Goal: Transaction & Acquisition: Purchase product/service

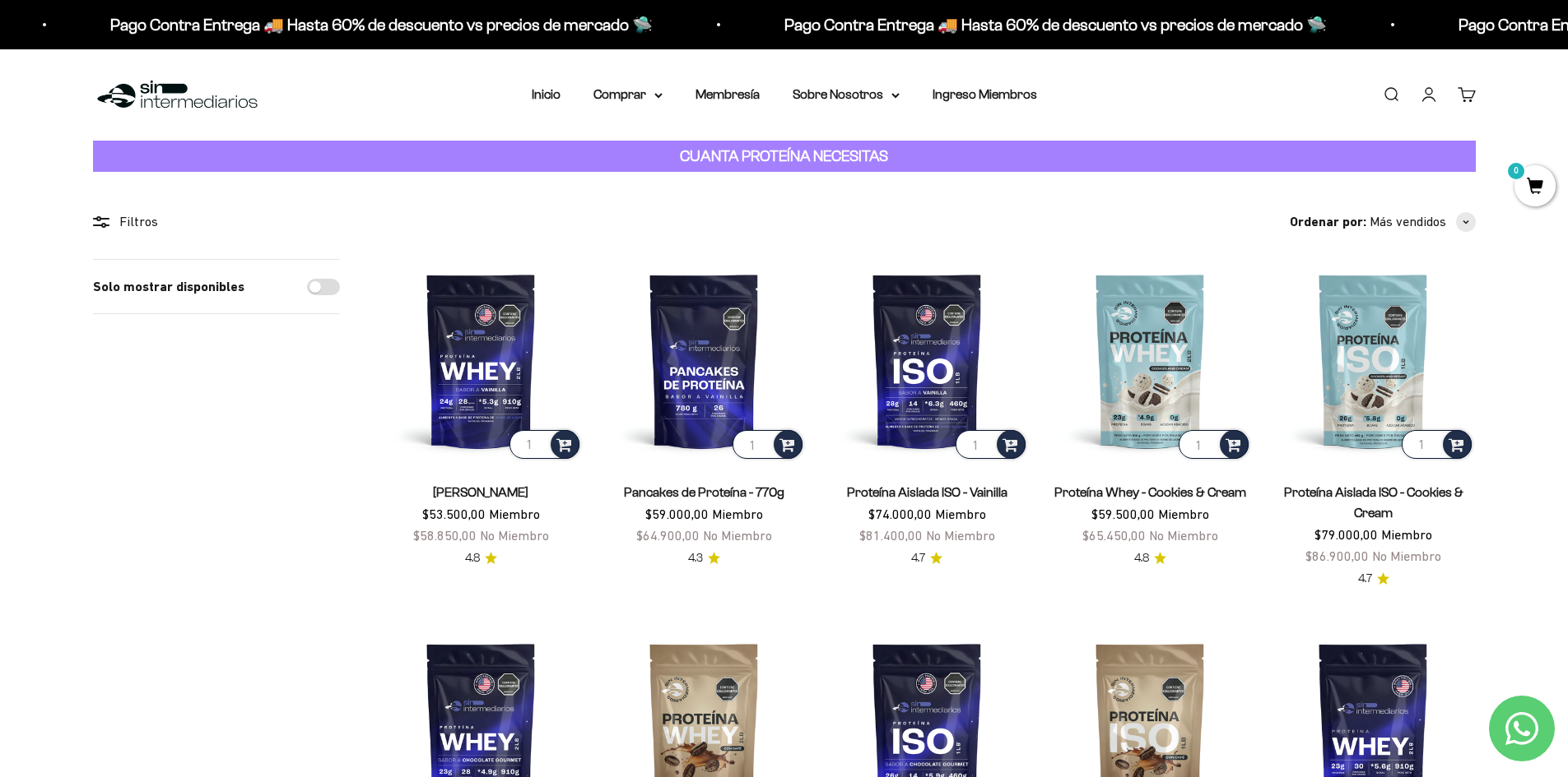
click at [762, 86] on nav "Inicio Comprar Proteínas Ver Todos Whey Iso Vegan" at bounding box center [785, 94] width 506 height 22
click at [746, 91] on link "Membresía" at bounding box center [727, 94] width 64 height 14
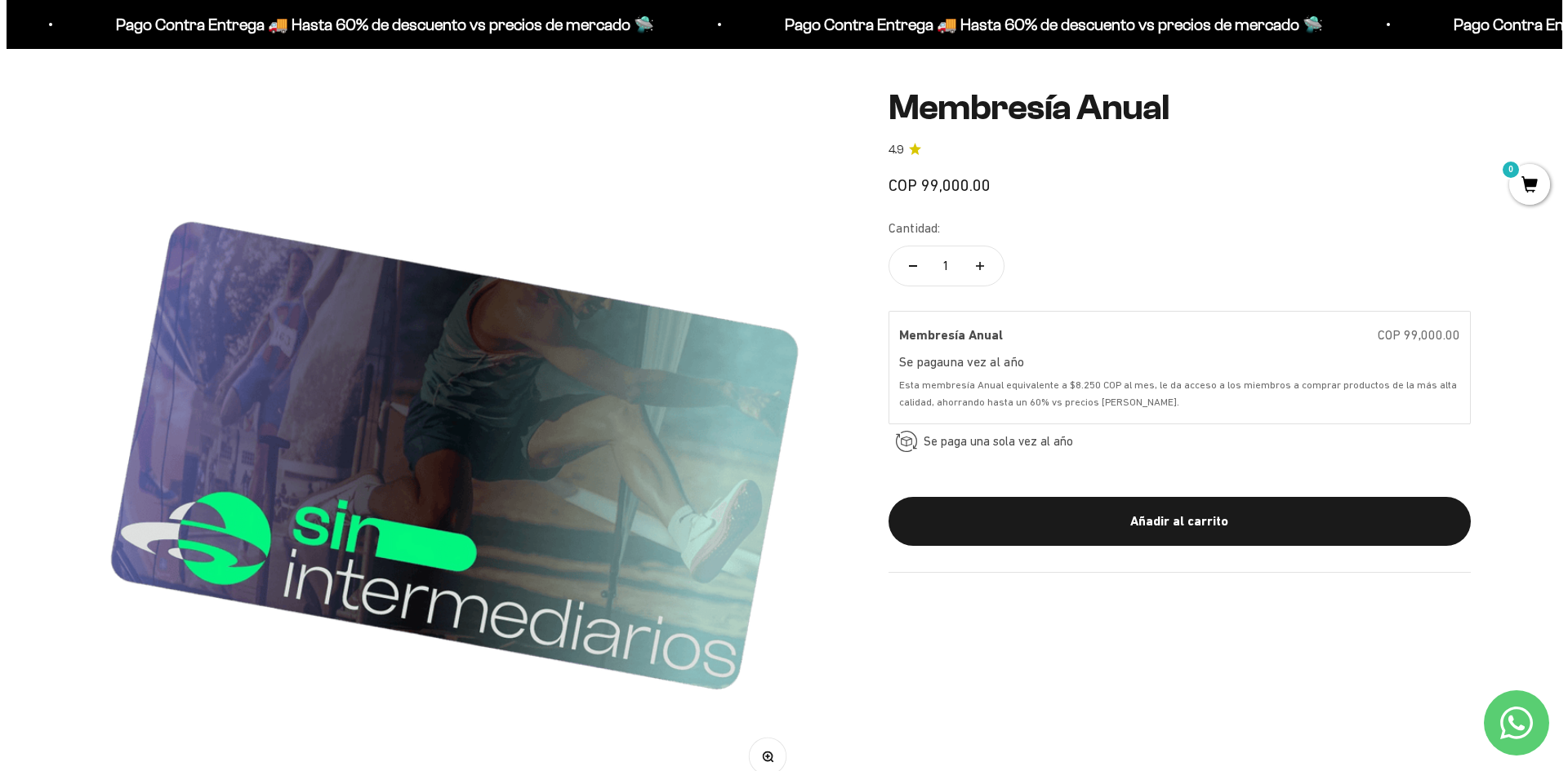
scroll to position [164, 0]
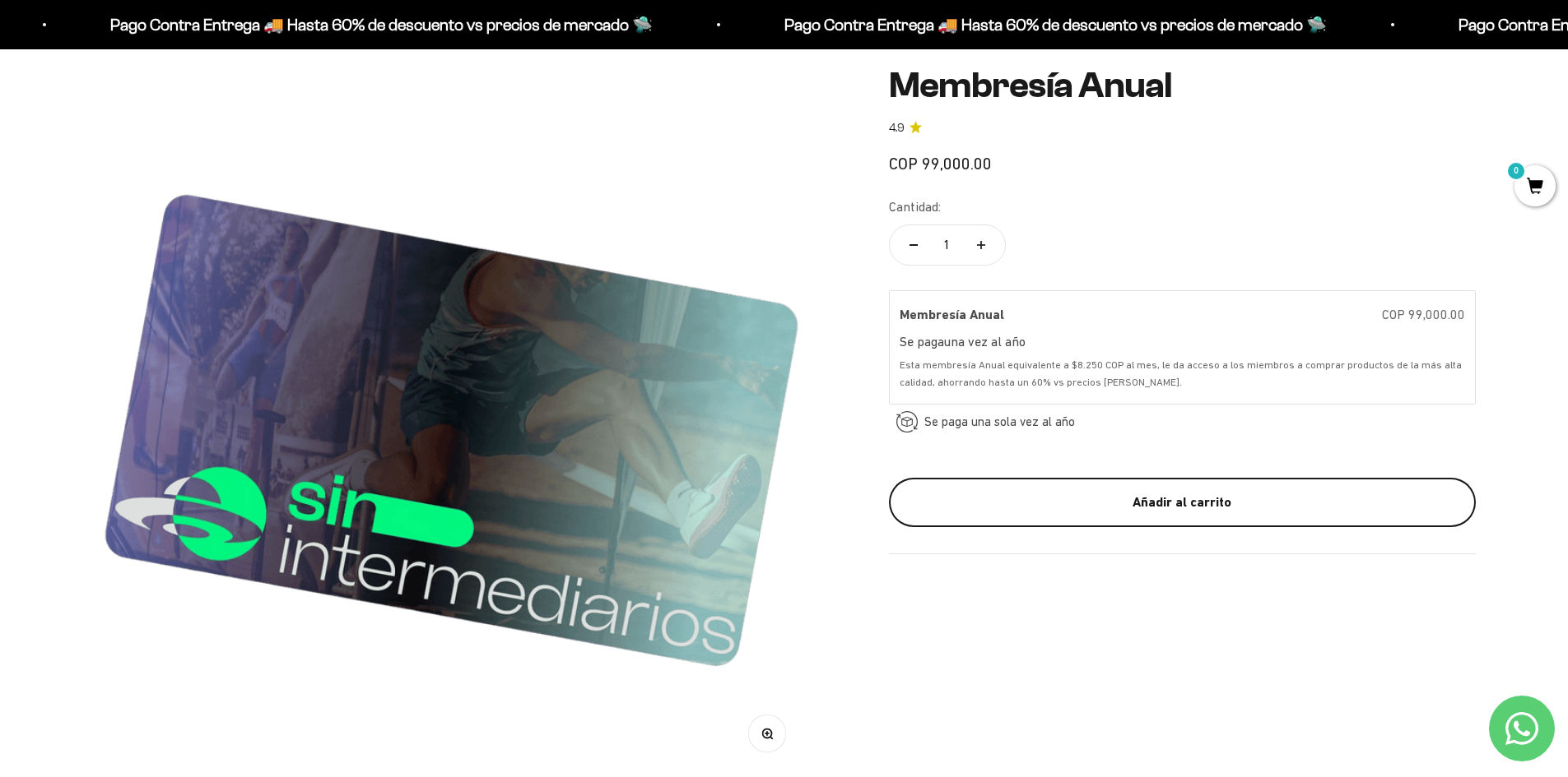
click at [1062, 516] on button "Añadir al carrito" at bounding box center [1183, 503] width 587 height 50
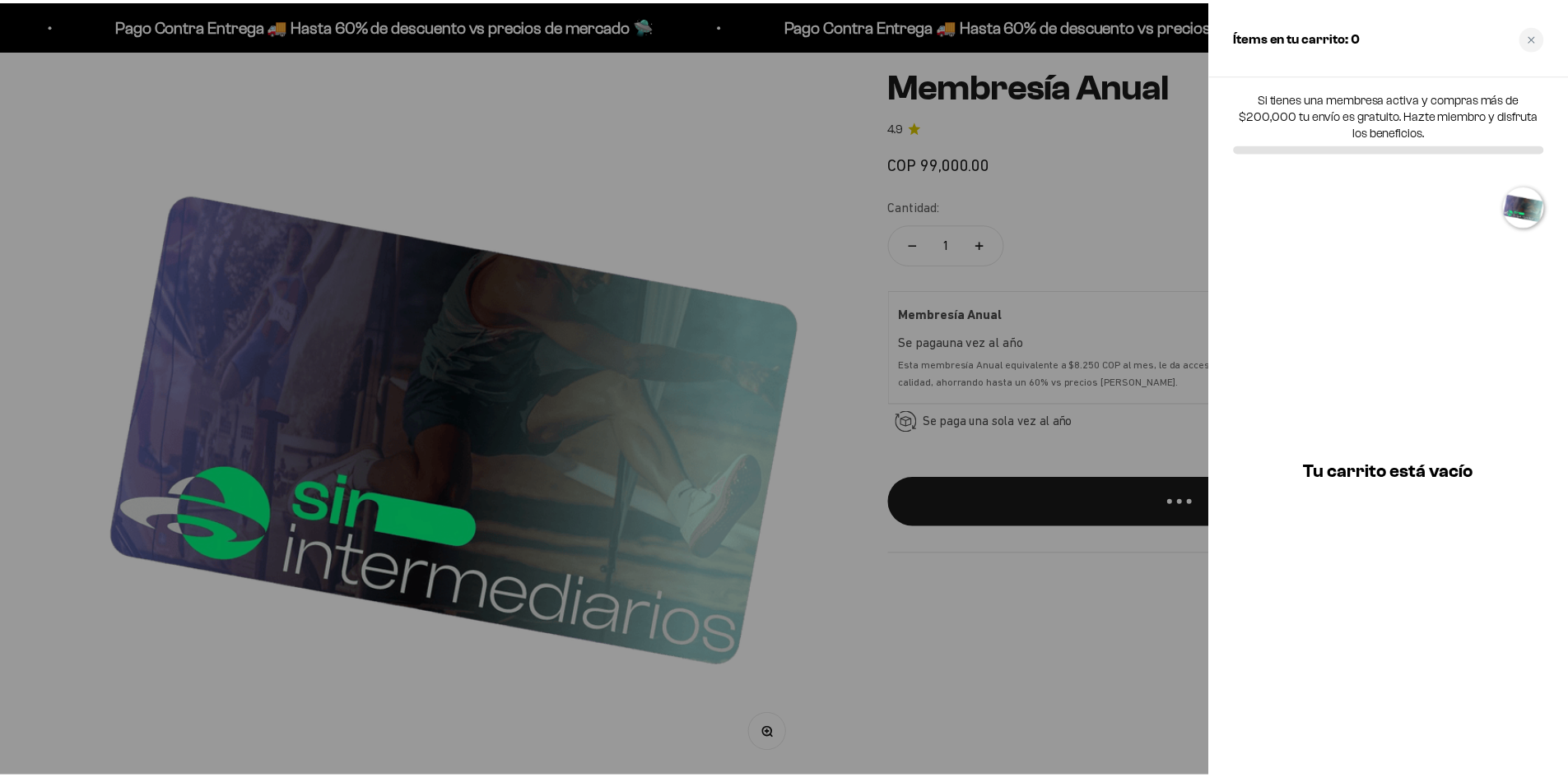
scroll to position [0, 0]
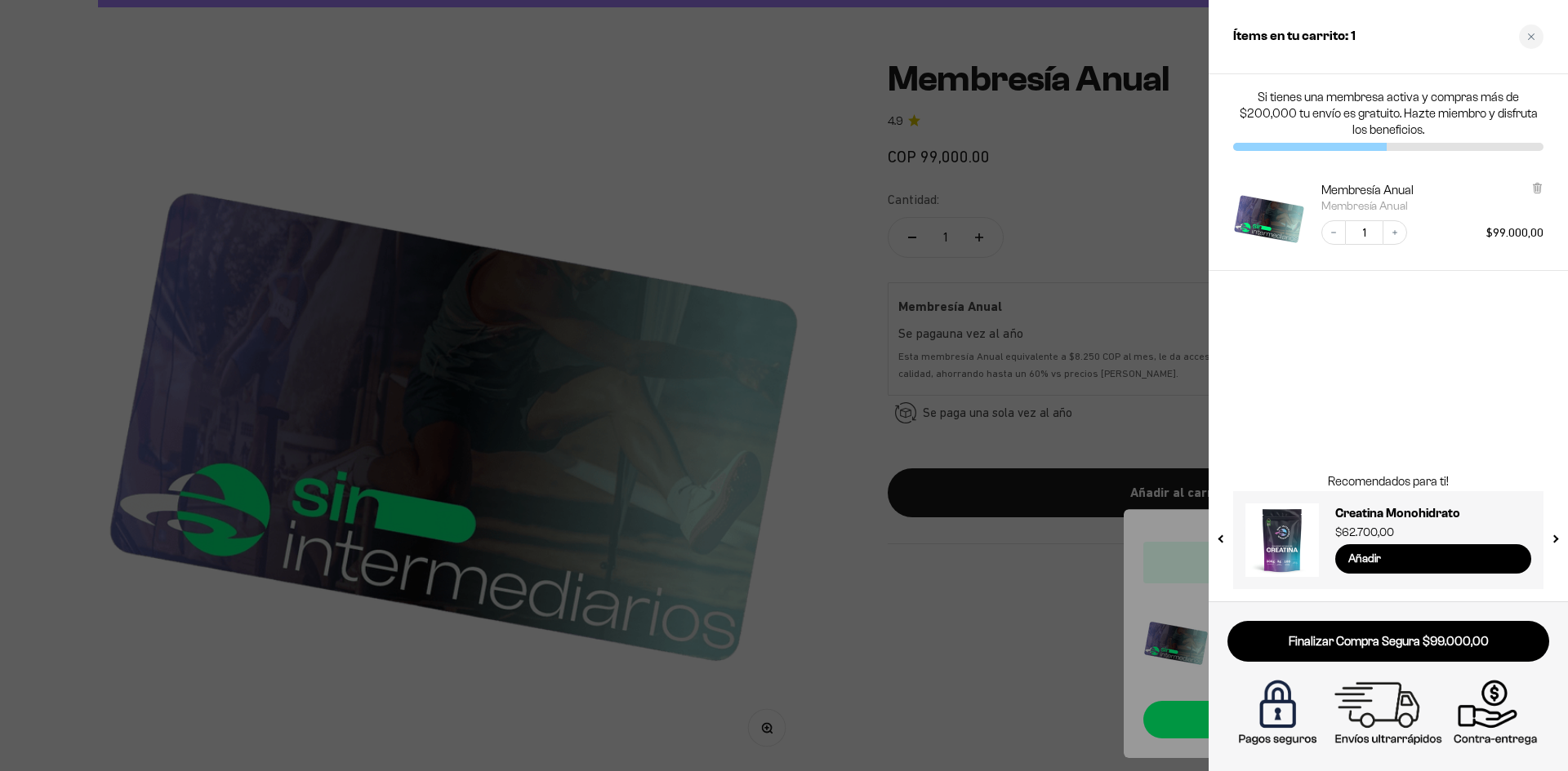
click at [542, 193] on div at bounding box center [784, 386] width 1568 height 771
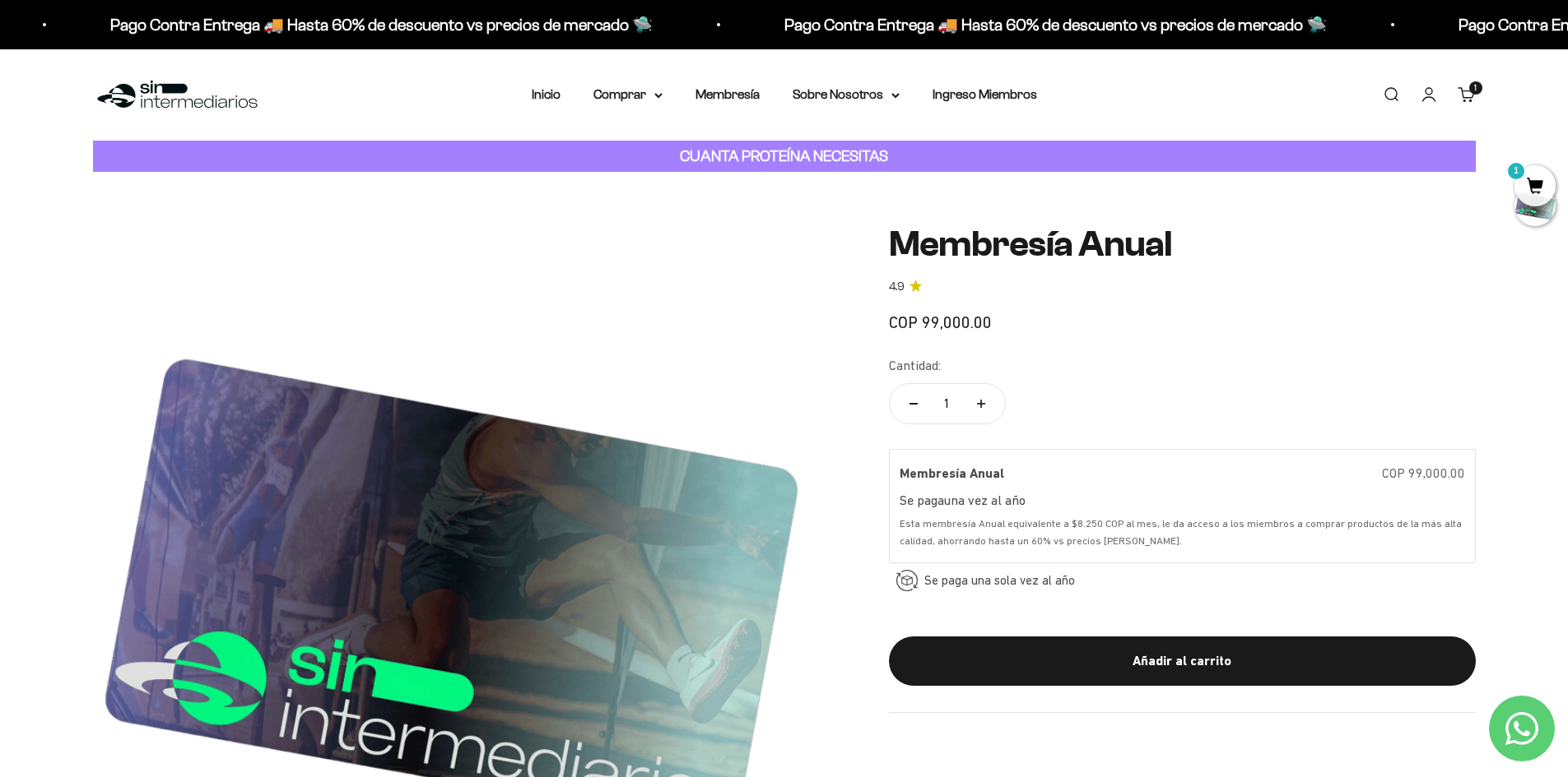
click at [1433, 85] on link "Iniciar sesión" at bounding box center [1429, 94] width 18 height 18
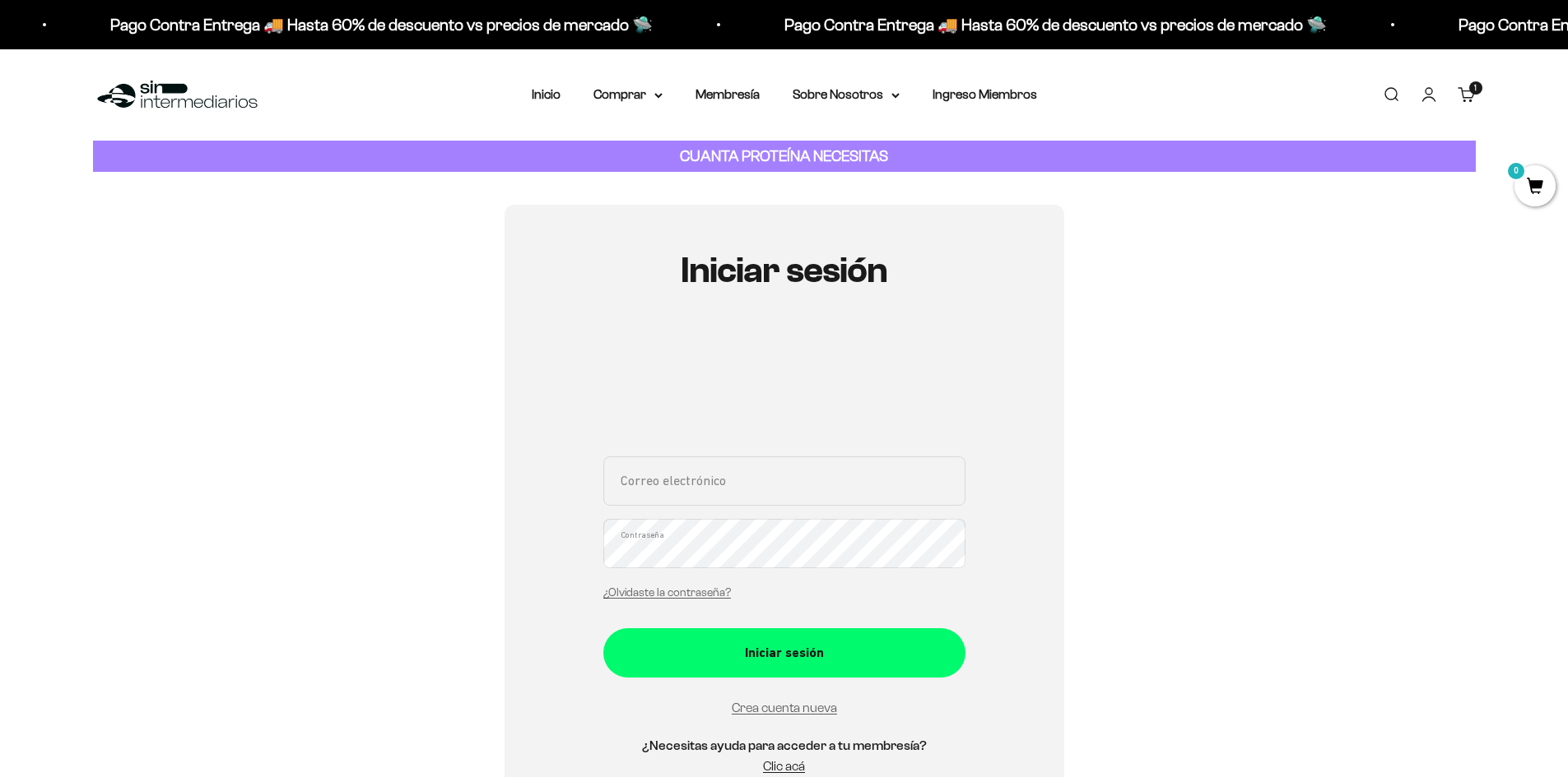
click at [700, 509] on div "Correo electrónico Contraseña ¿Olvidaste la contraseña?" at bounding box center [784, 533] width 362 height 153
click at [699, 485] on input "Correo electrónico" at bounding box center [784, 481] width 362 height 50
type input "alejazapatao27@gmail.com"
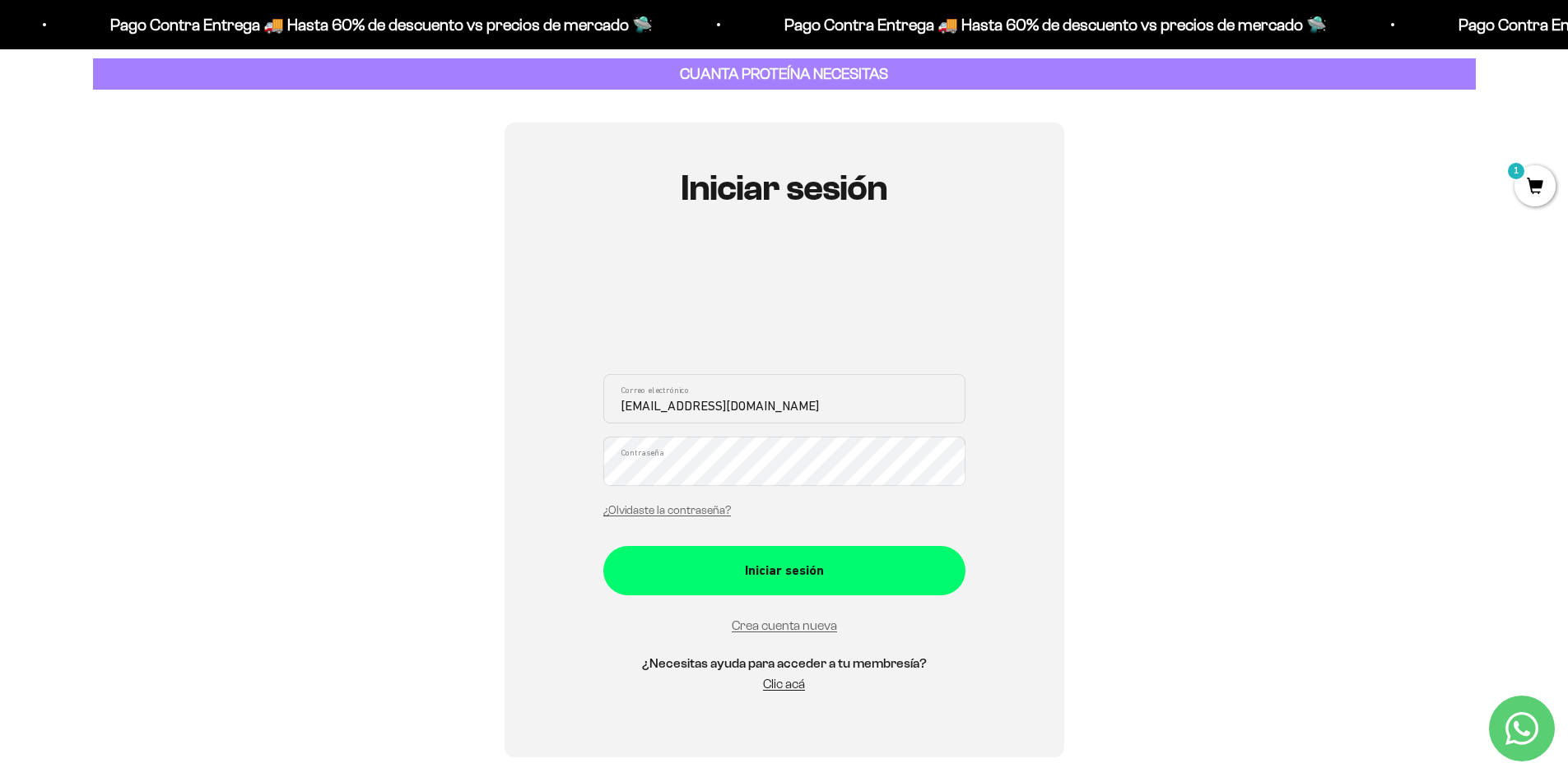
click at [773, 633] on div "Crea cuenta nueva" at bounding box center [784, 626] width 362 height 22
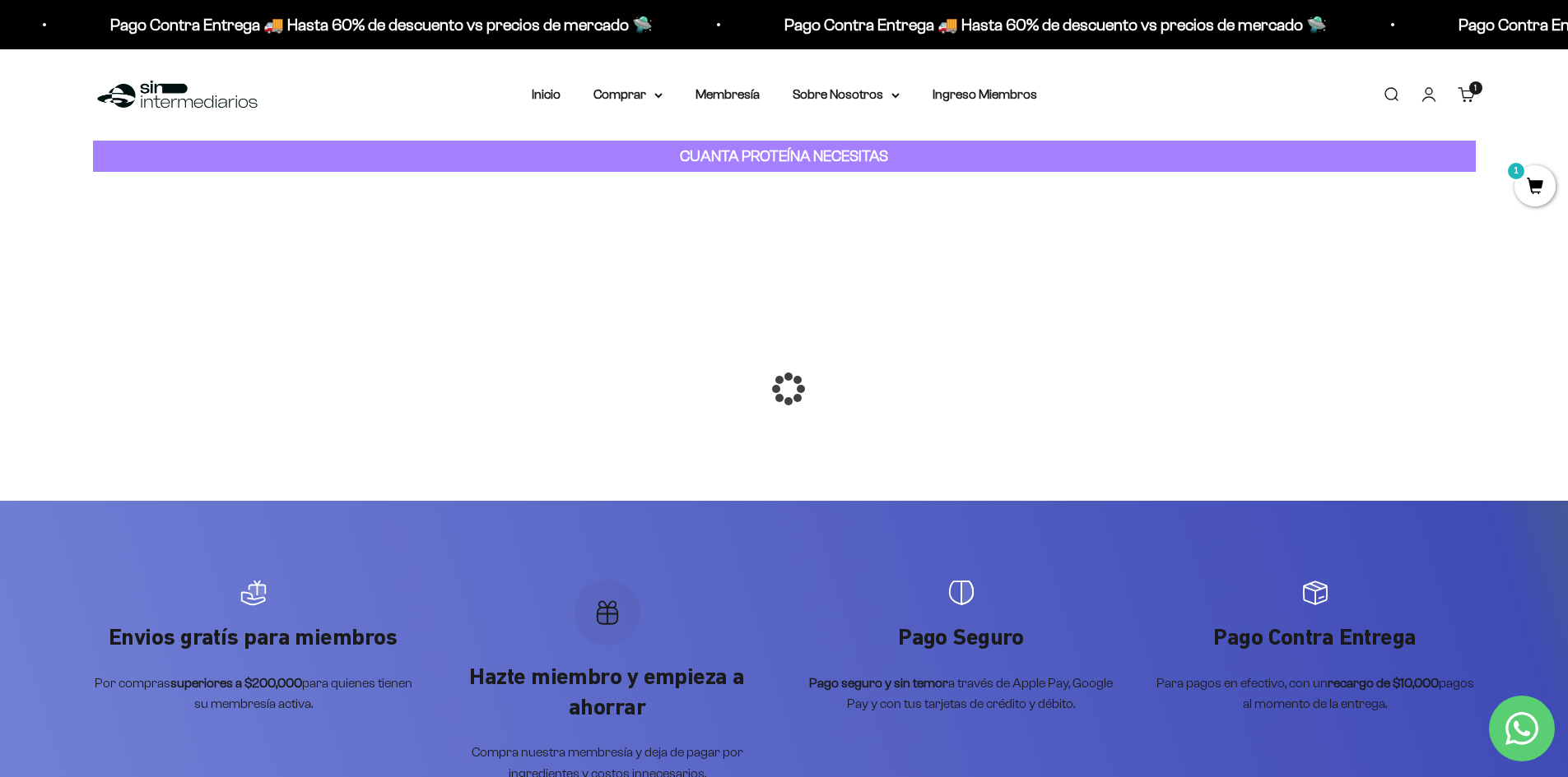
click at [784, 389] on div at bounding box center [784, 389] width 0 height 0
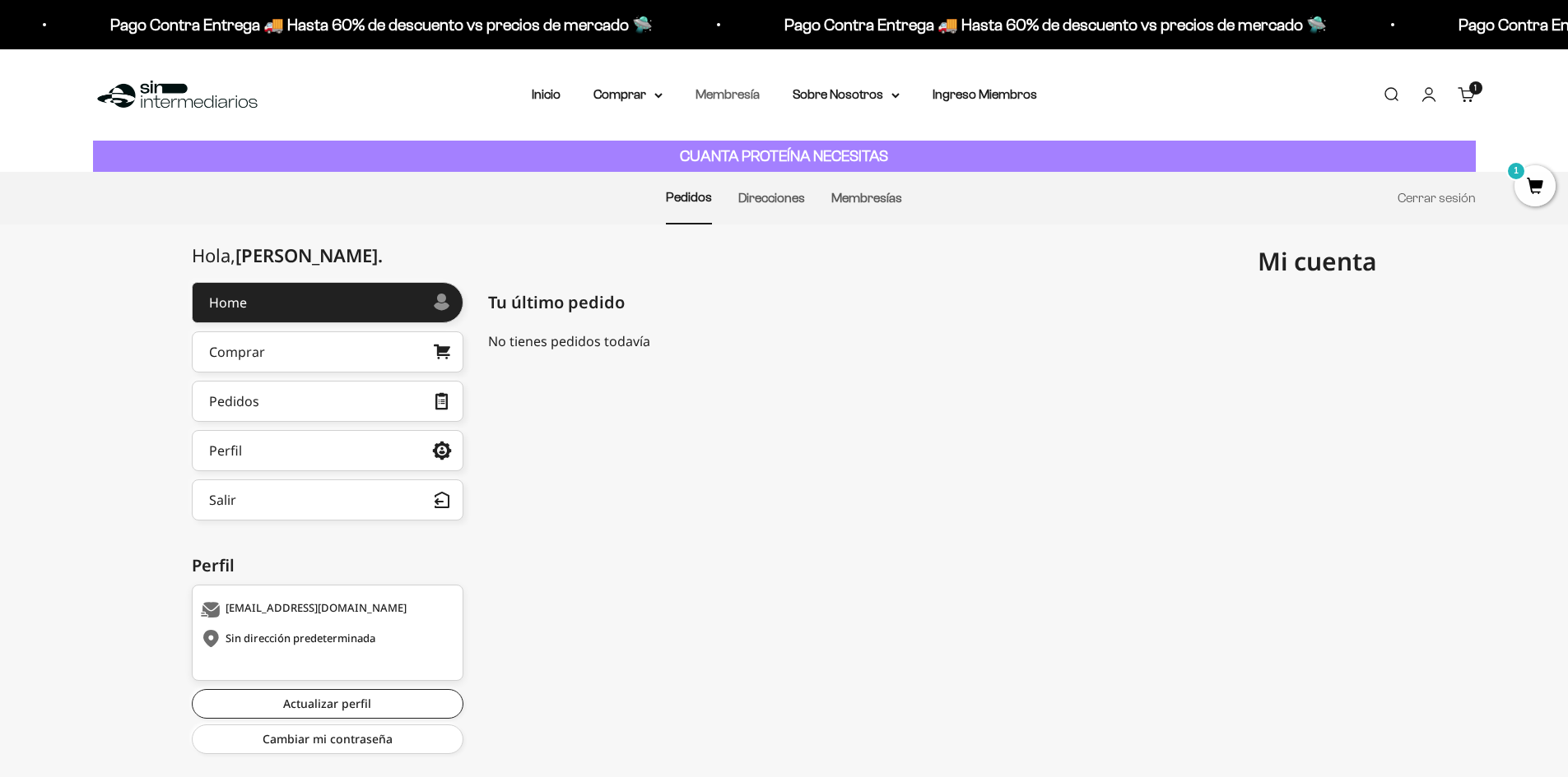
click at [720, 96] on link "Membresía" at bounding box center [727, 94] width 64 height 14
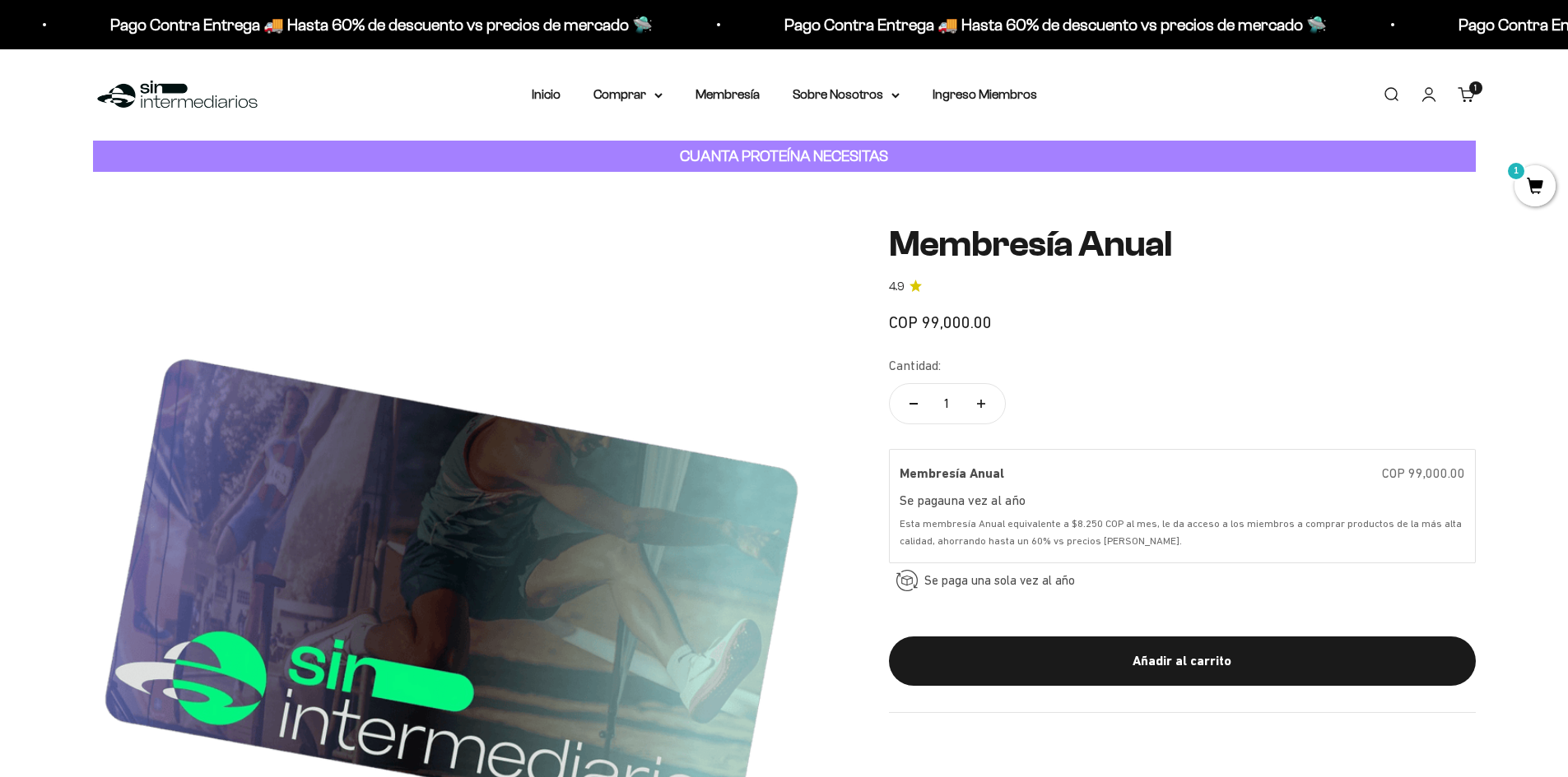
drag, startPoint x: 1124, startPoint y: 647, endPoint x: 1219, endPoint y: 537, distance: 145.3
click at [1124, 648] on button "Añadir al carrito" at bounding box center [1183, 662] width 587 height 50
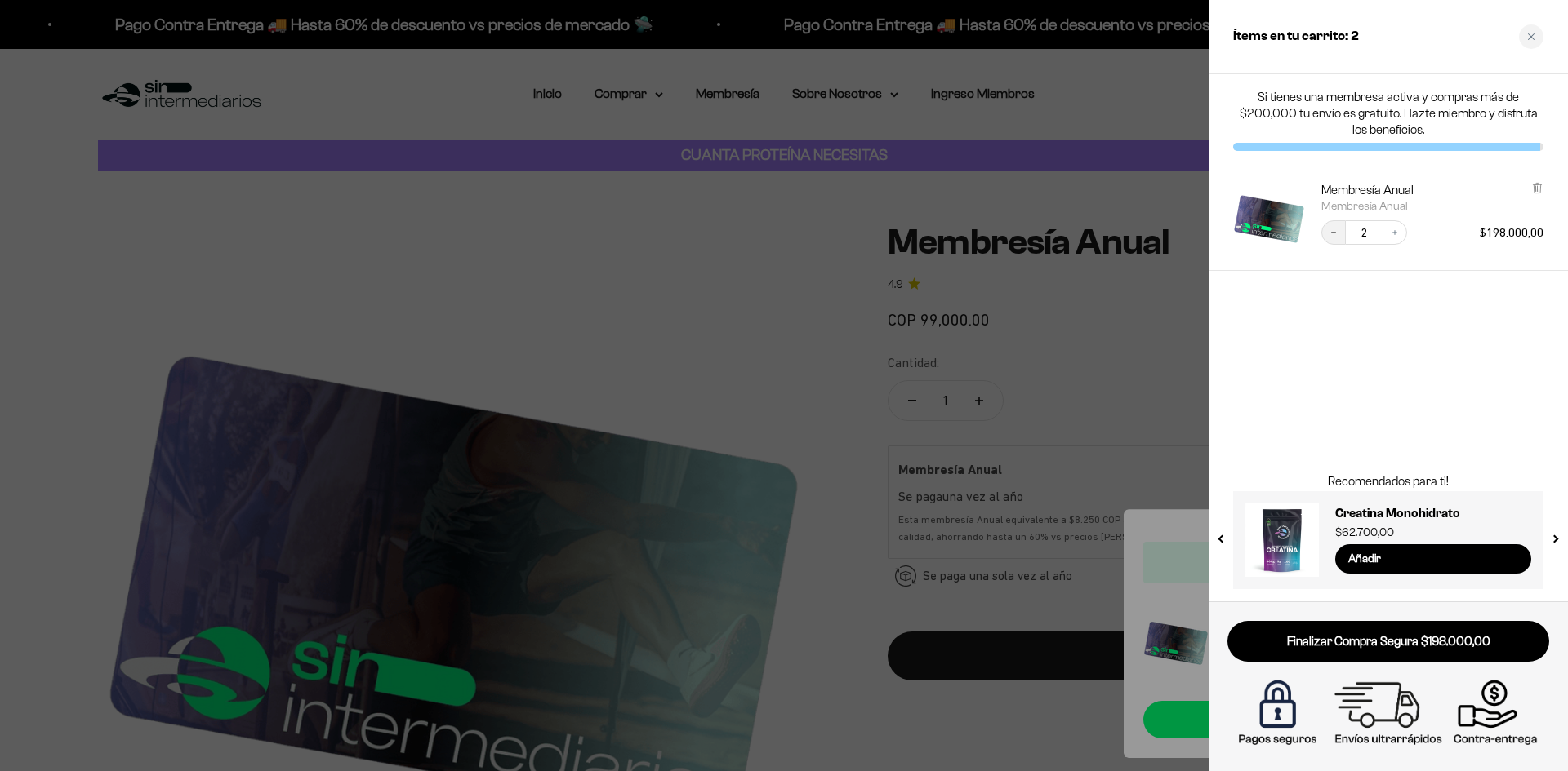
click at [1322, 227] on button "Decrease quantity" at bounding box center [1334, 233] width 25 height 25
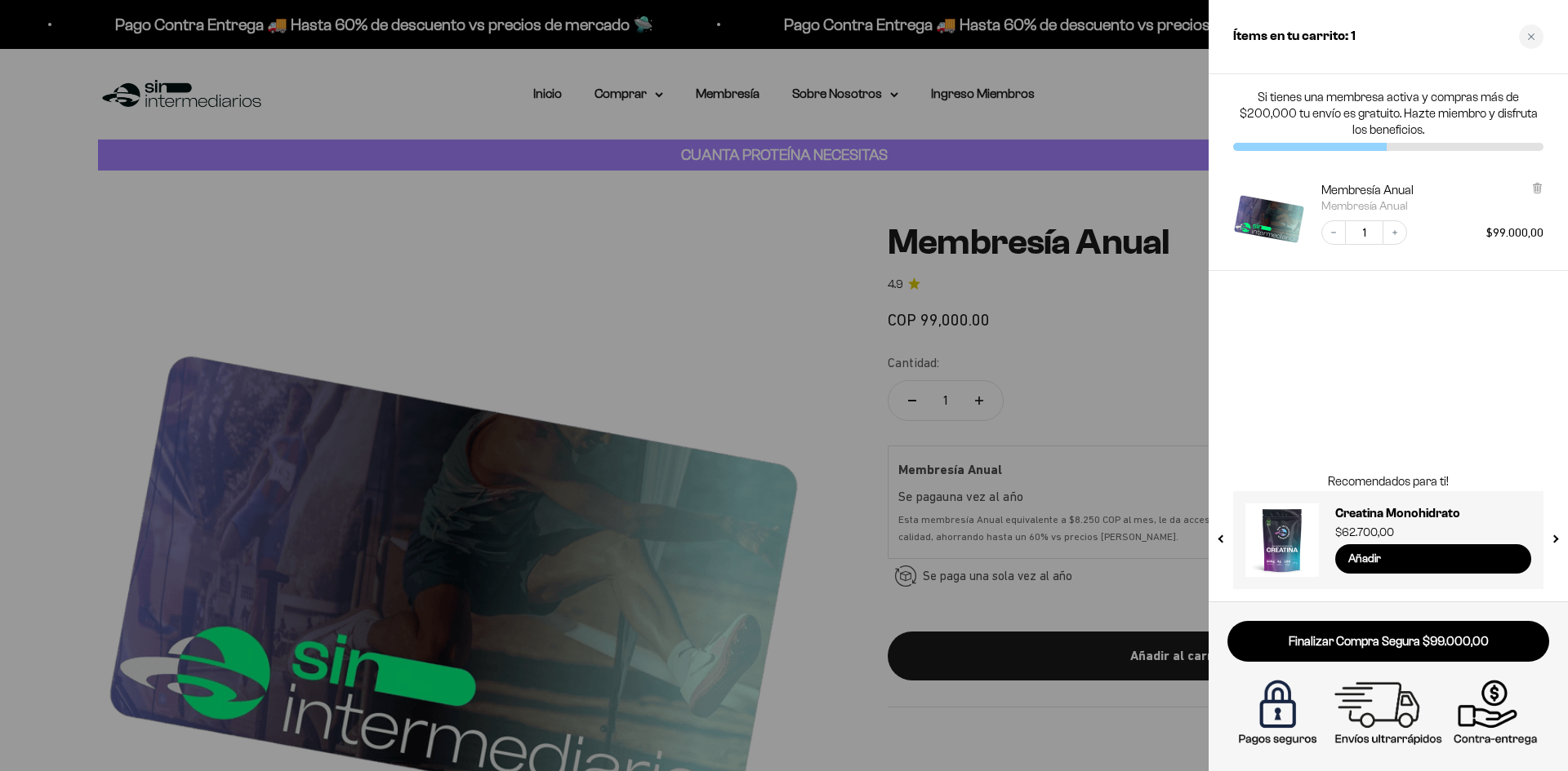
click at [608, 272] on div at bounding box center [784, 386] width 1568 height 771
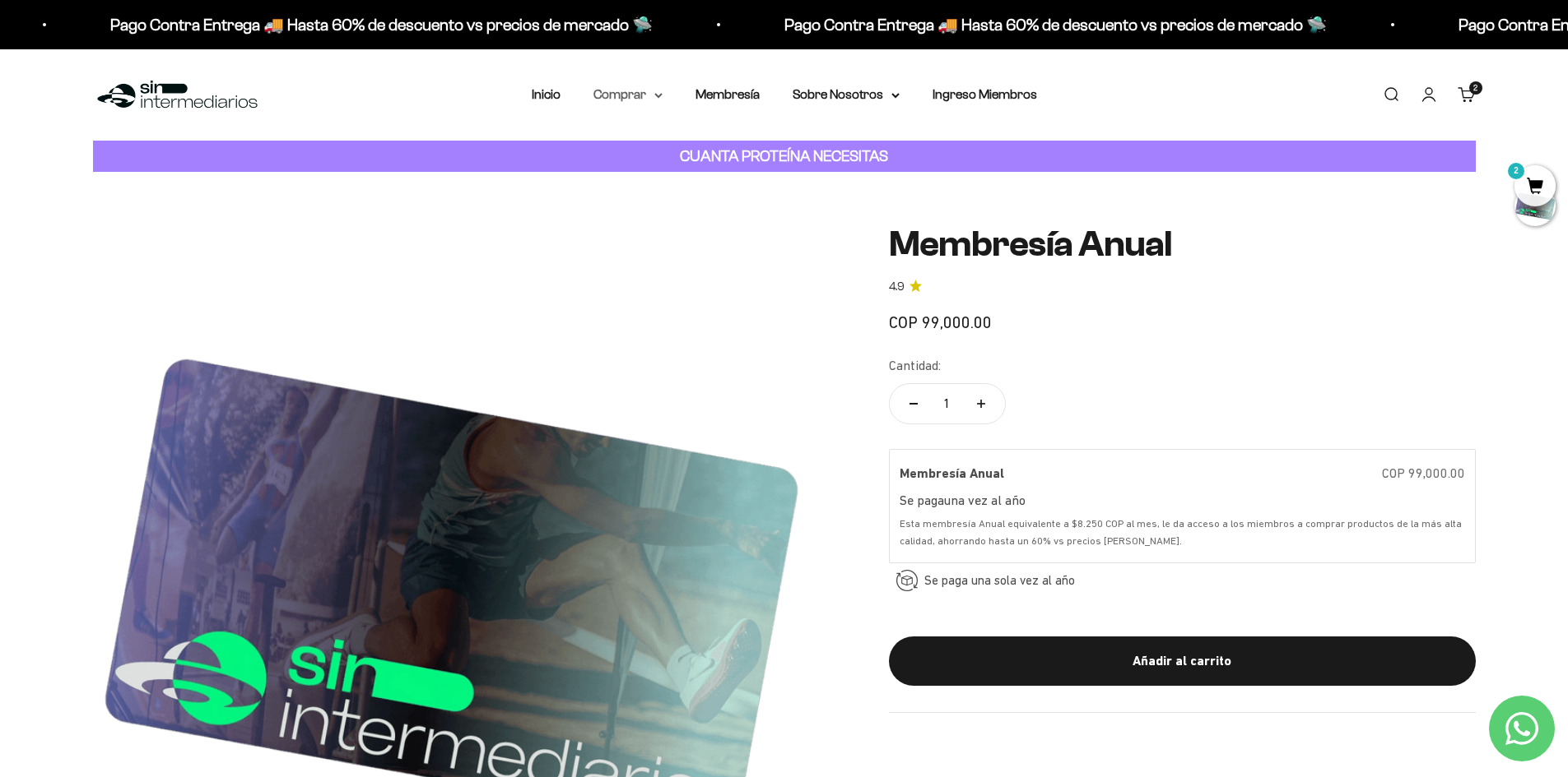
click at [635, 90] on summary "Comprar" at bounding box center [627, 94] width 69 height 22
click at [650, 145] on span "Proteínas" at bounding box center [631, 147] width 56 height 14
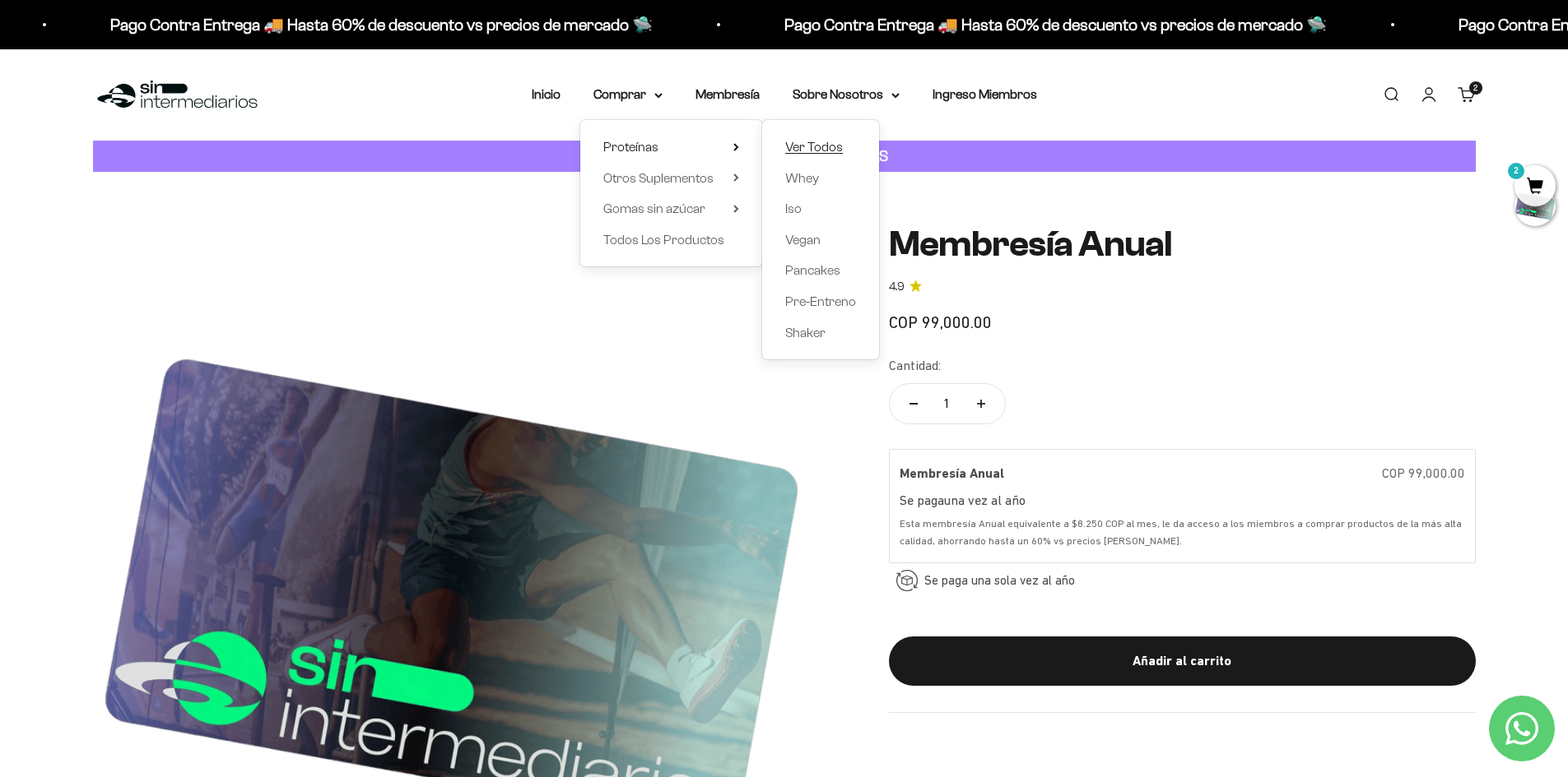
click at [801, 142] on span "Ver Todos" at bounding box center [814, 147] width 58 height 14
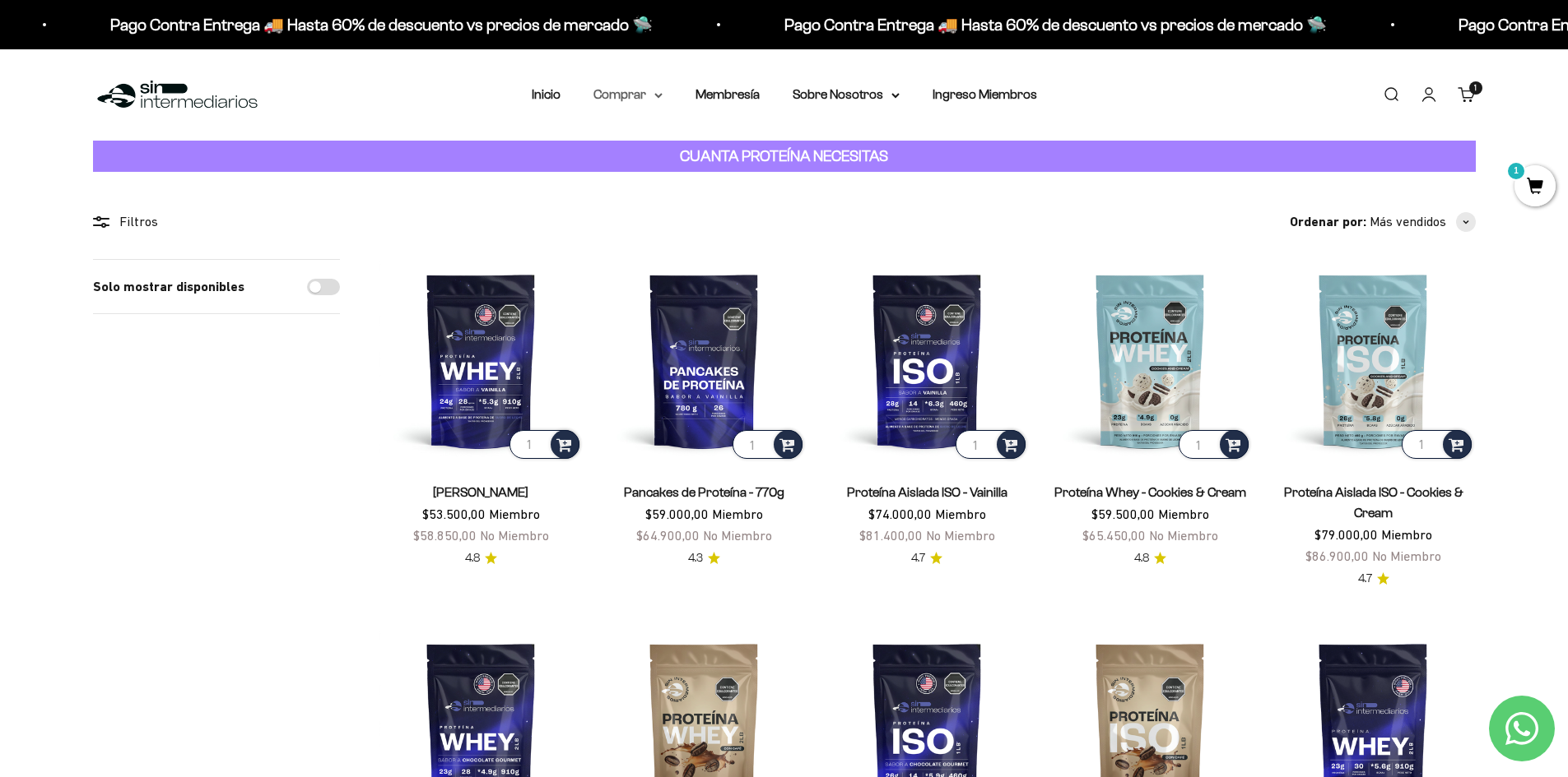
click at [648, 95] on summary "Comprar" at bounding box center [627, 94] width 69 height 22
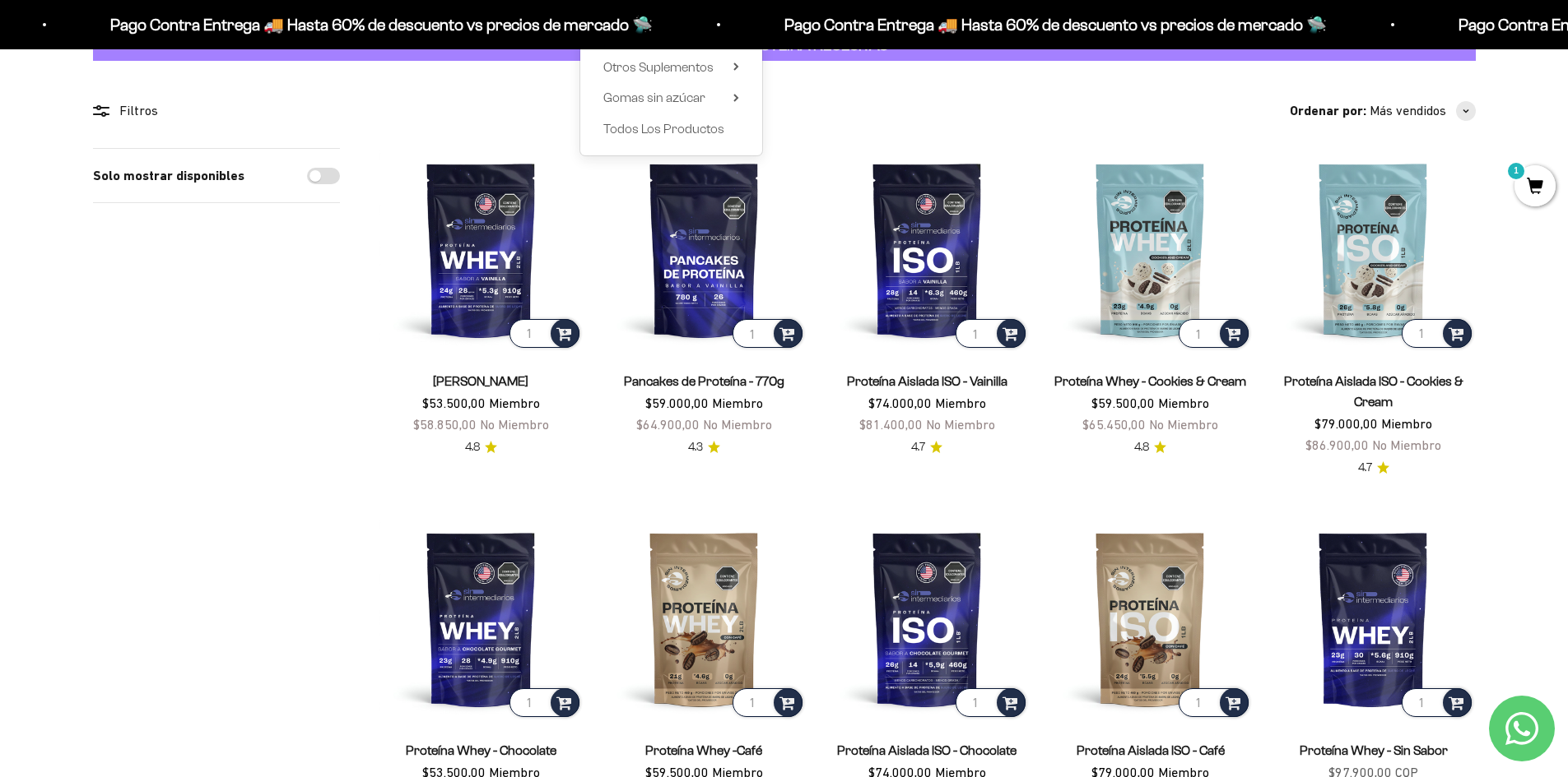
scroll to position [82, 0]
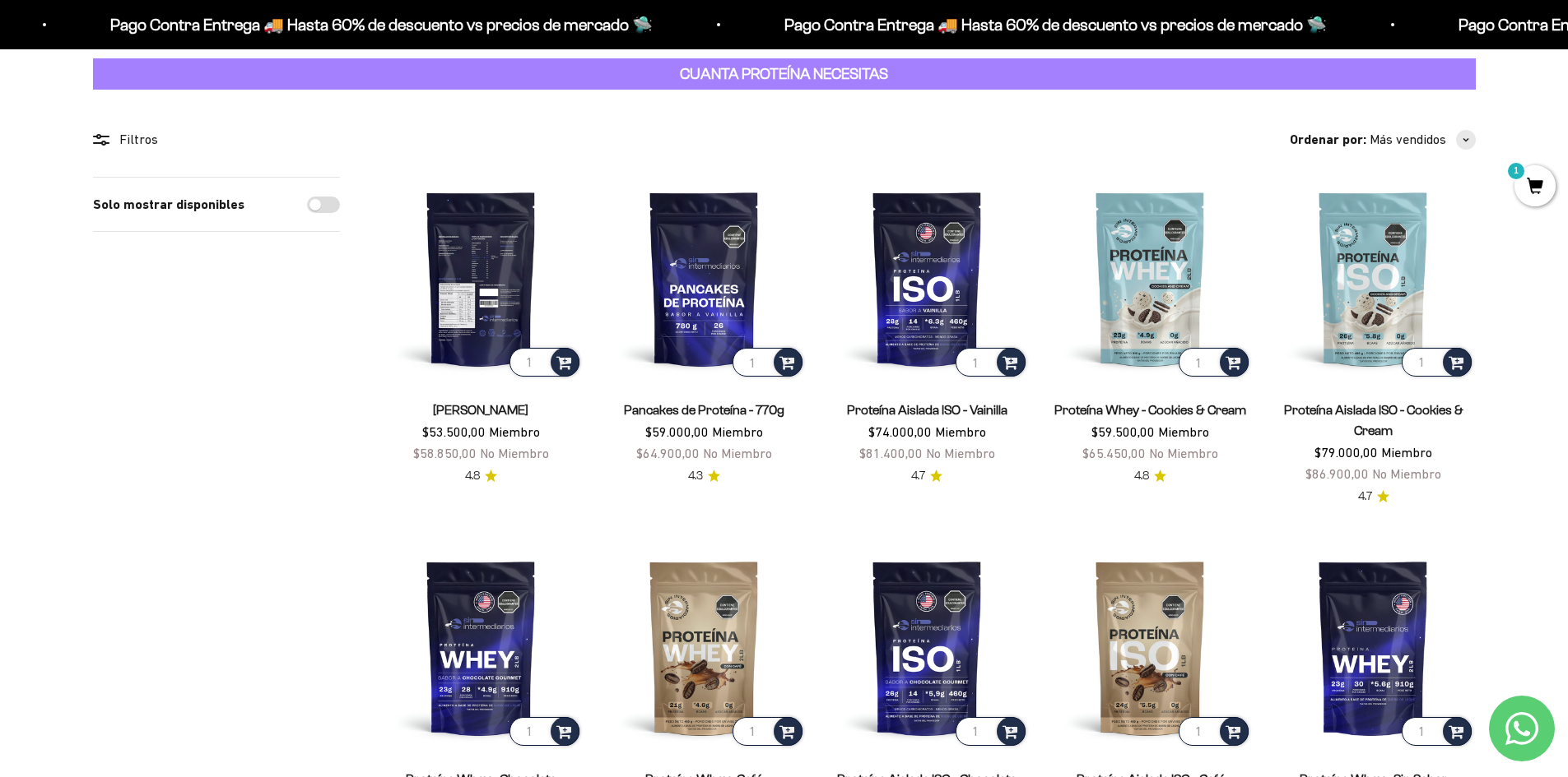
click at [478, 297] on img at bounding box center [481, 278] width 203 height 203
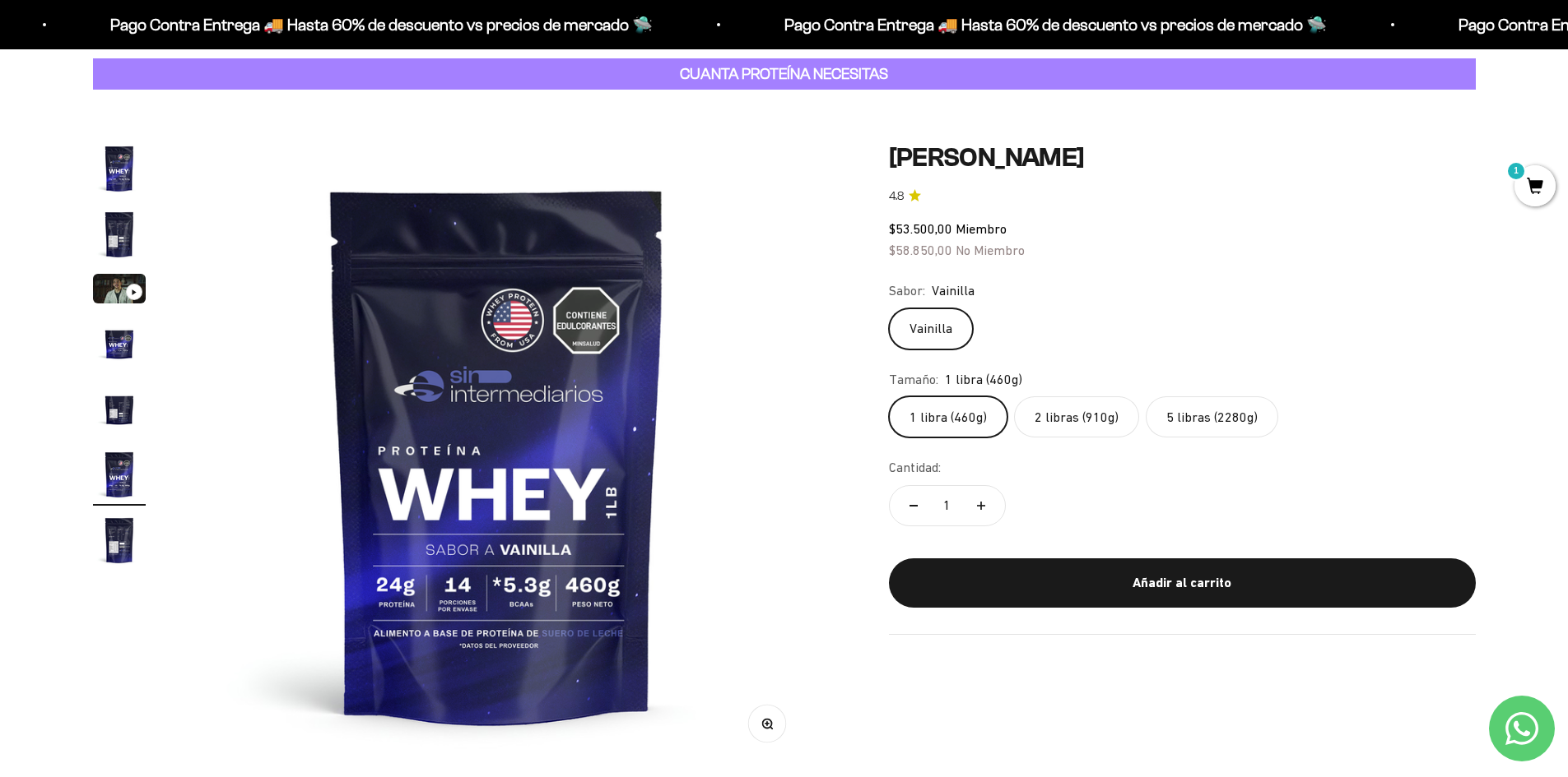
click at [119, 231] on img "Ir al artículo 2" at bounding box center [119, 234] width 53 height 53
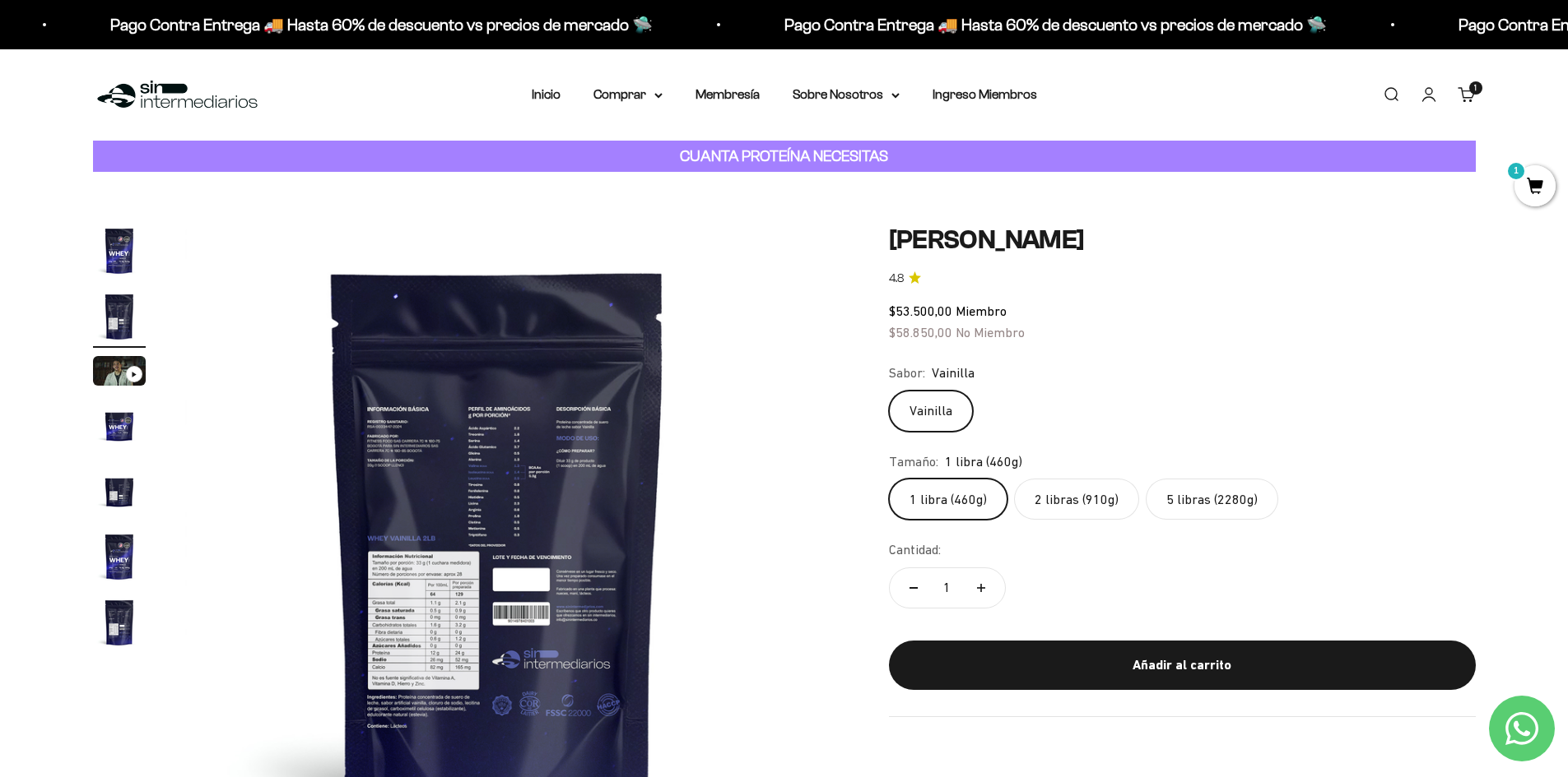
click at [506, 630] on img at bounding box center [497, 537] width 625 height 625
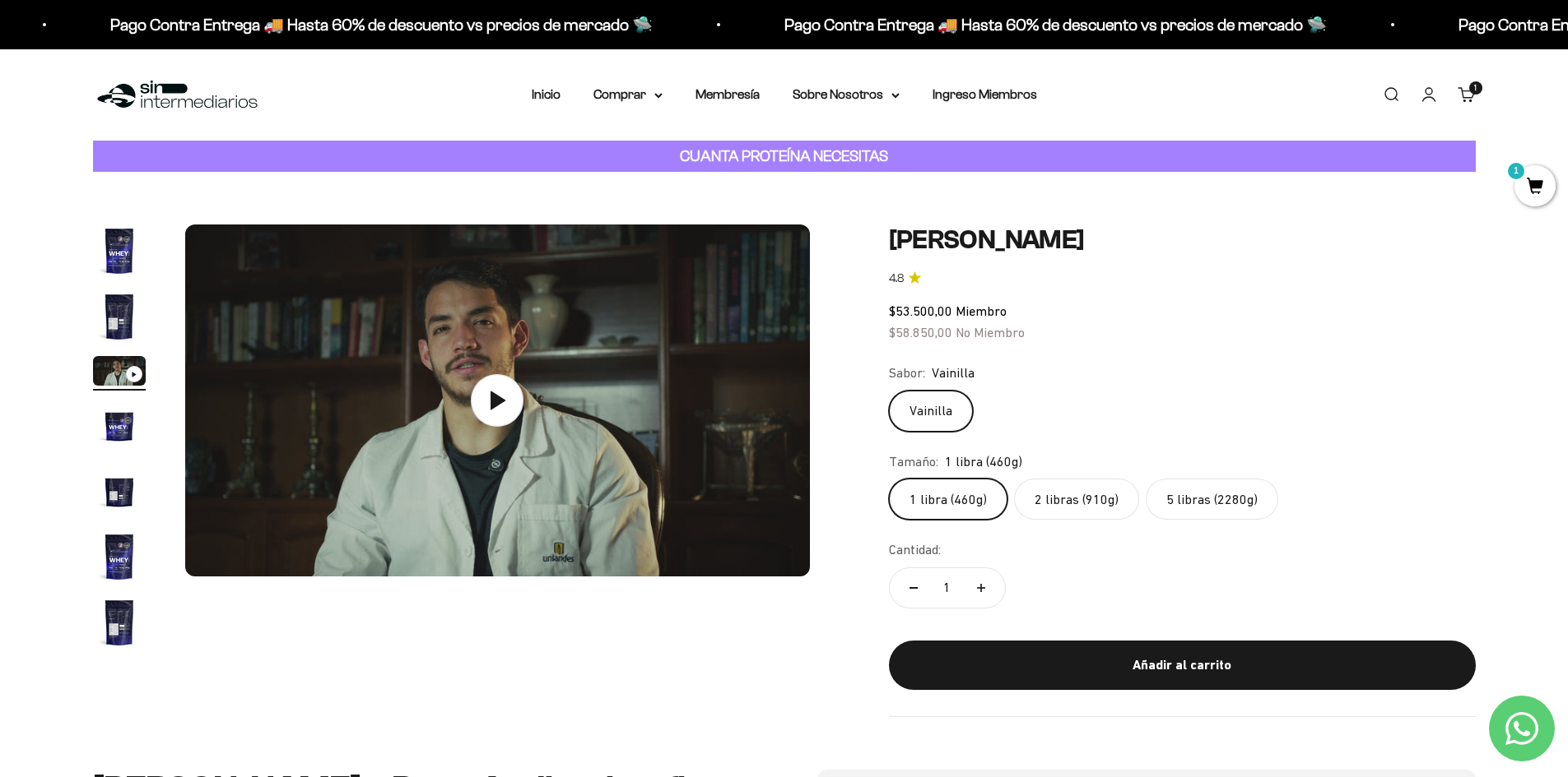
click at [141, 321] on img "Ir al artículo 2" at bounding box center [119, 317] width 53 height 53
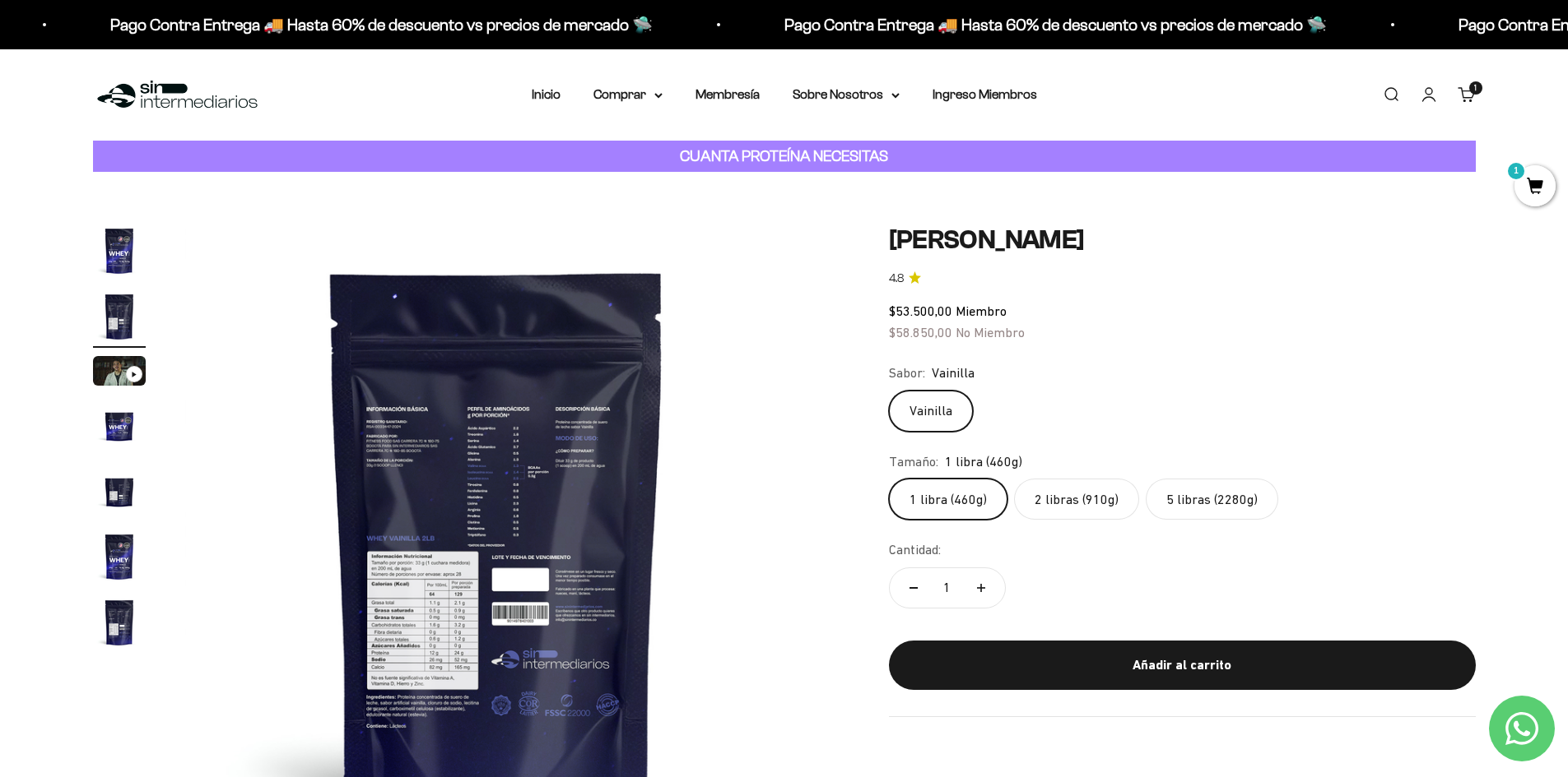
scroll to position [0, 645]
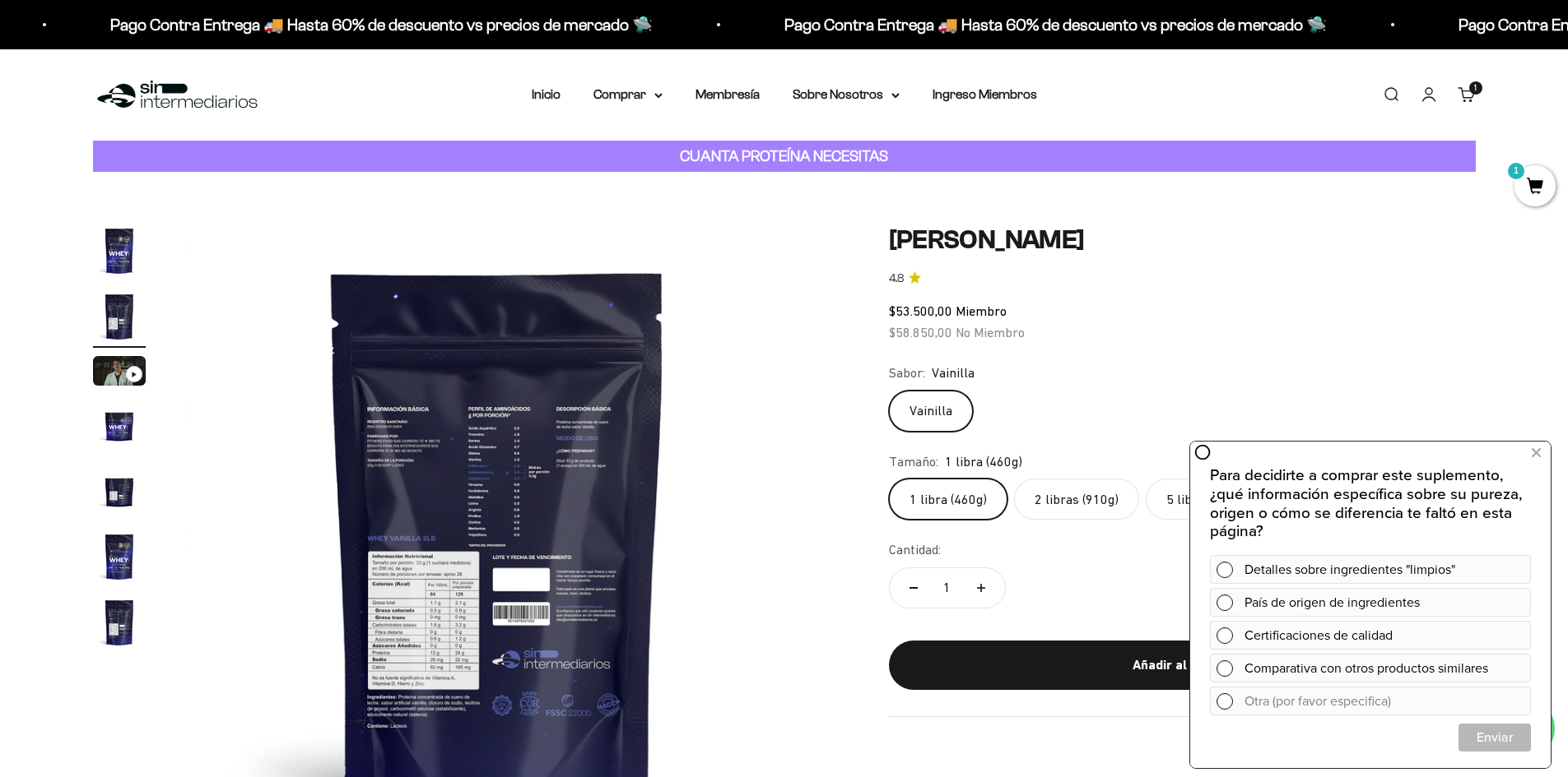
click at [1200, 326] on div "$53.500,00 Miembro $58.850,00 No Miembro" at bounding box center [1183, 321] width 587 height 42
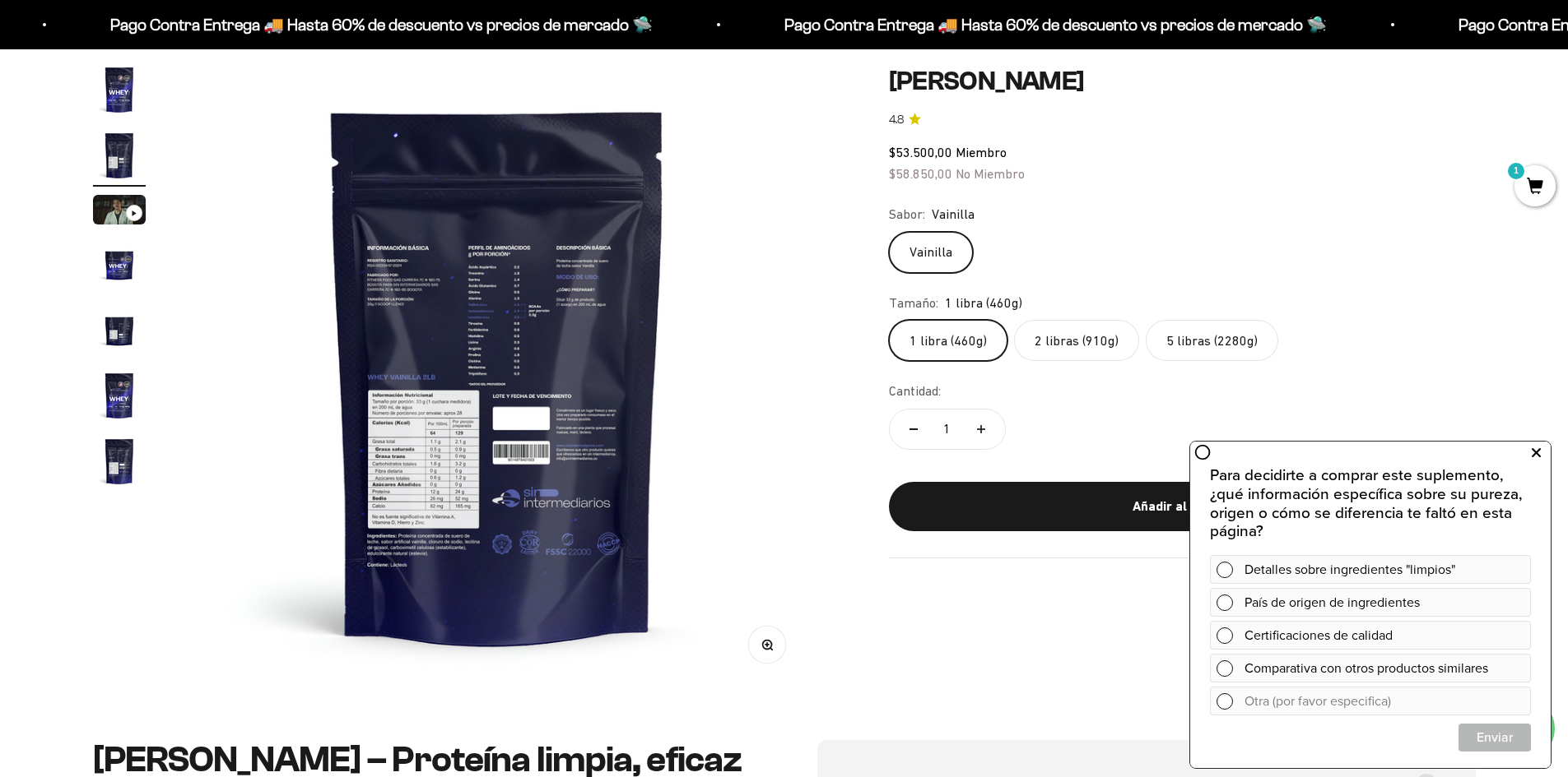
scroll to position [165, 0]
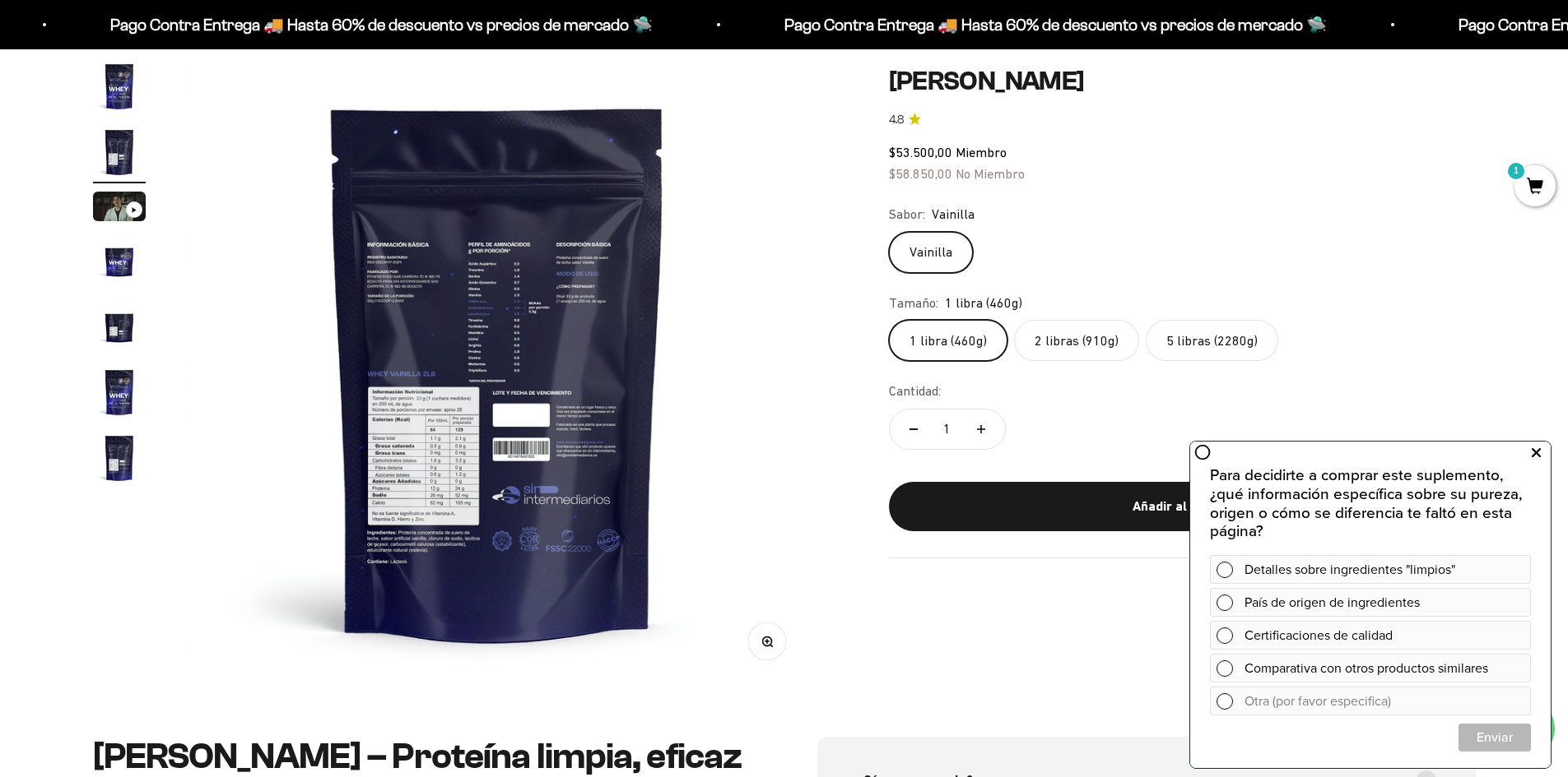
click at [1537, 458] on icon at bounding box center [1536, 453] width 9 height 22
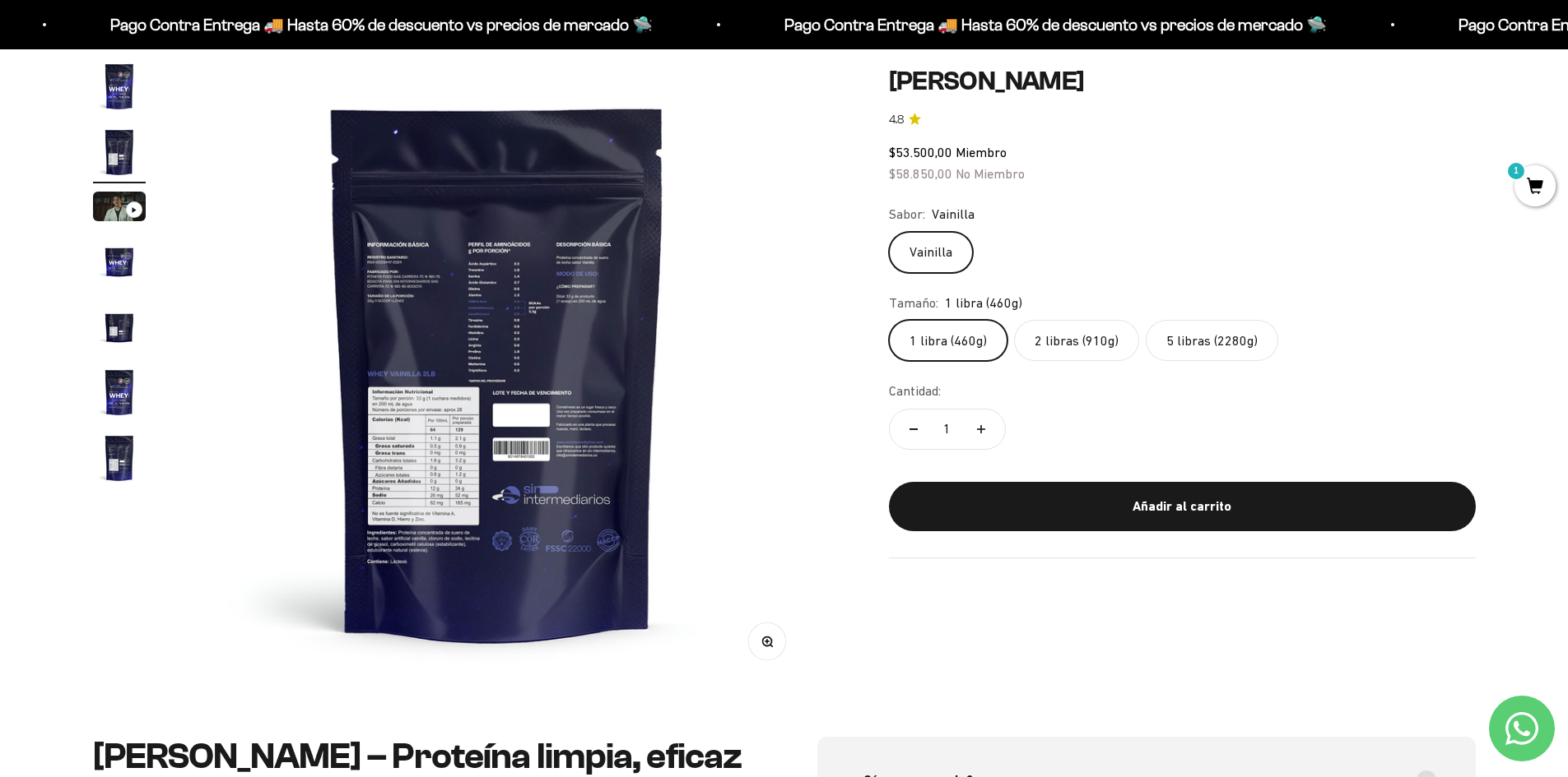
scroll to position [82, 0]
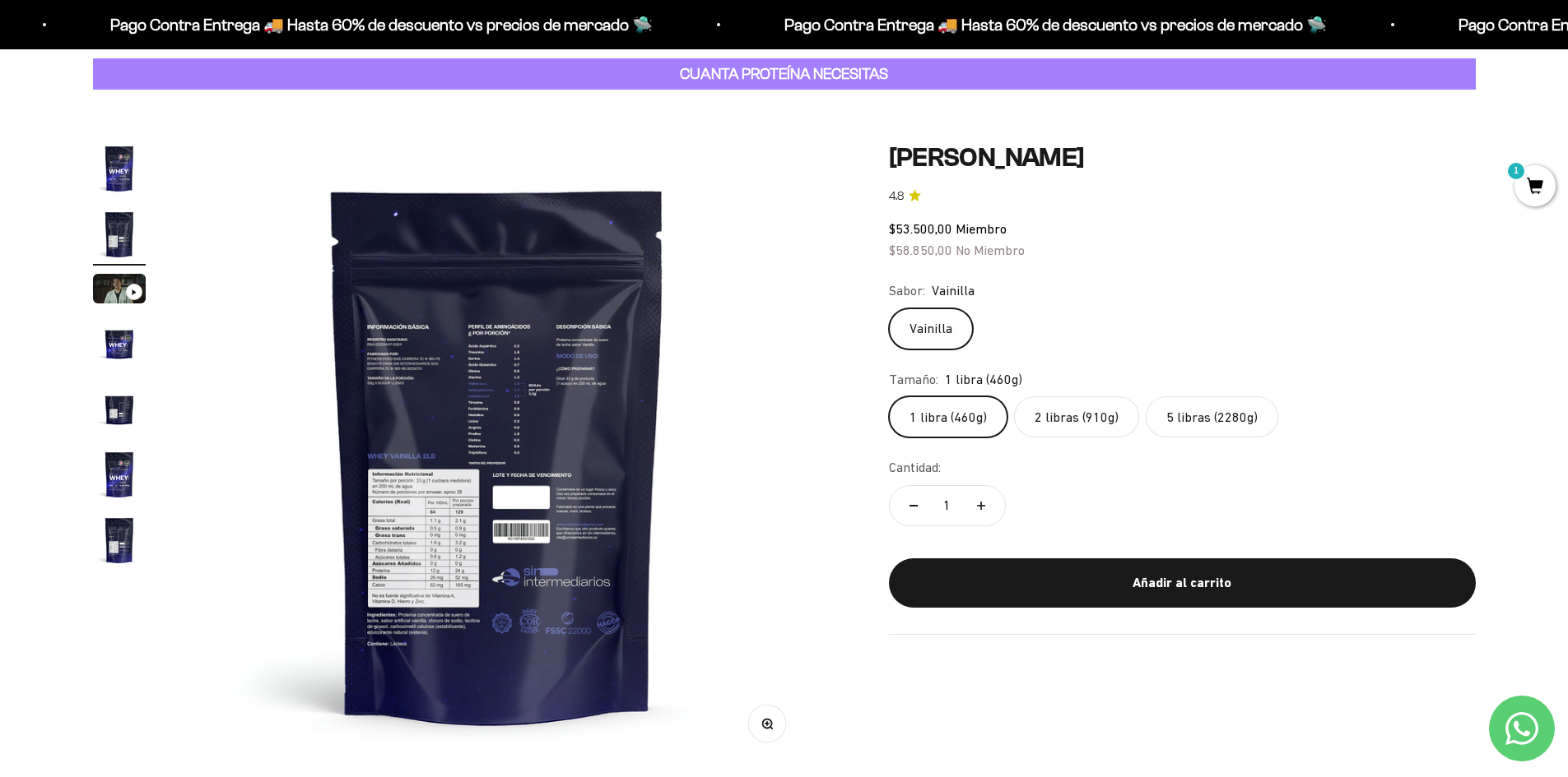
click at [128, 174] on img "Ir al artículo 1" at bounding box center [119, 169] width 53 height 53
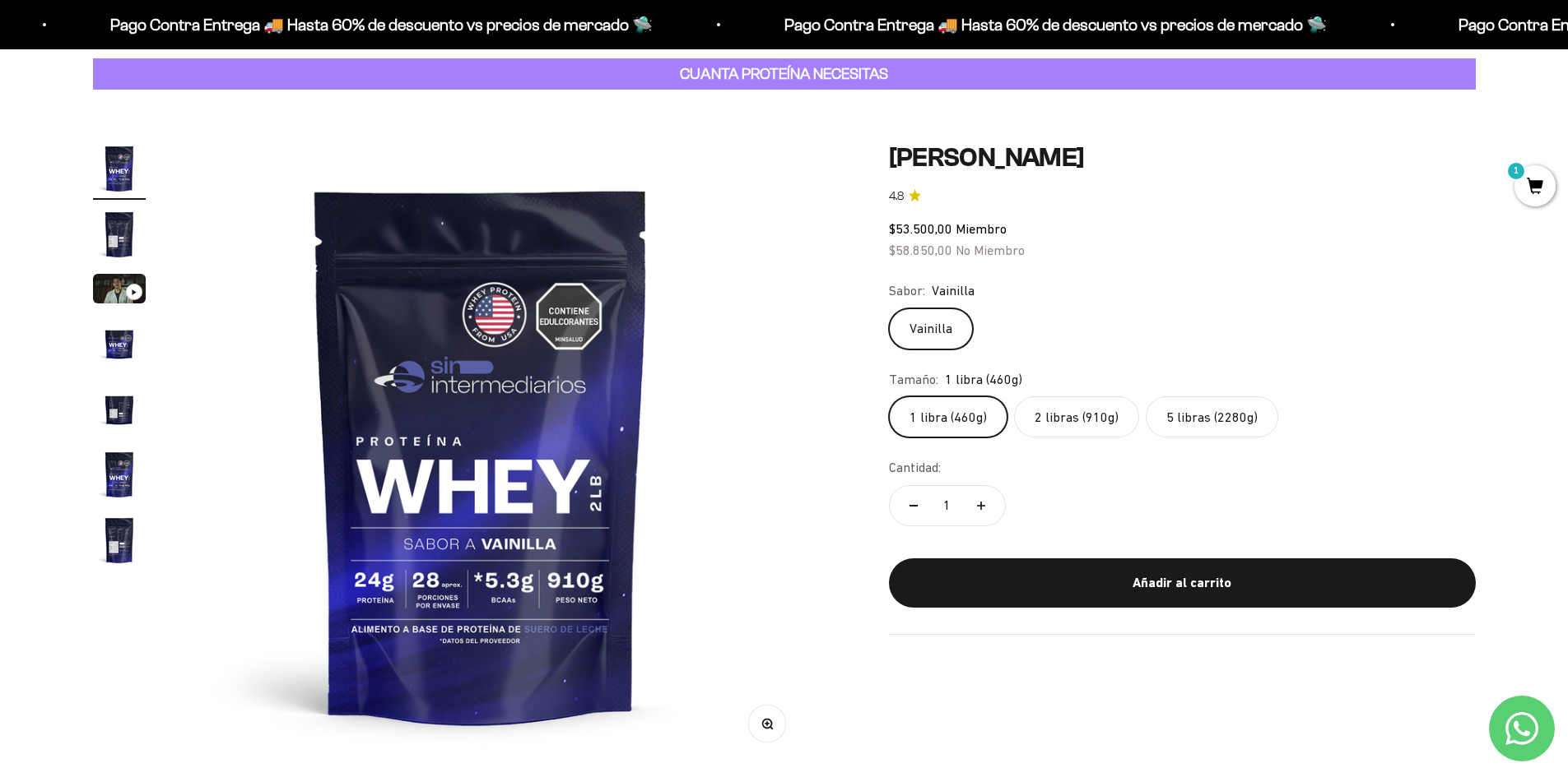
scroll to position [0, 0]
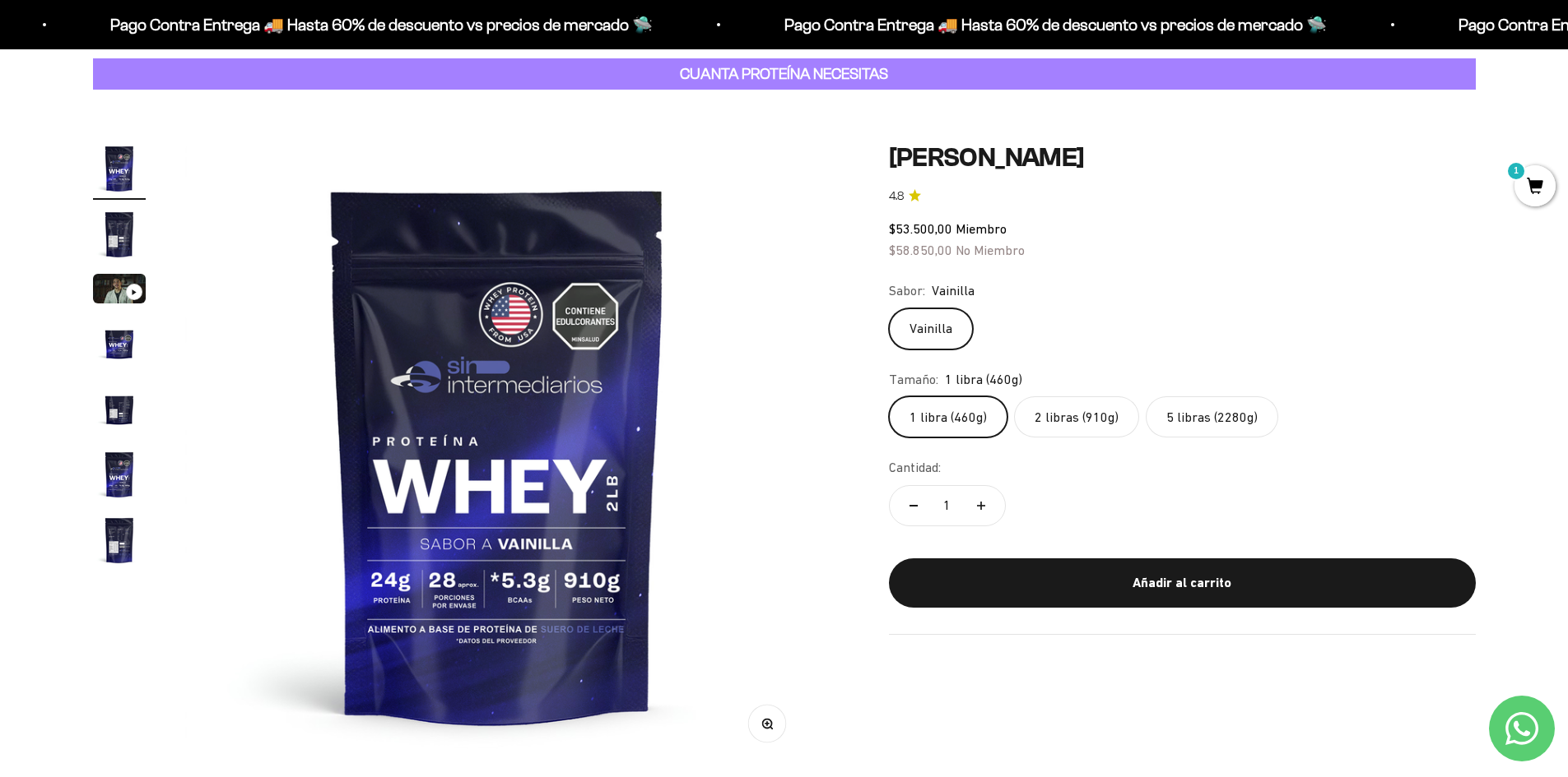
click at [1086, 437] on label "2 libras (910g)" at bounding box center [1077, 417] width 125 height 41
click at [889, 397] on input "2 libras (910g)" at bounding box center [888, 396] width 1 height 1
click at [1164, 418] on label "5 libras (2280g)" at bounding box center [1212, 417] width 133 height 41
click at [889, 397] on input "5 libras (2280g)" at bounding box center [888, 396] width 1 height 1
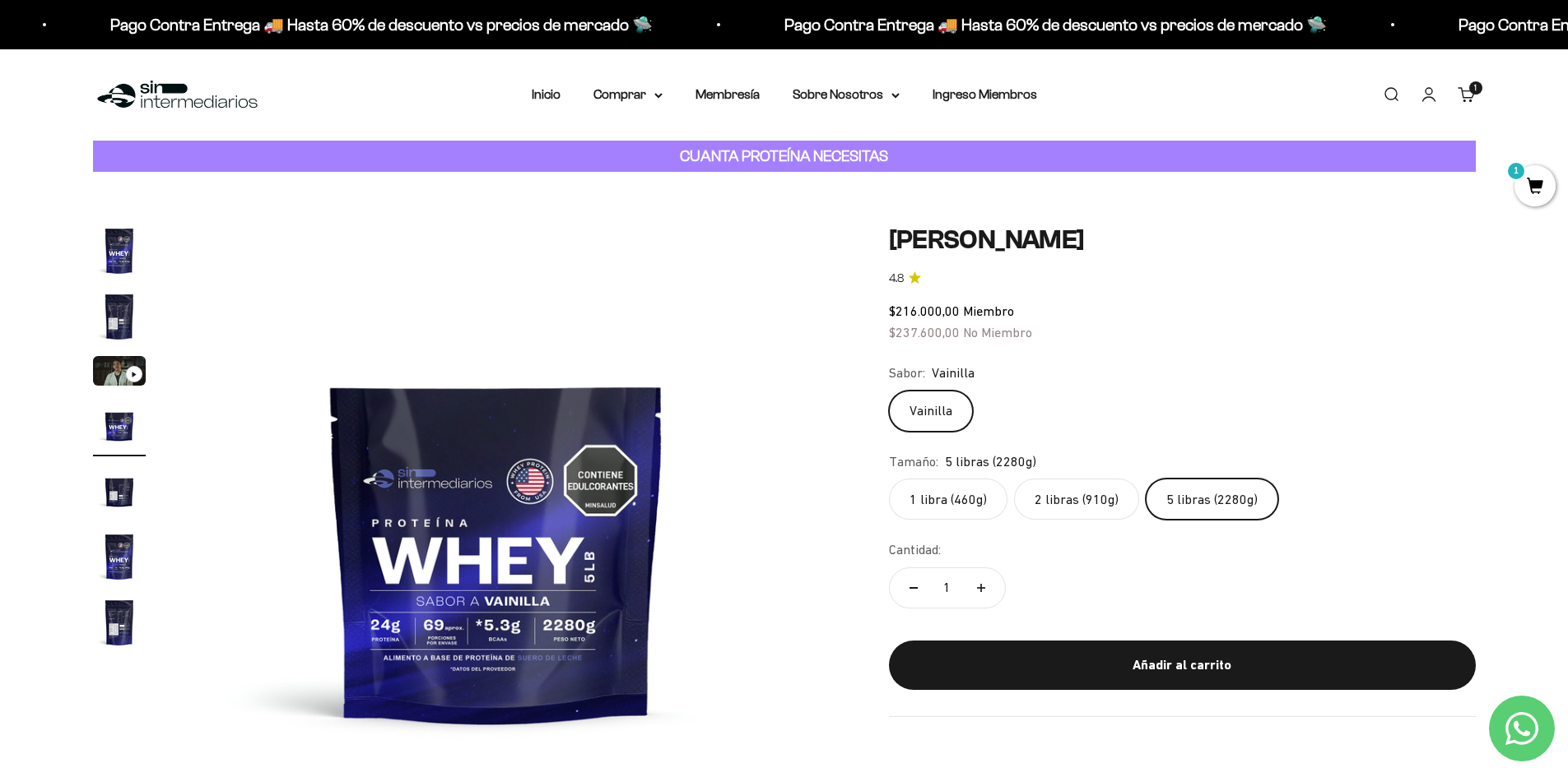
click at [1106, 497] on label "2 libras (910g)" at bounding box center [1077, 499] width 125 height 41
click at [889, 479] on input "2 libras (910g)" at bounding box center [888, 478] width 1 height 1
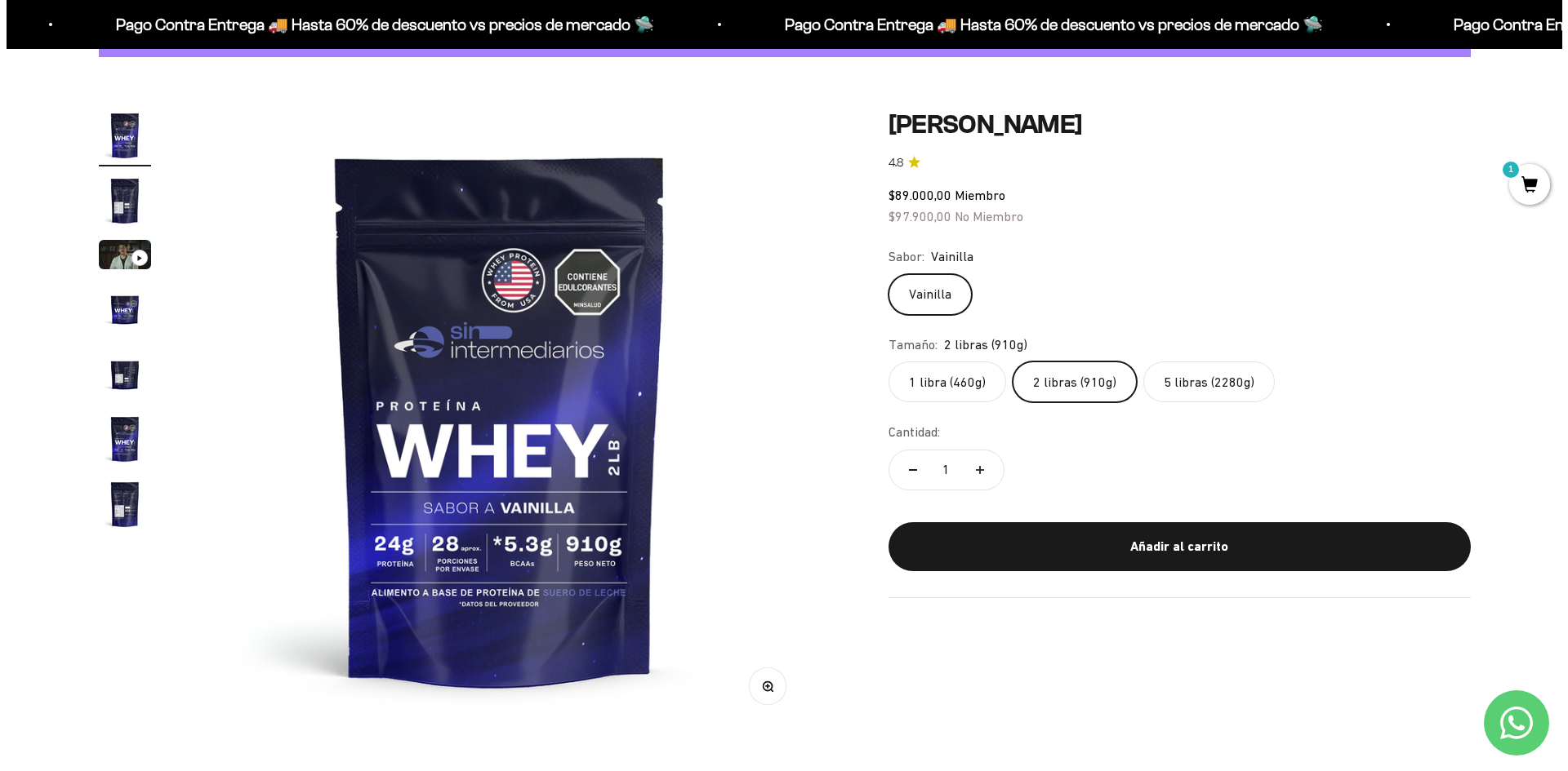
scroll to position [164, 0]
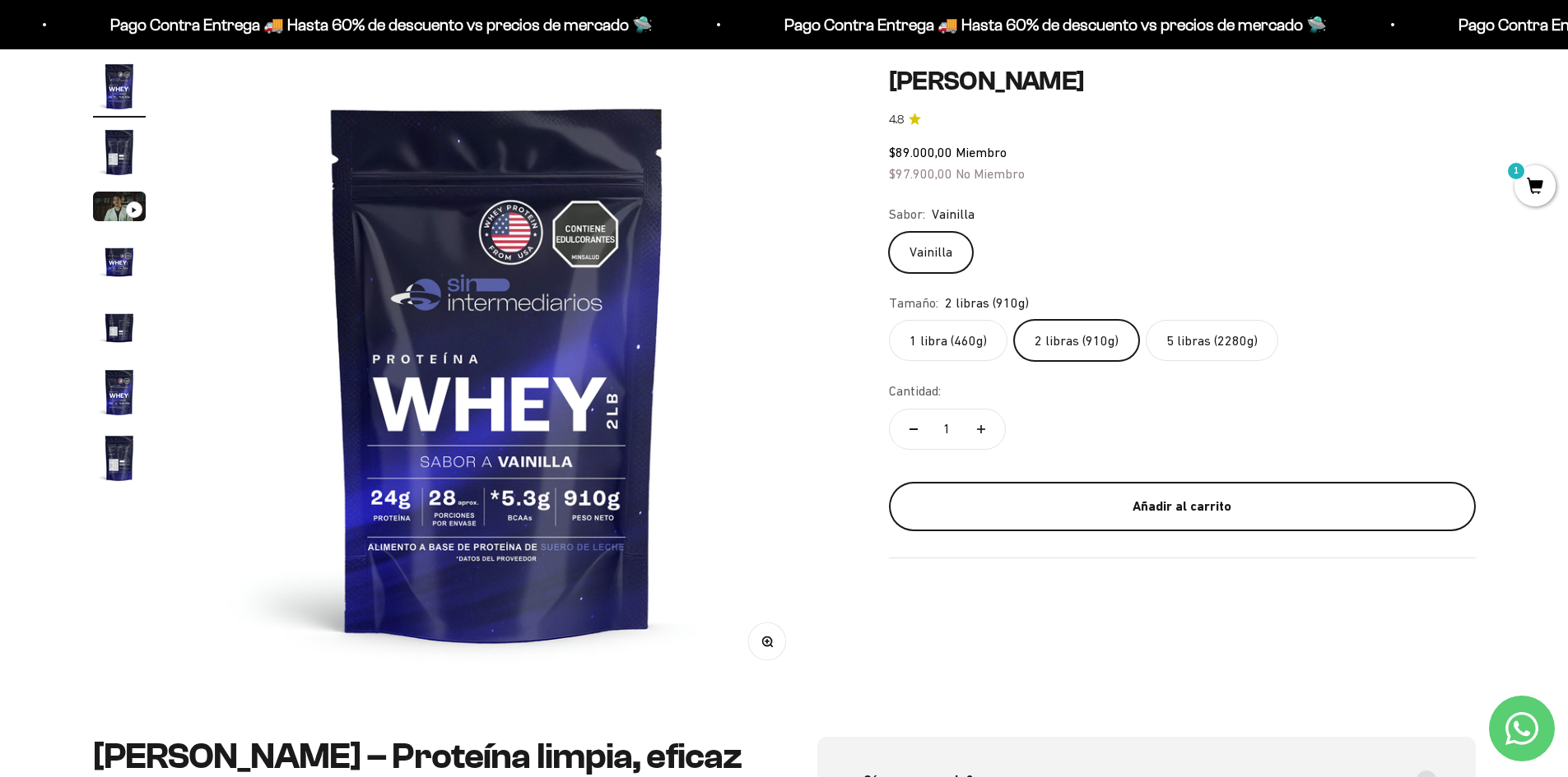
click at [1002, 509] on div "Añadir al carrito" at bounding box center [1182, 507] width 521 height 22
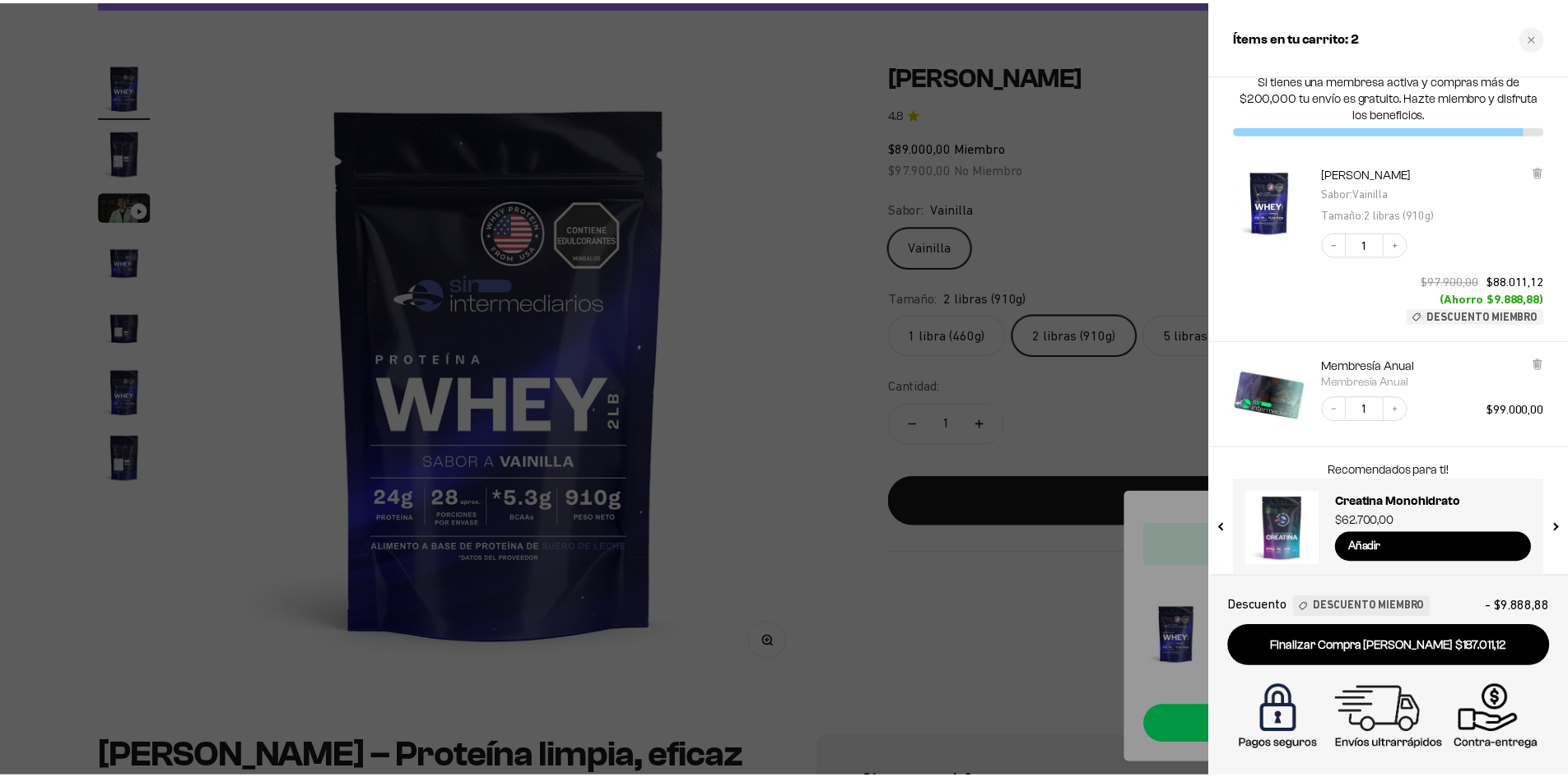
scroll to position [33, 0]
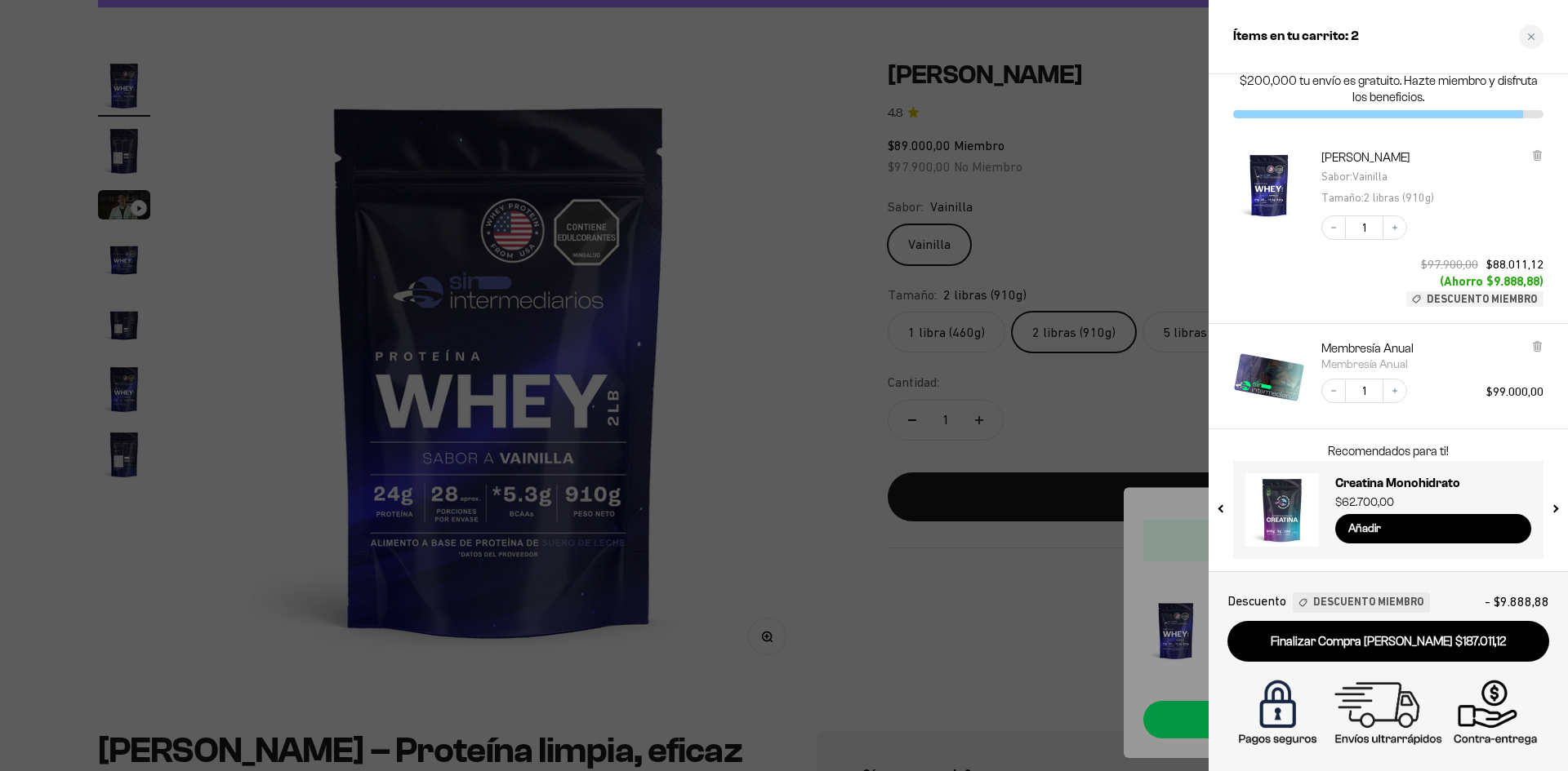
click at [782, 552] on div at bounding box center [784, 386] width 1568 height 771
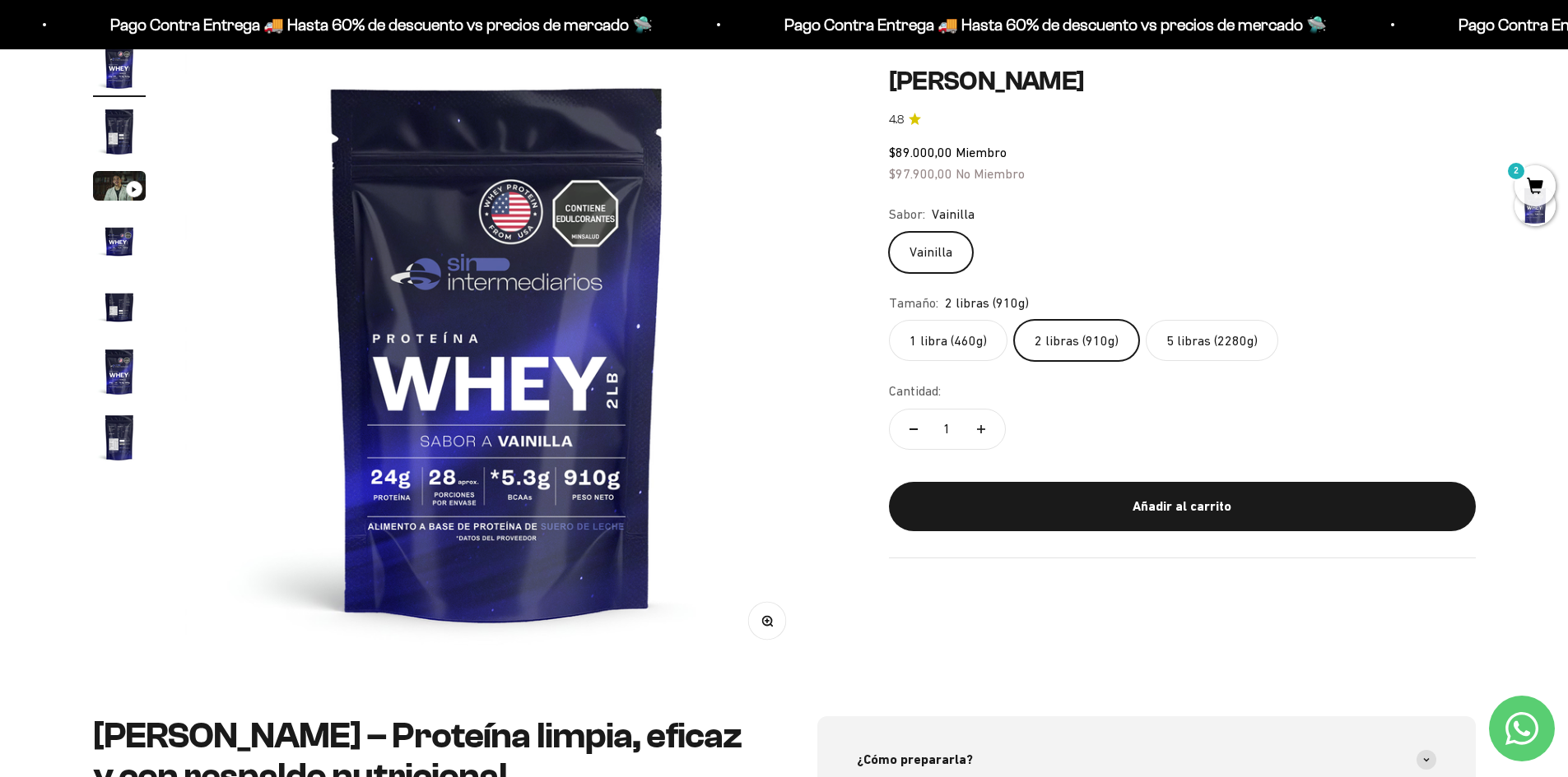
scroll to position [0, 0]
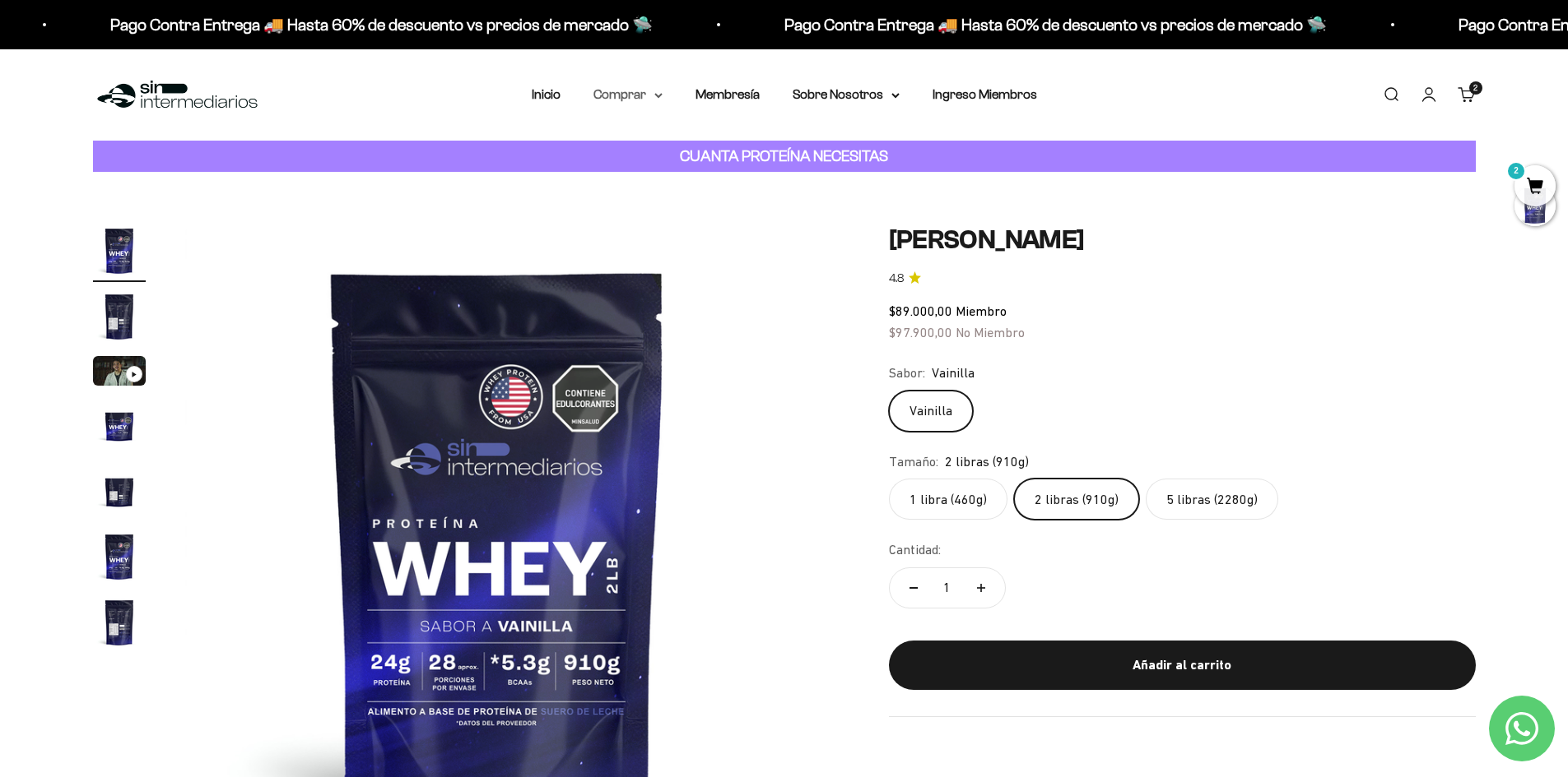
click at [631, 102] on summary "Comprar" at bounding box center [627, 94] width 69 height 22
click at [1473, 93] on cart-count "2" at bounding box center [1476, 88] width 13 height 13
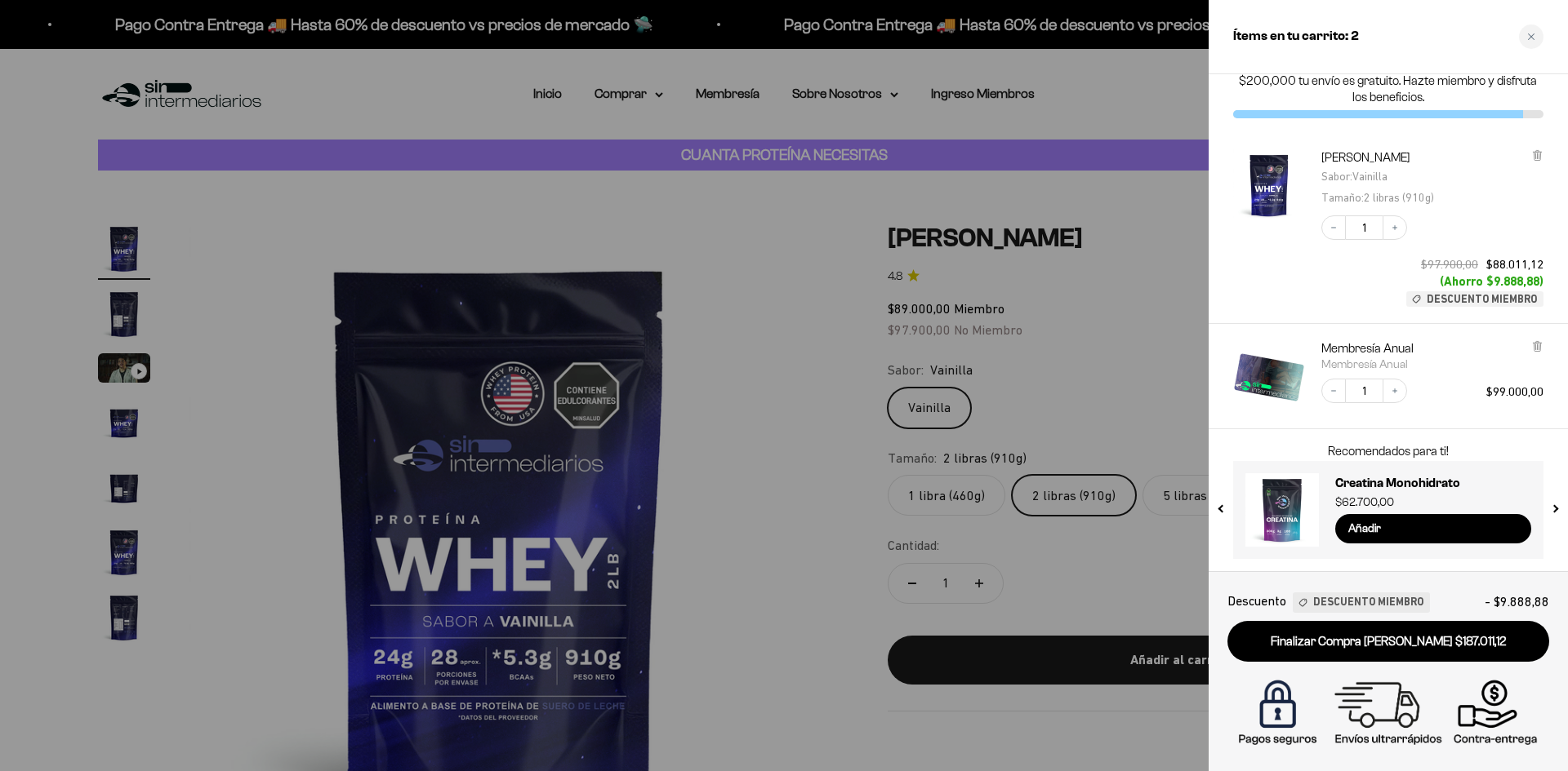
click at [678, 79] on div at bounding box center [784, 386] width 1568 height 771
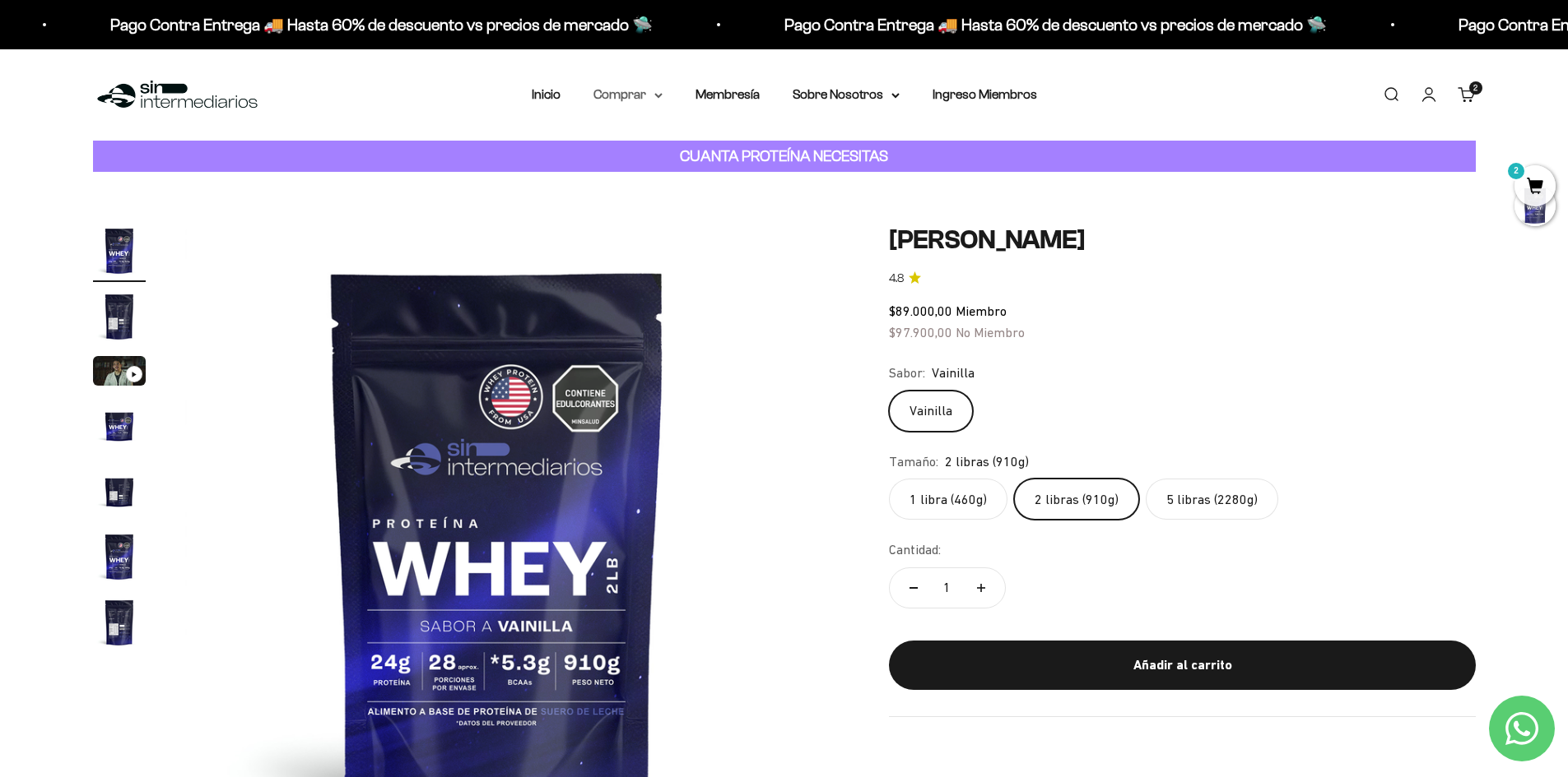
click at [662, 93] on icon at bounding box center [659, 95] width 8 height 6
click at [678, 169] on span "Otros Suplementos" at bounding box center [658, 179] width 110 height 22
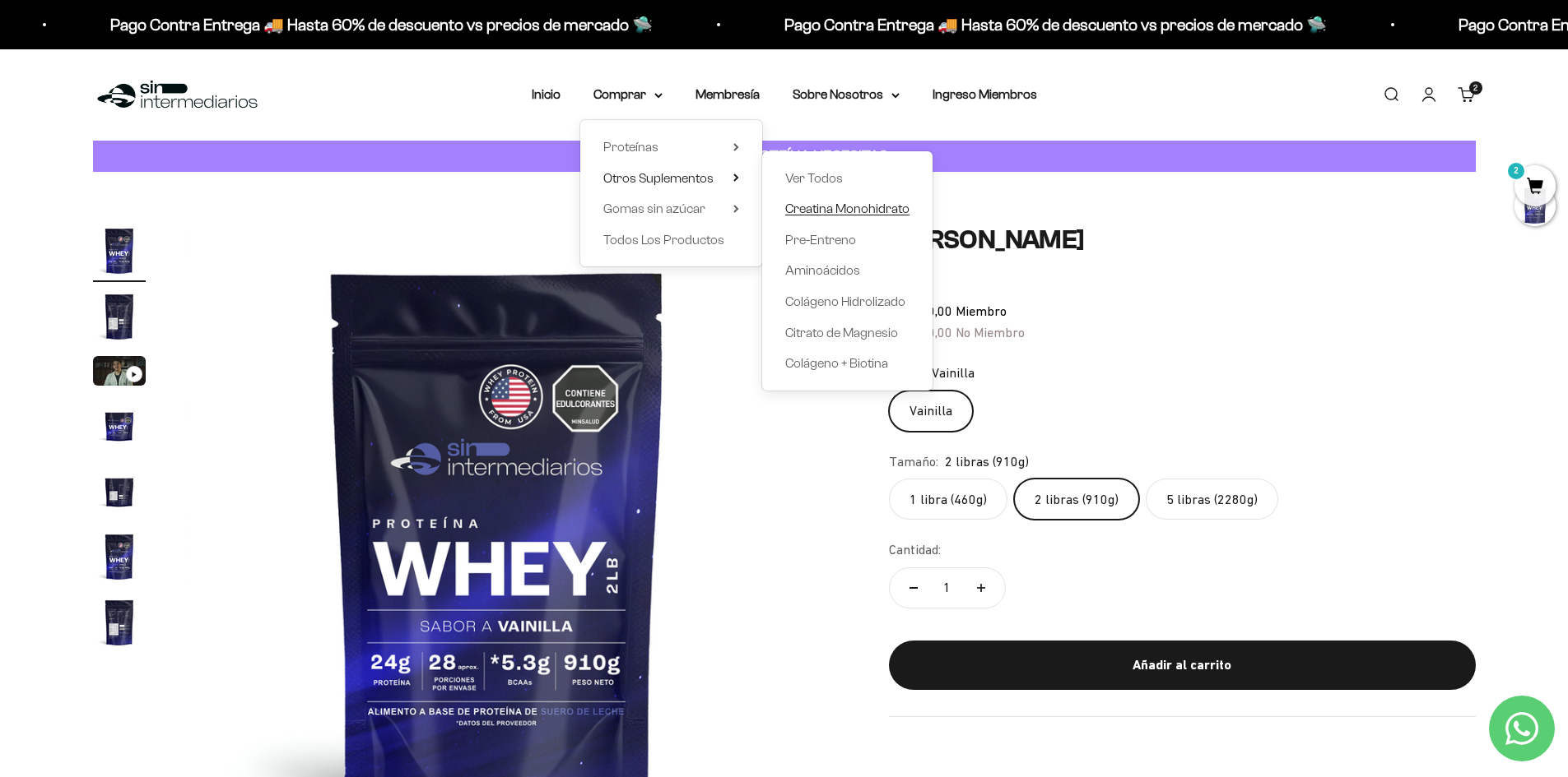
click at [809, 209] on span "Creatina Monohidrato" at bounding box center [847, 208] width 124 height 14
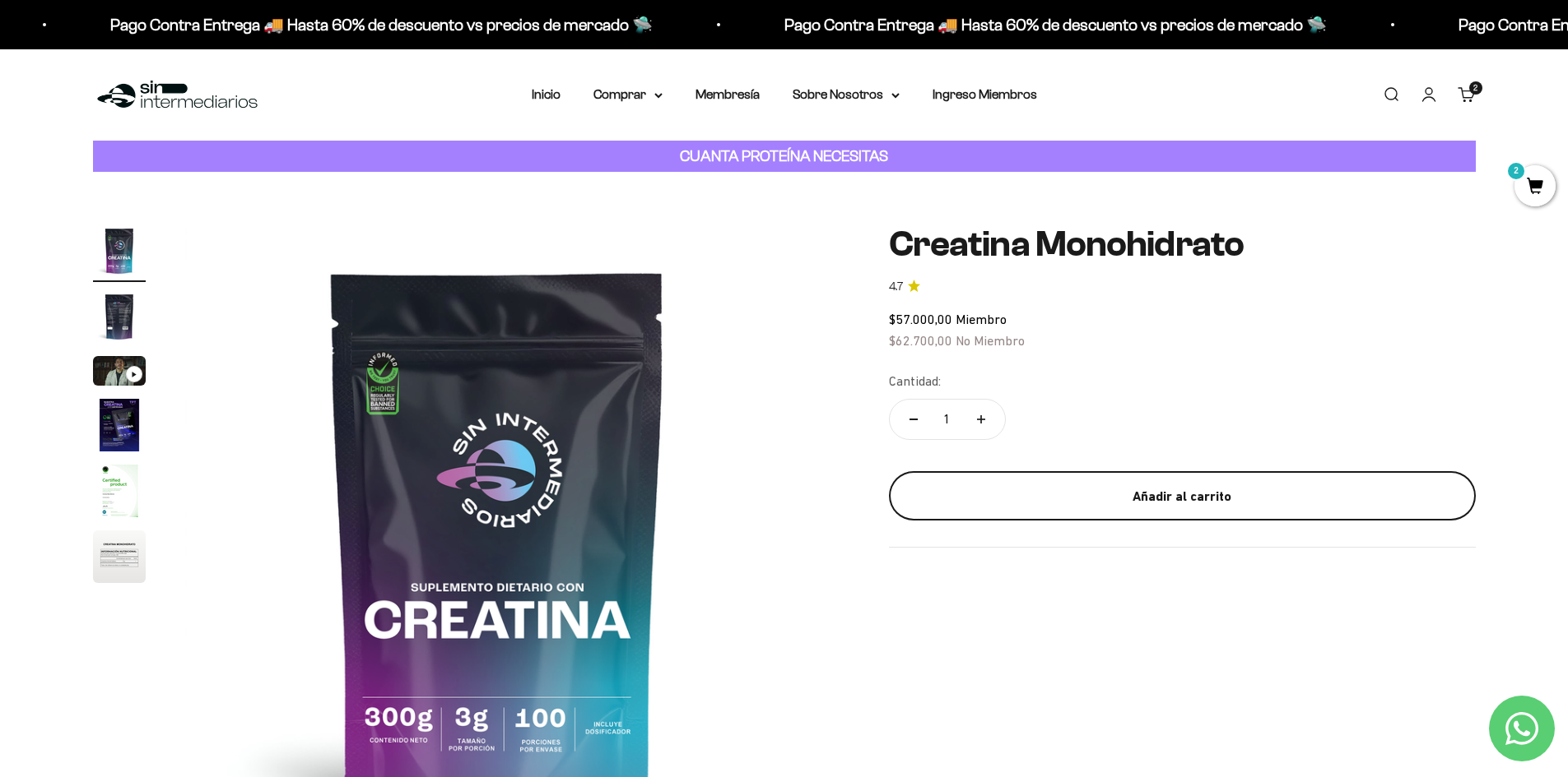
click at [985, 480] on button "Añadir al carrito" at bounding box center [1183, 496] width 587 height 50
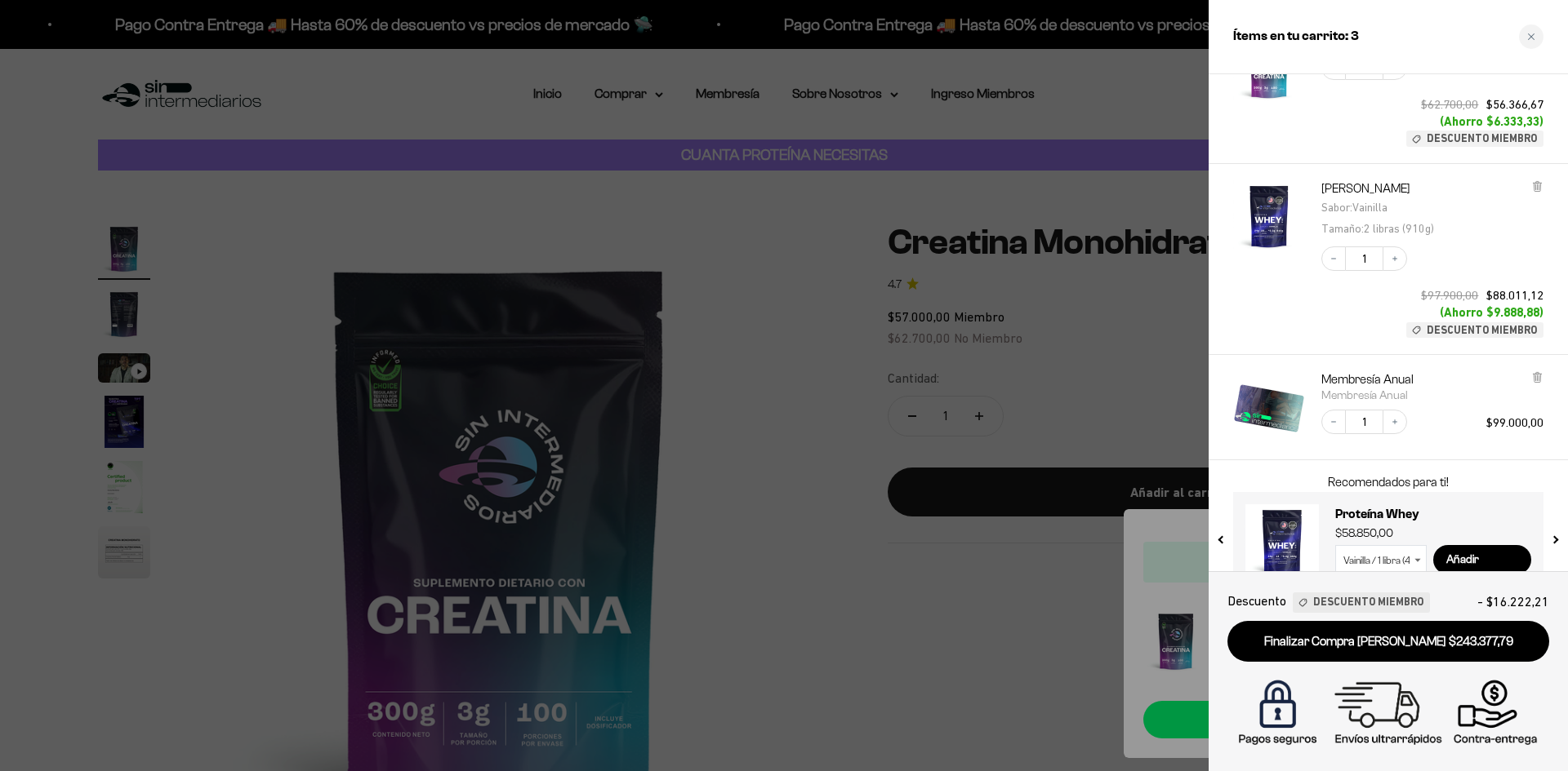
scroll to position [150, 0]
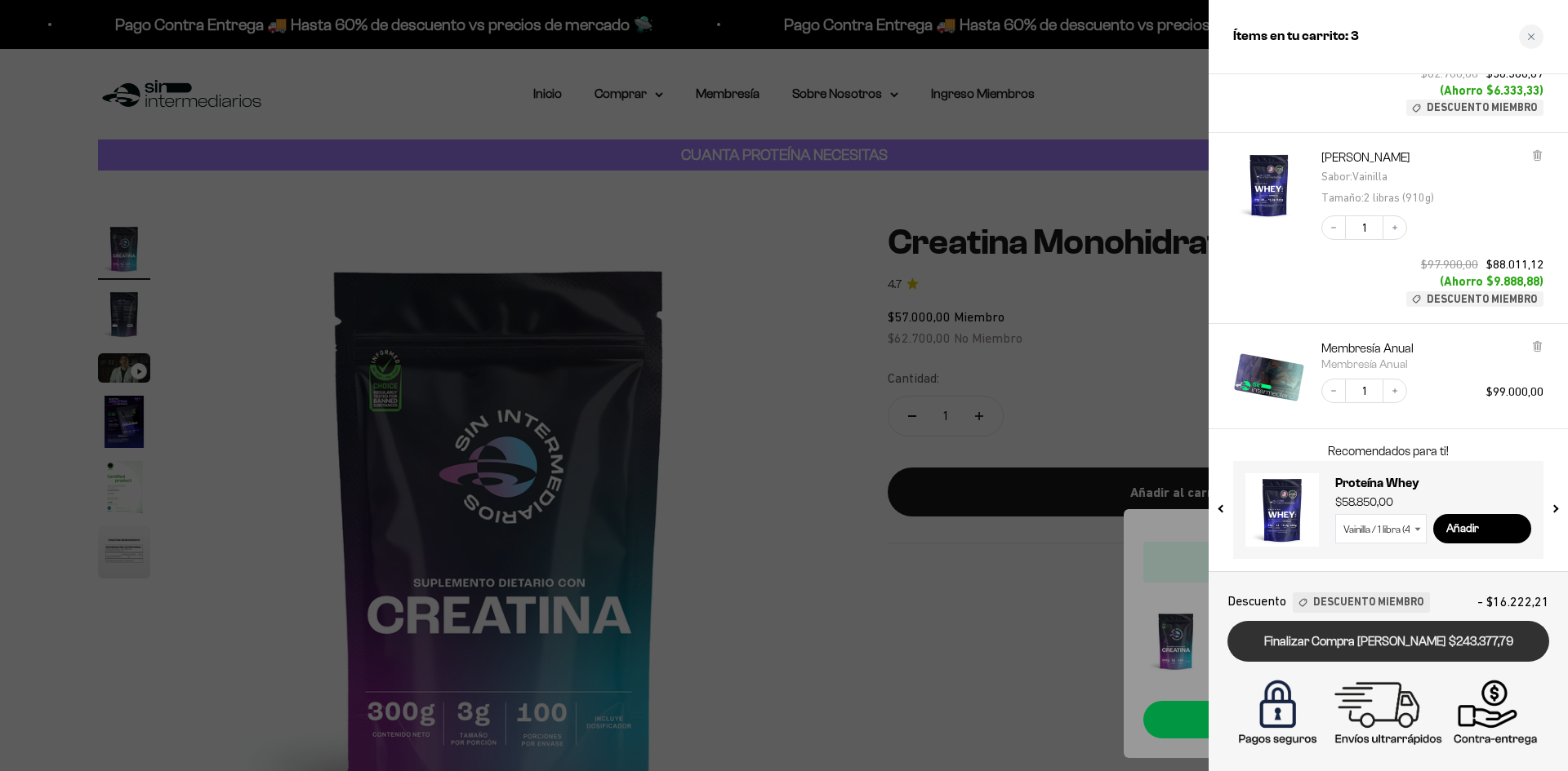
click at [1327, 644] on link "Finalizar Compra [PERSON_NAME] $243.377,79" at bounding box center [1388, 642] width 321 height 42
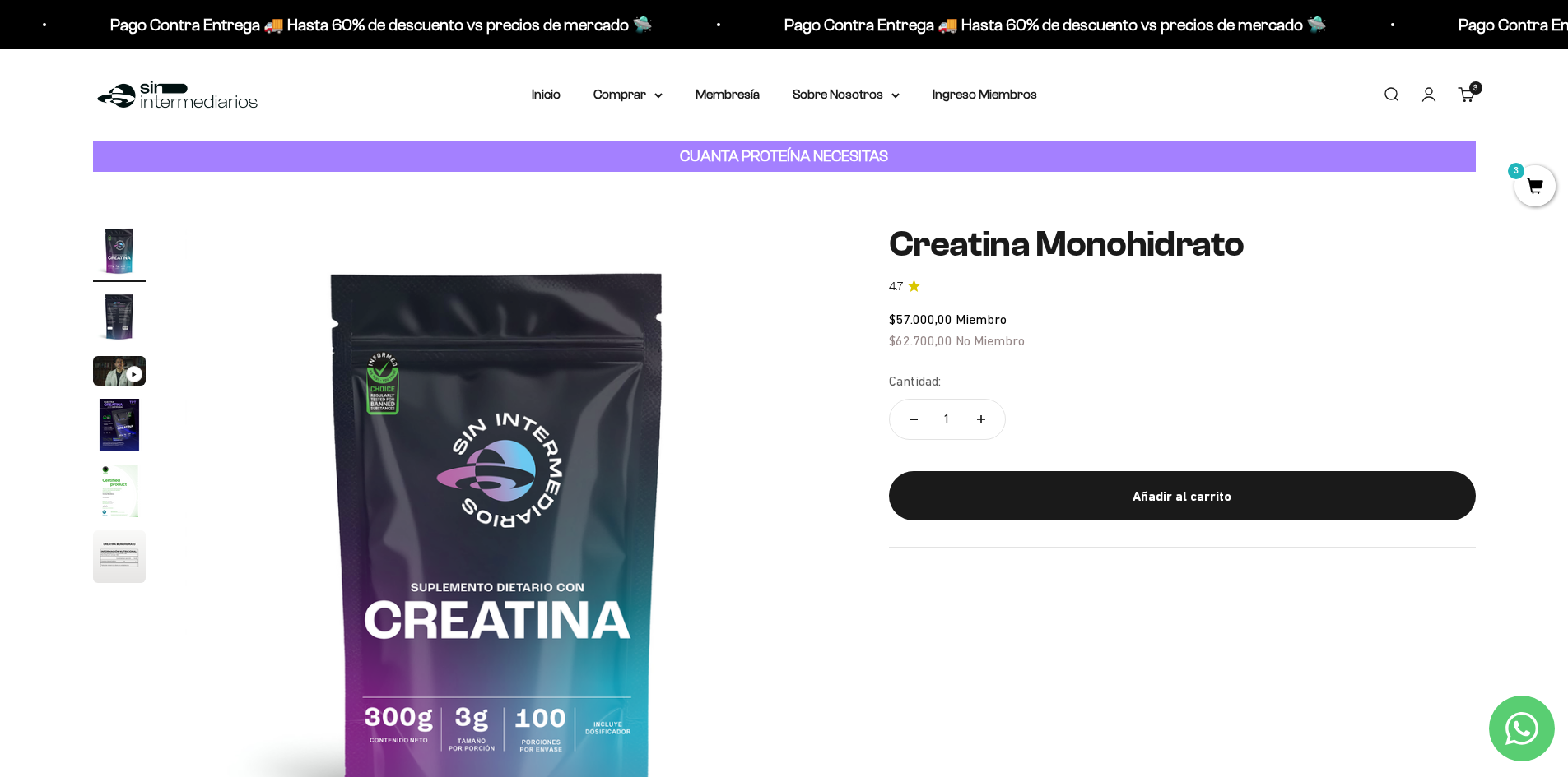
click at [147, 95] on img at bounding box center [177, 94] width 169 height 36
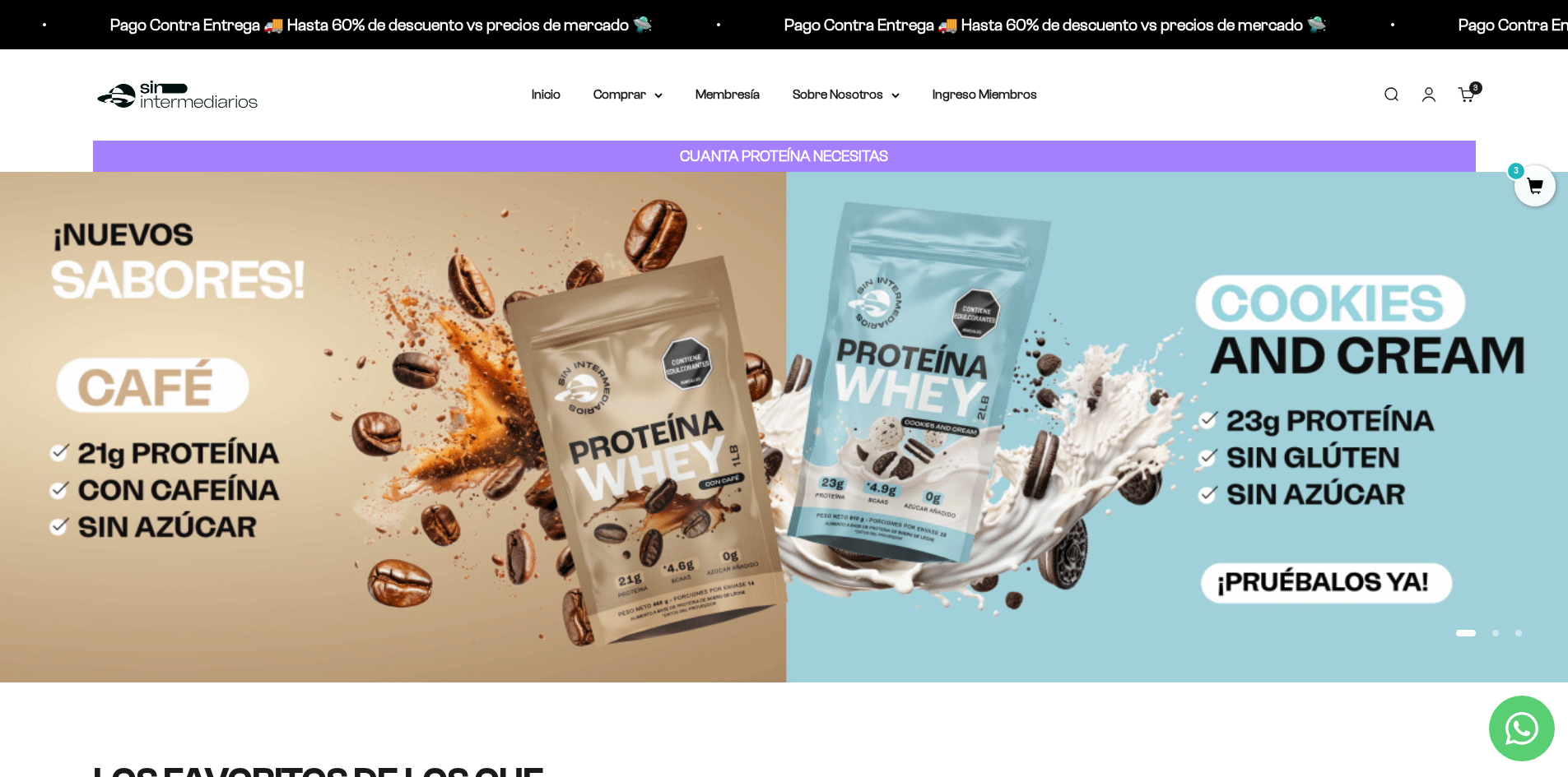
click at [1470, 94] on div "3 artículos 3" at bounding box center [1476, 88] width 13 height 13
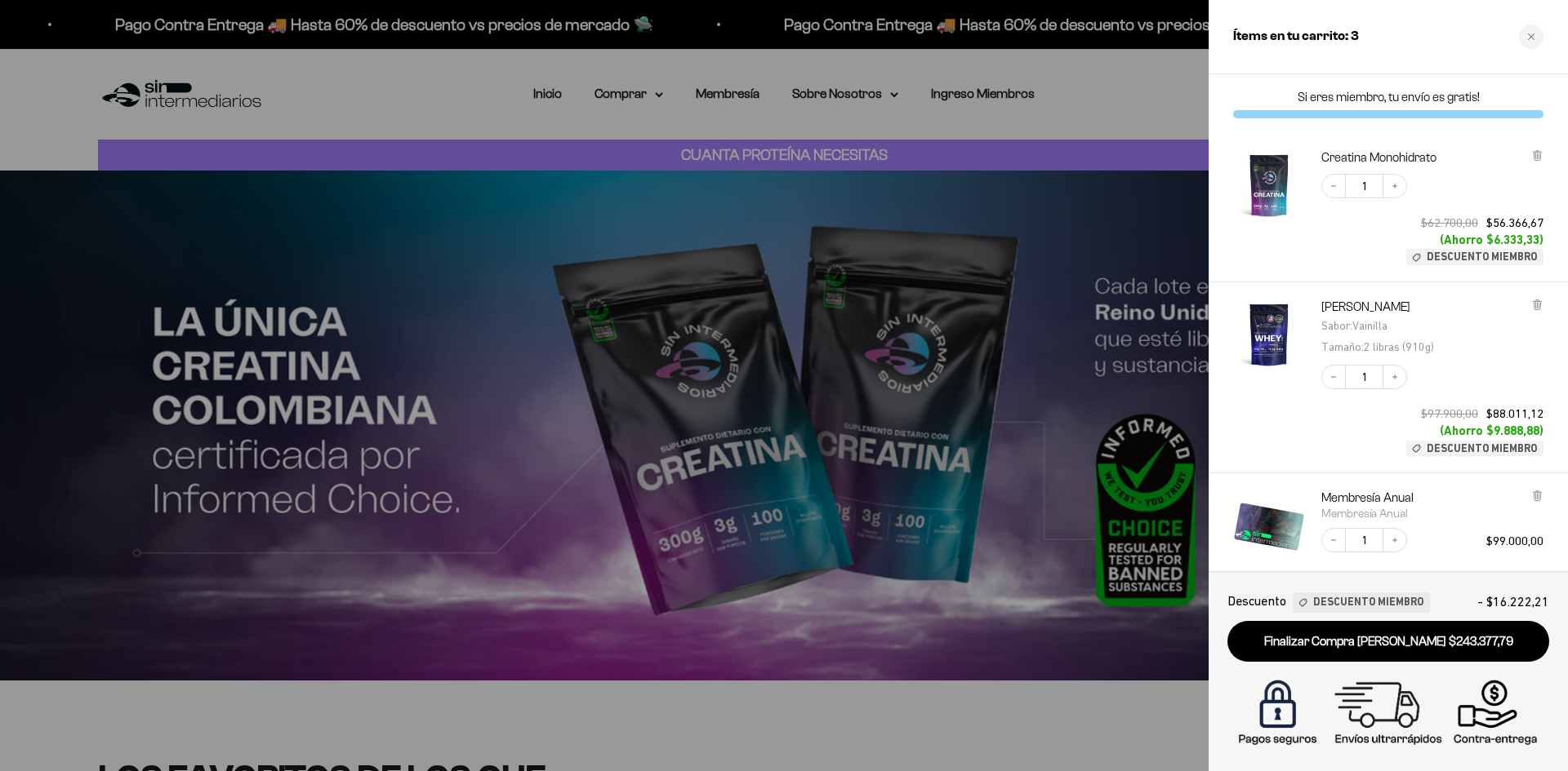
click at [404, 127] on div at bounding box center [784, 386] width 1568 height 771
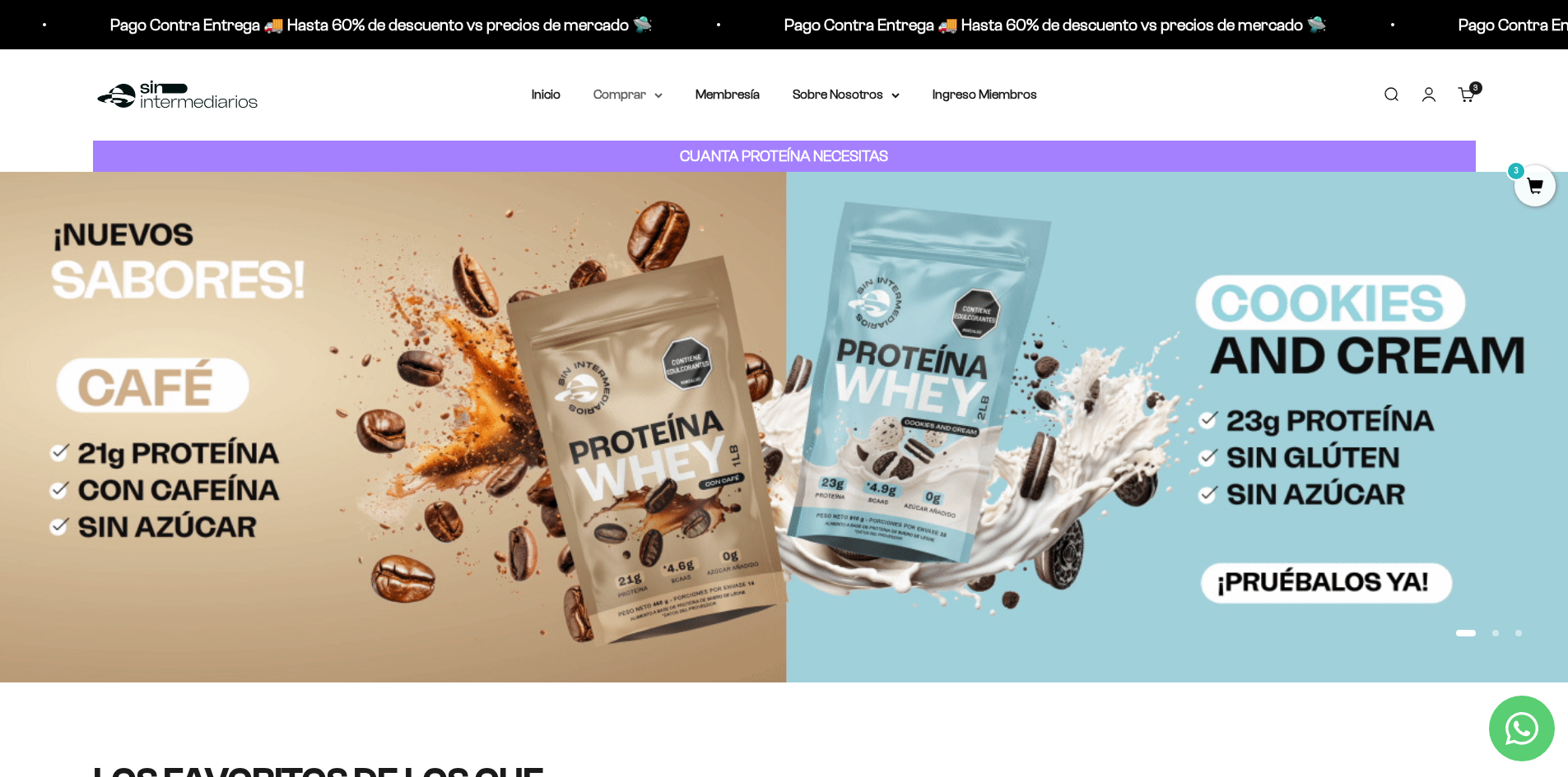
click at [636, 87] on summary "Comprar" at bounding box center [627, 94] width 69 height 22
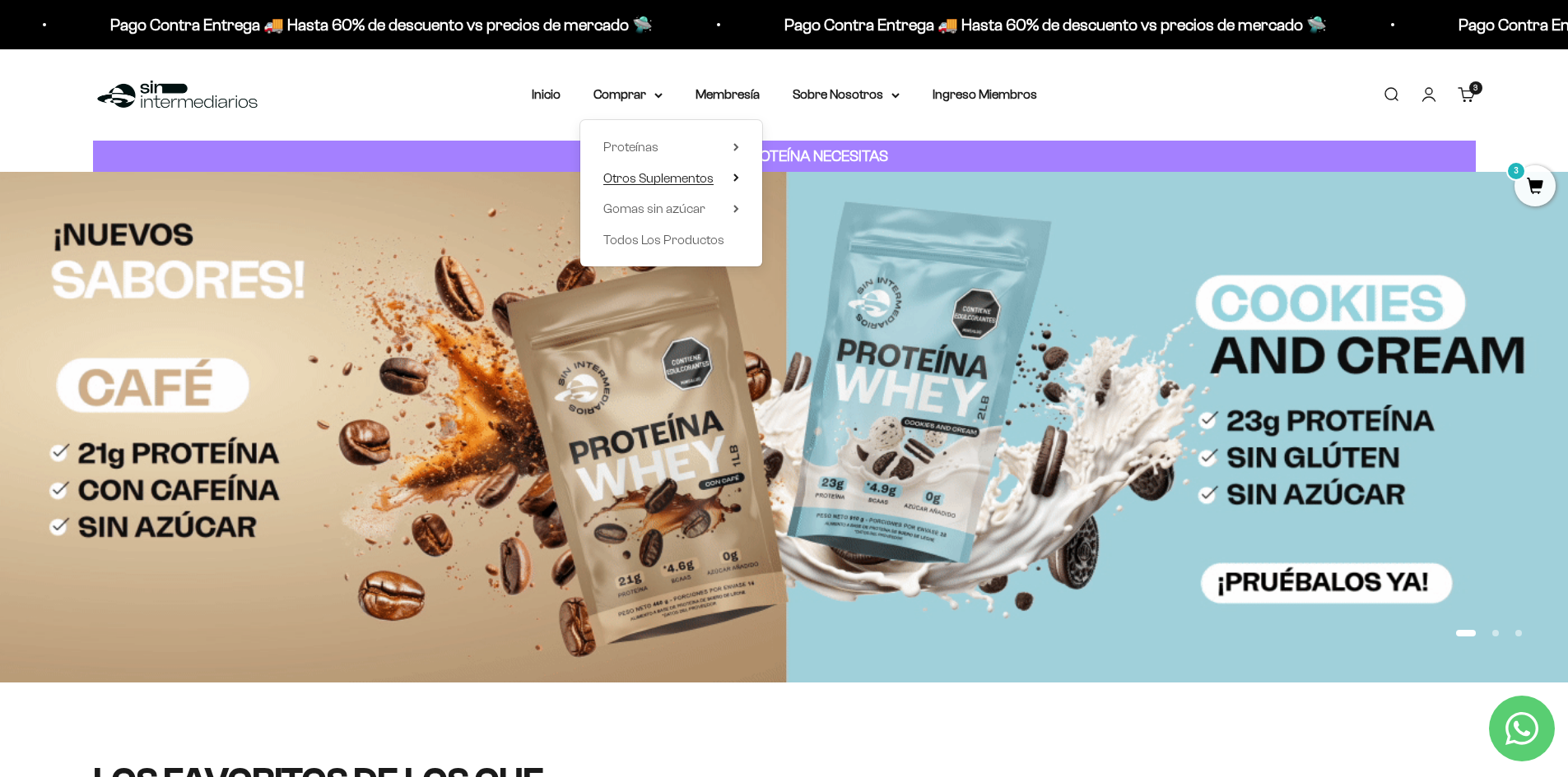
click at [665, 181] on span "Otros Suplementos" at bounding box center [658, 178] width 110 height 14
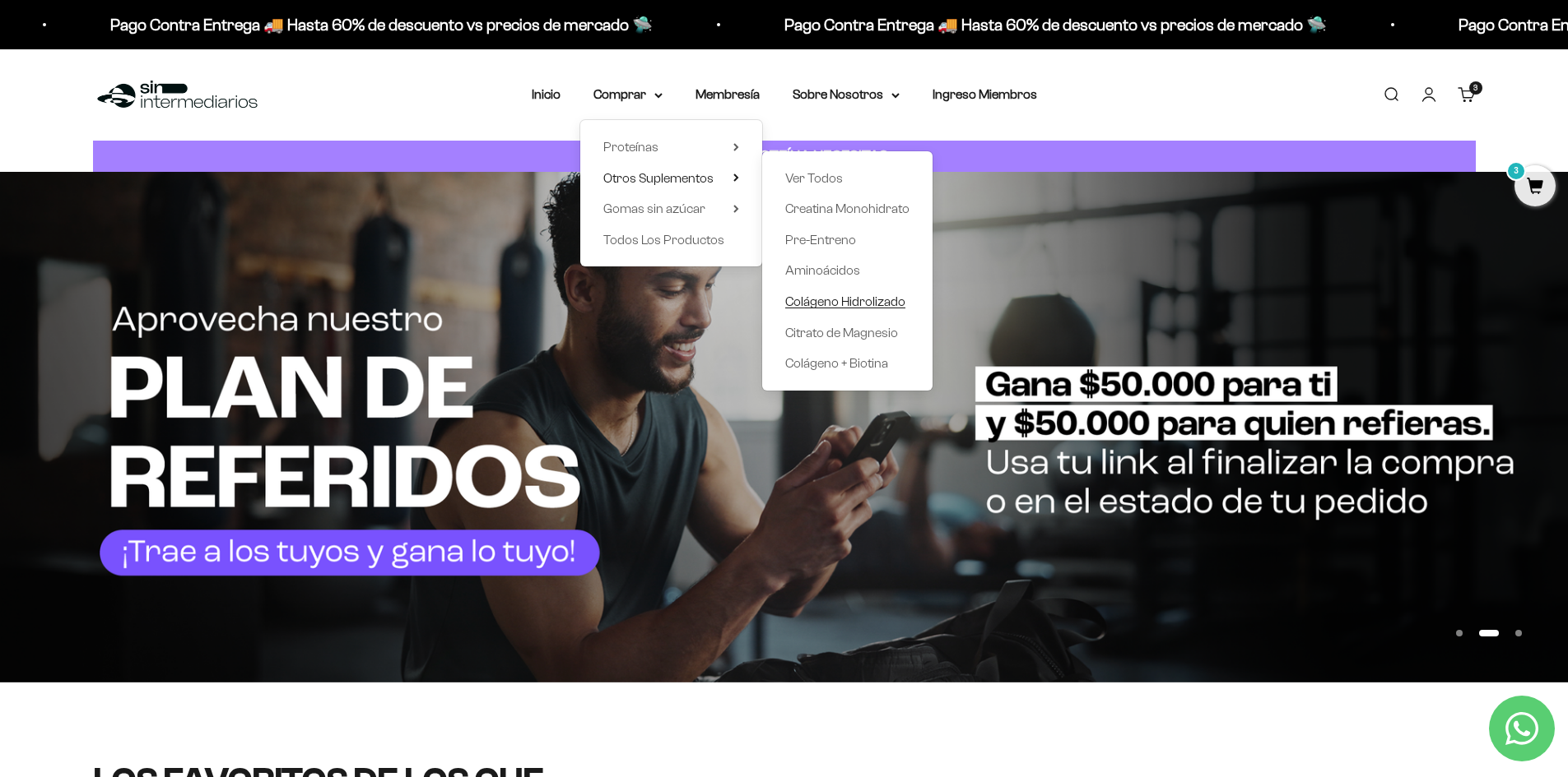
click at [846, 298] on span "Colágeno Hidrolizado" at bounding box center [844, 302] width 120 height 14
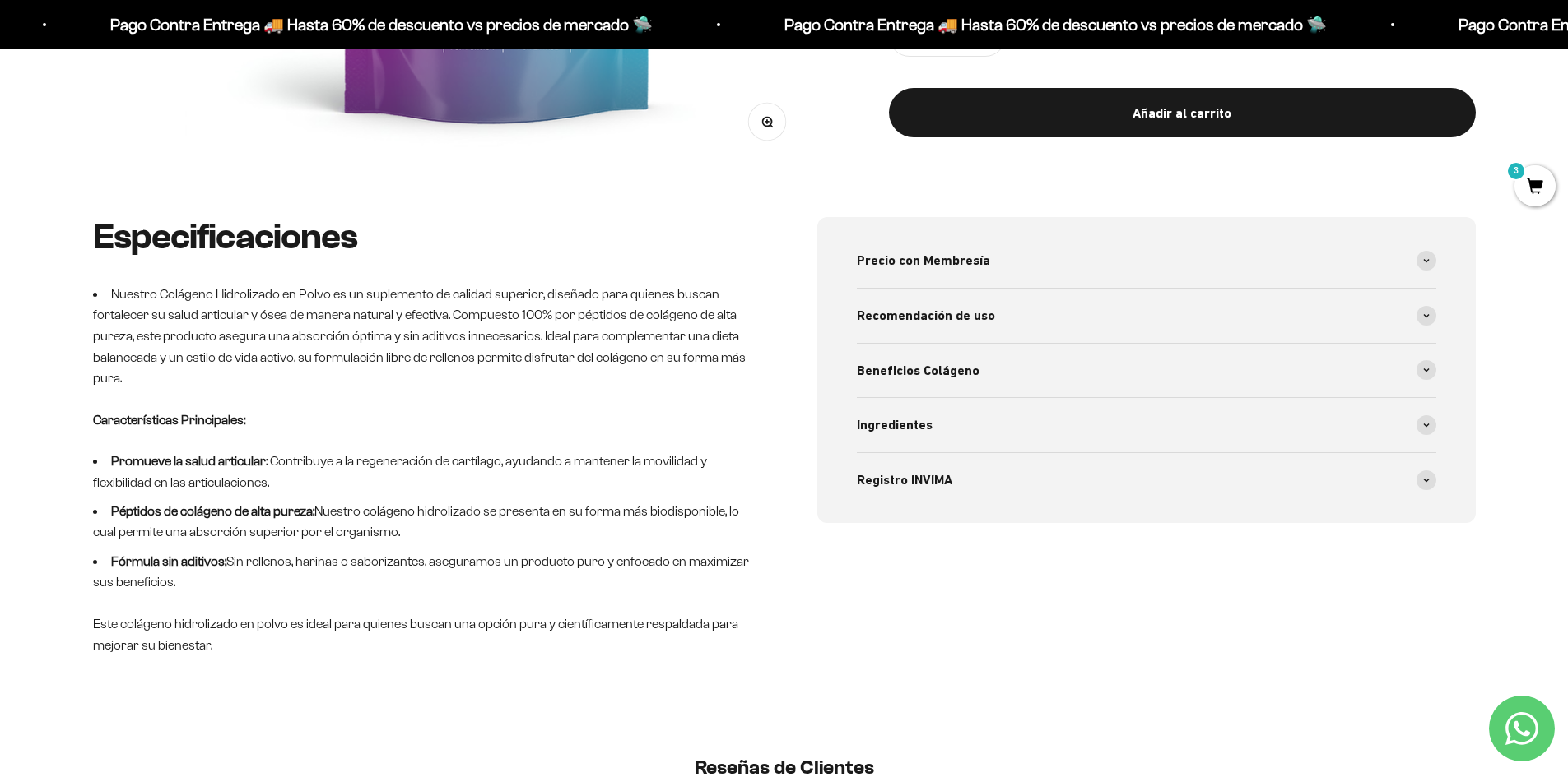
scroll to position [741, 0]
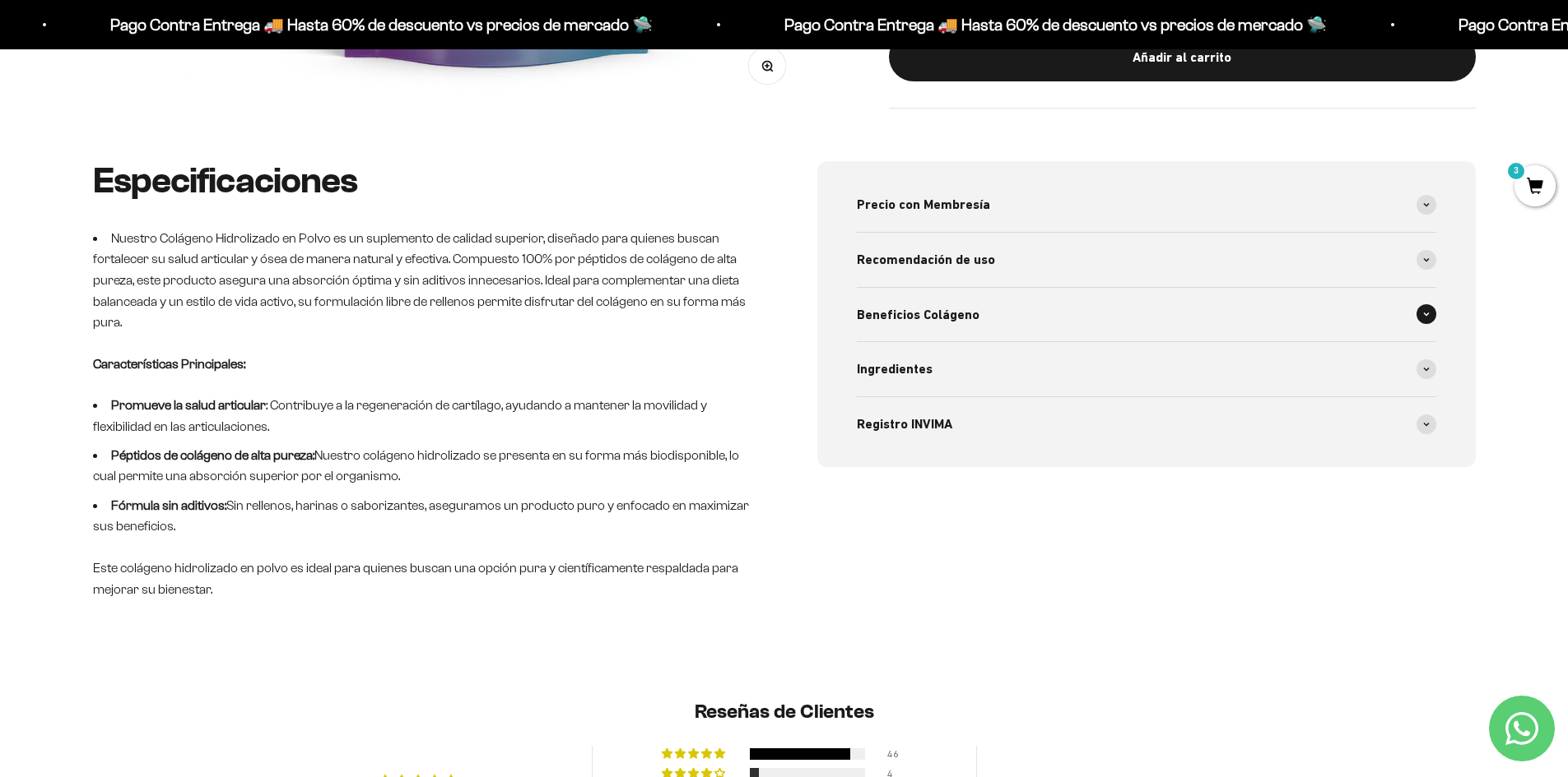
click at [926, 326] on div "Beneficios Colágeno" at bounding box center [1146, 316] width 579 height 55
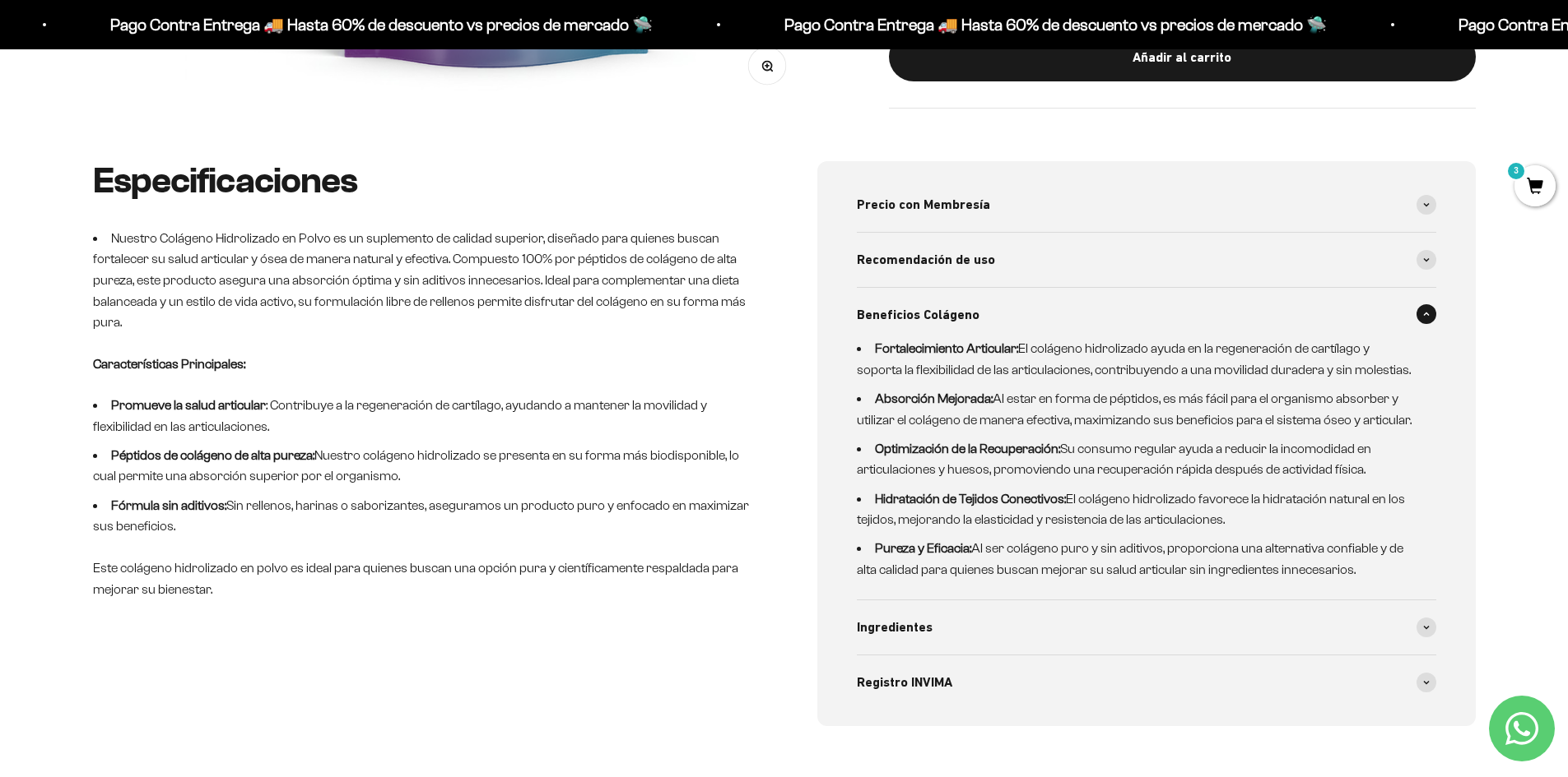
click at [926, 325] on span "Beneficios Colágeno" at bounding box center [918, 315] width 123 height 22
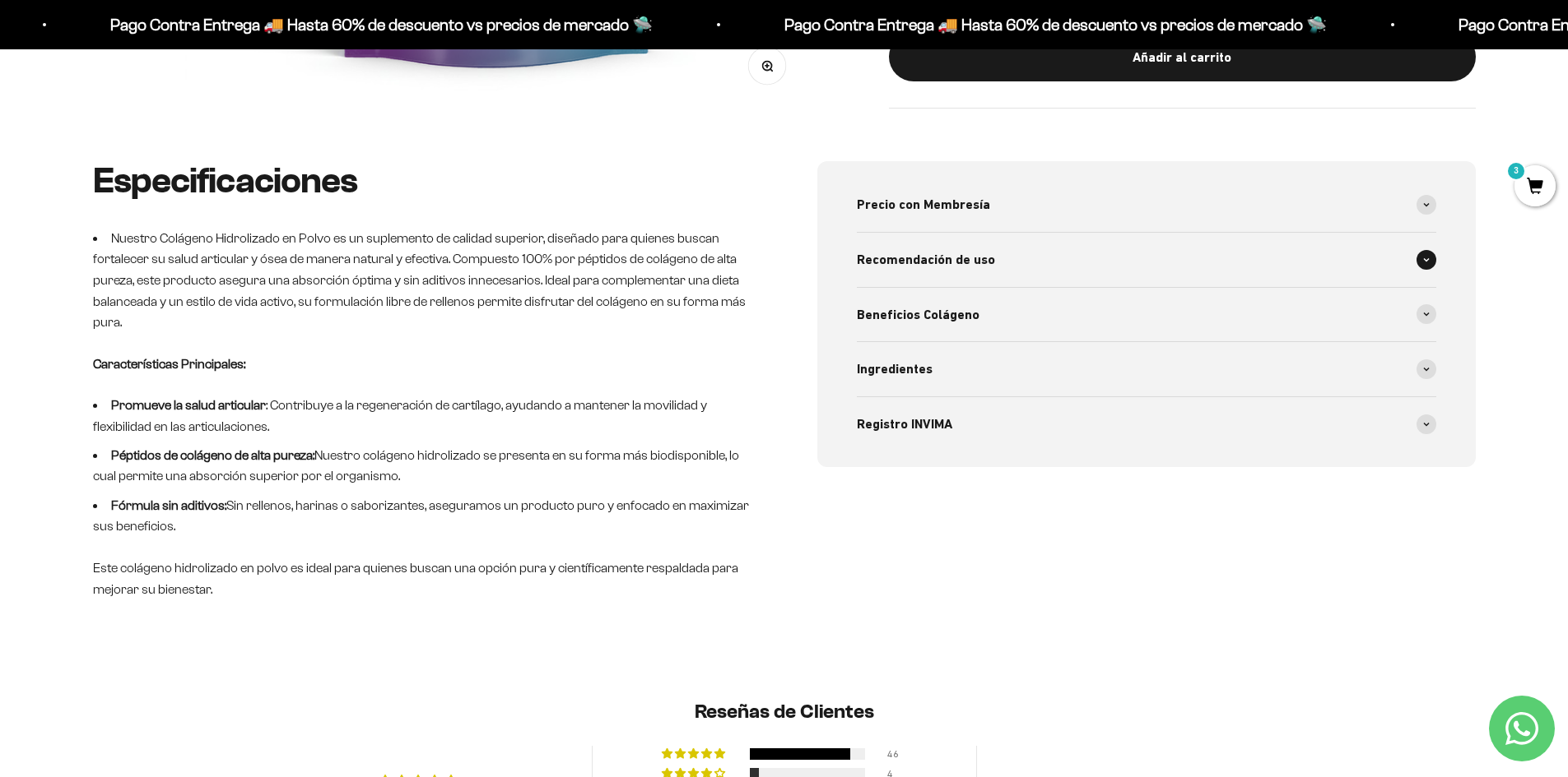
click at [925, 266] on span "Recomendación de uso" at bounding box center [926, 260] width 138 height 22
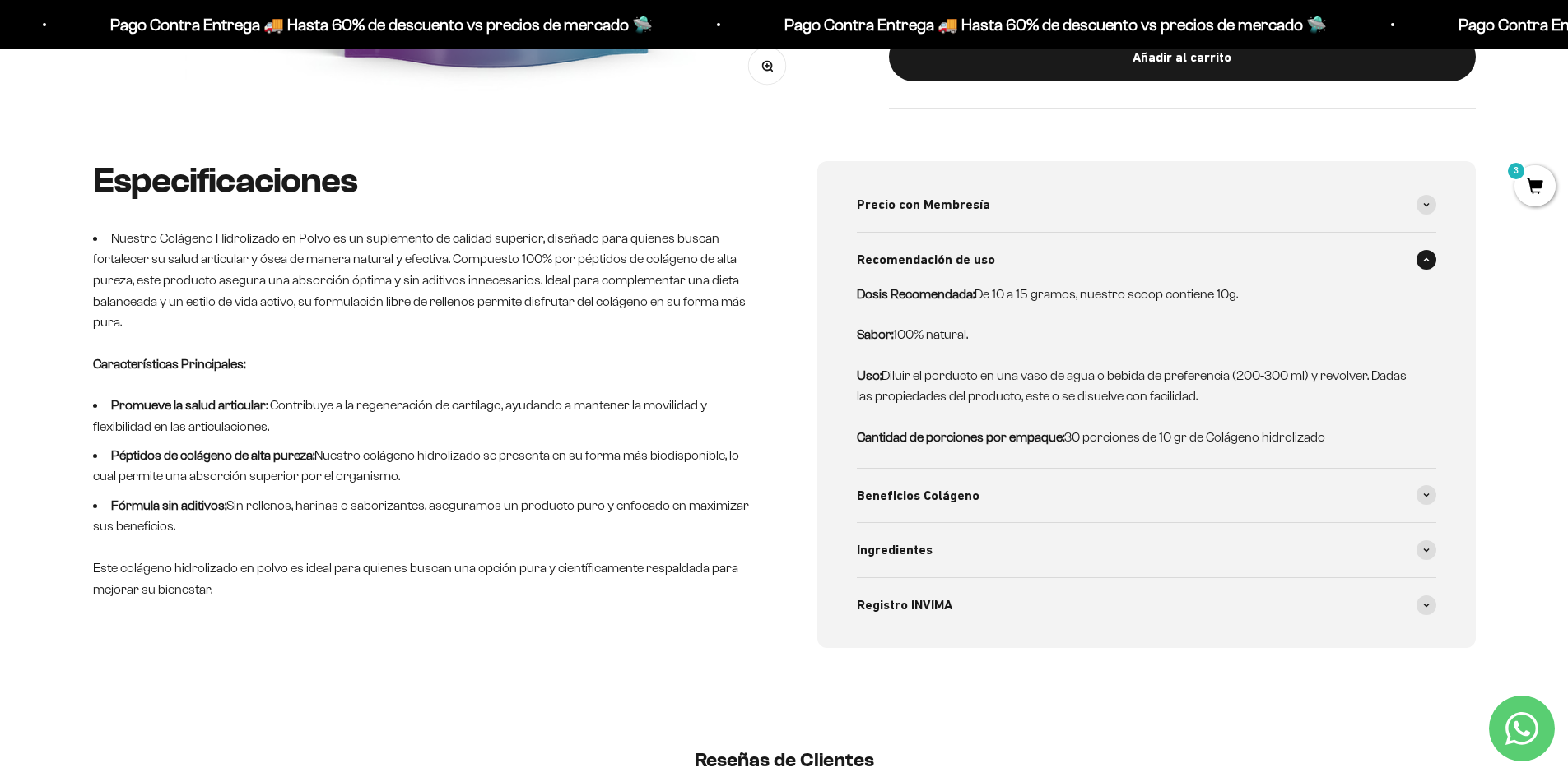
click at [925, 266] on span "Recomendación de uso" at bounding box center [926, 260] width 138 height 22
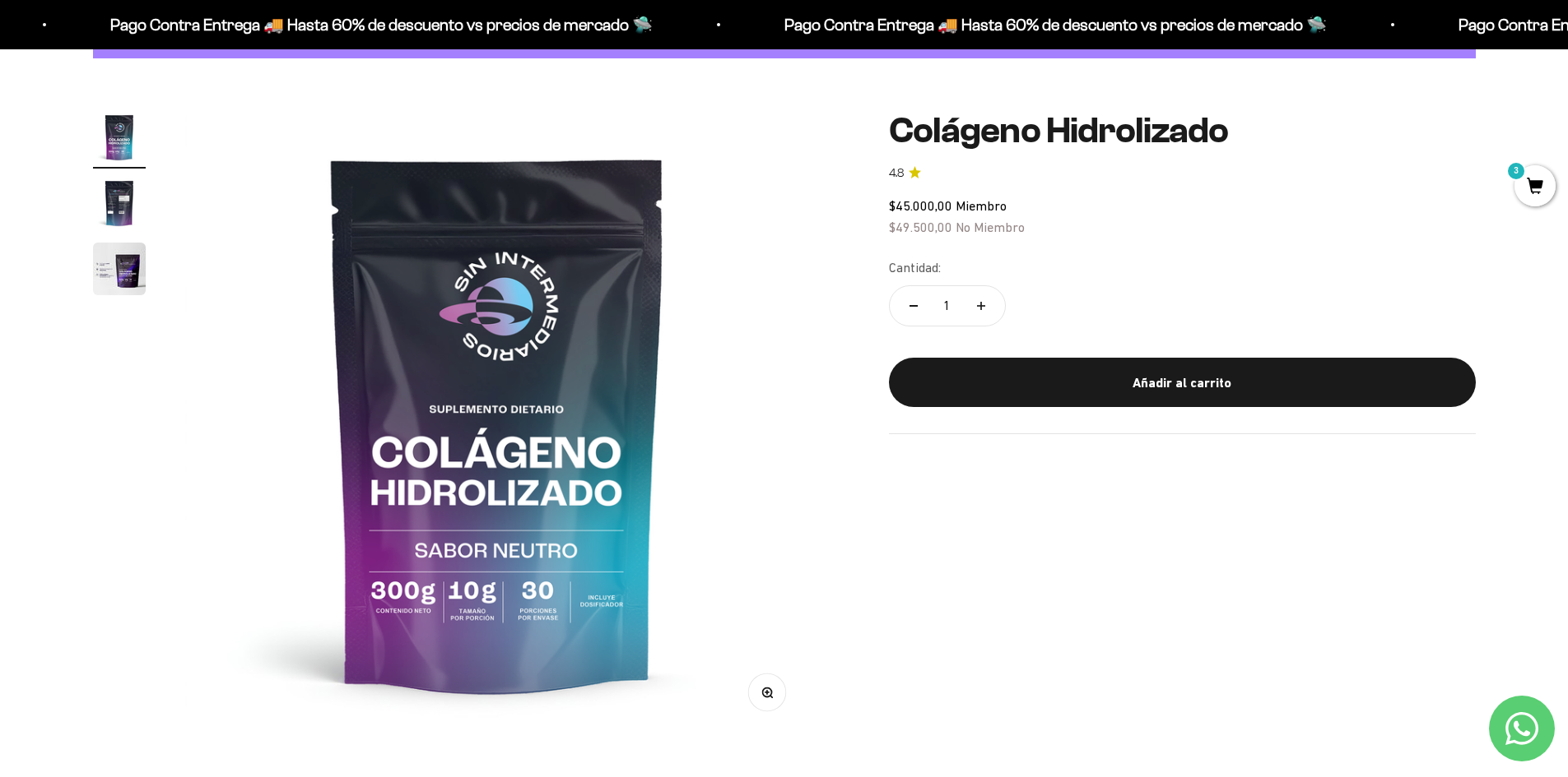
scroll to position [0, 0]
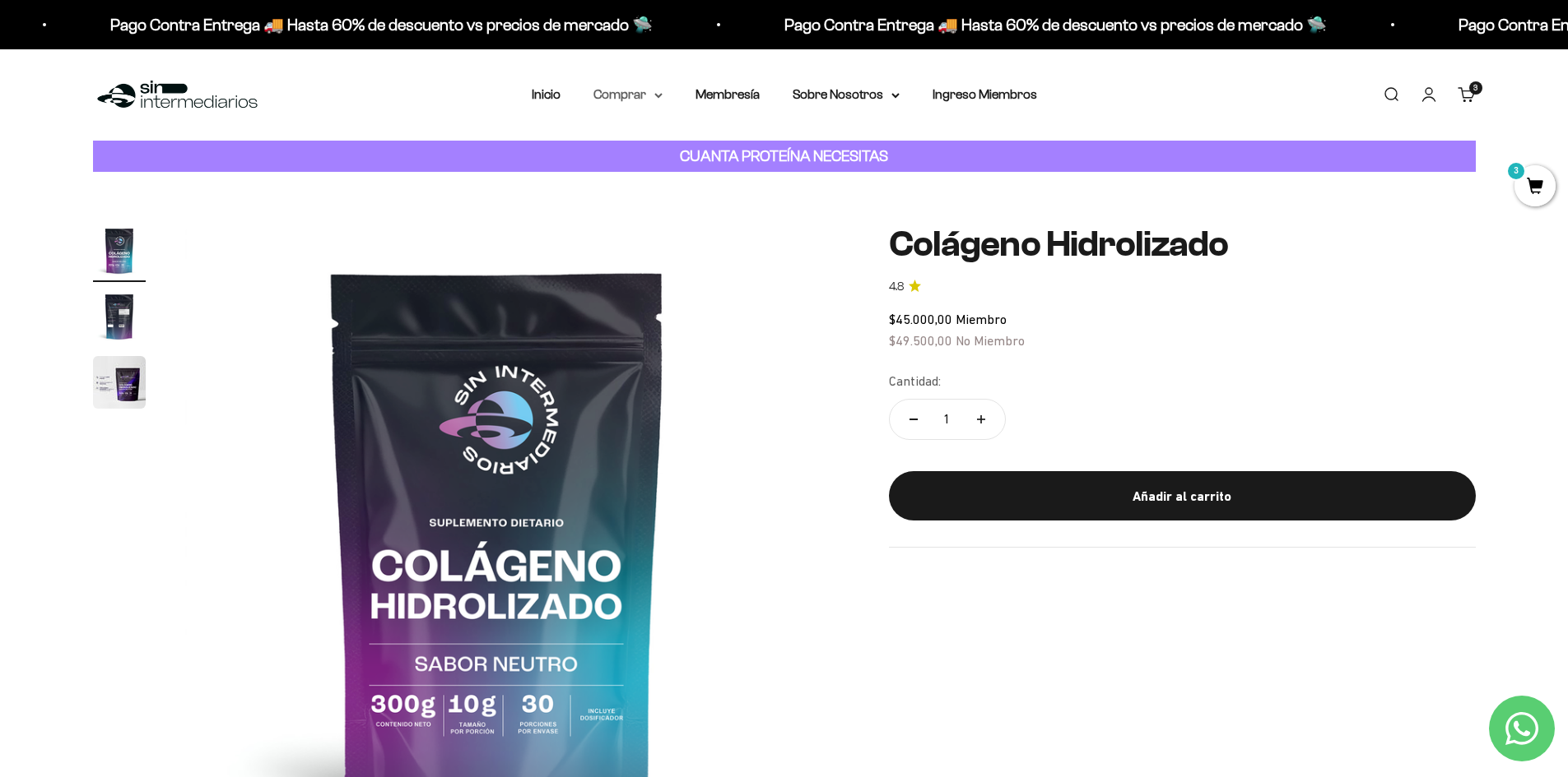
click at [651, 94] on summary "Comprar" at bounding box center [627, 94] width 69 height 22
click at [664, 209] on span "Gomas sin azúcar" at bounding box center [654, 208] width 102 height 14
click at [677, 179] on span "Otros Suplementos" at bounding box center [658, 178] width 110 height 14
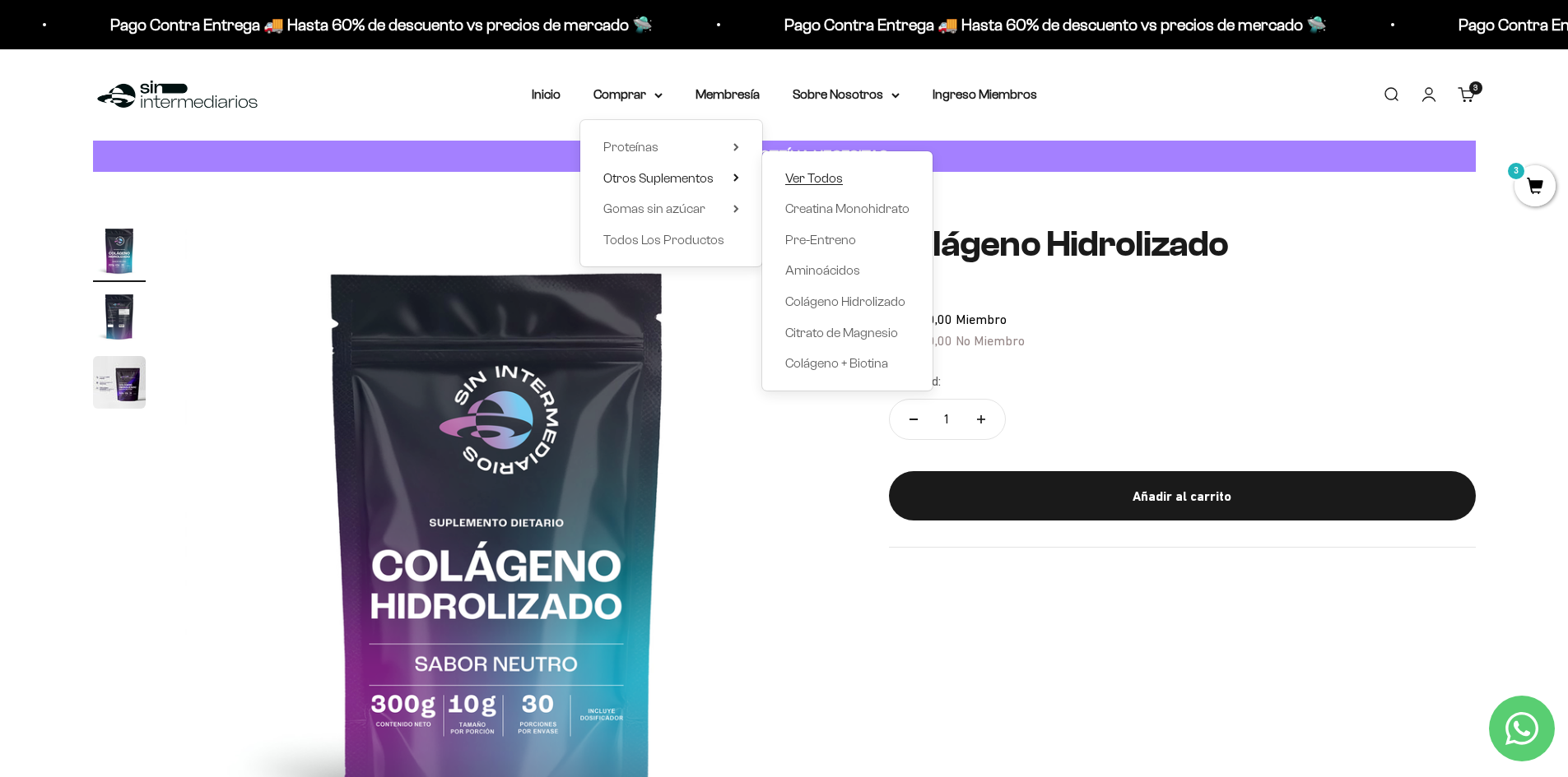
click at [807, 174] on span "Ver Todos" at bounding box center [814, 178] width 58 height 14
click at [800, 171] on span "Ver Todos" at bounding box center [814, 178] width 58 height 14
click at [801, 181] on span "Ver Todos" at bounding box center [814, 178] width 58 height 14
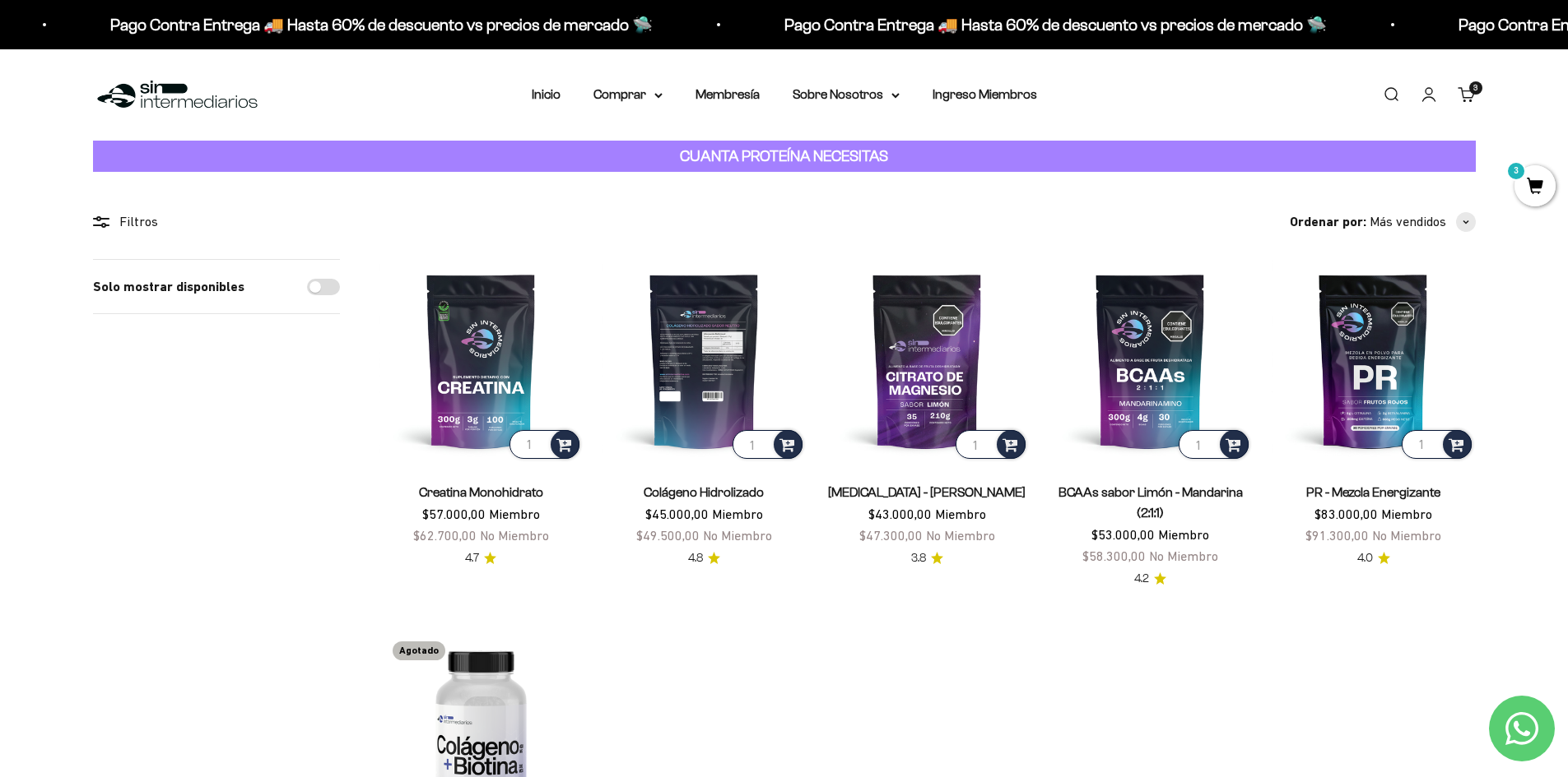
click at [718, 359] on img at bounding box center [704, 360] width 203 height 203
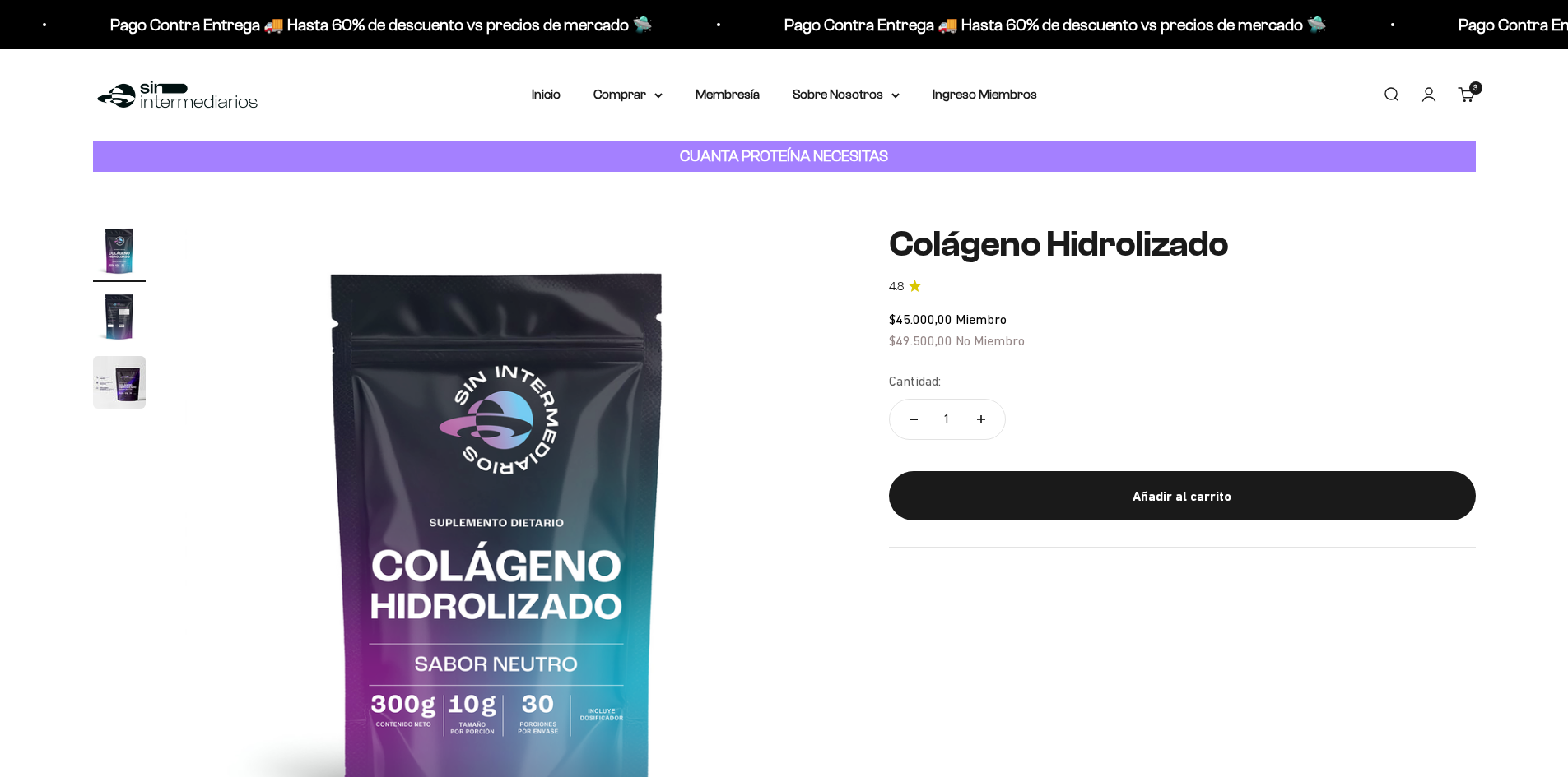
click at [119, 291] on img "Ir al artículo 2" at bounding box center [119, 317] width 53 height 53
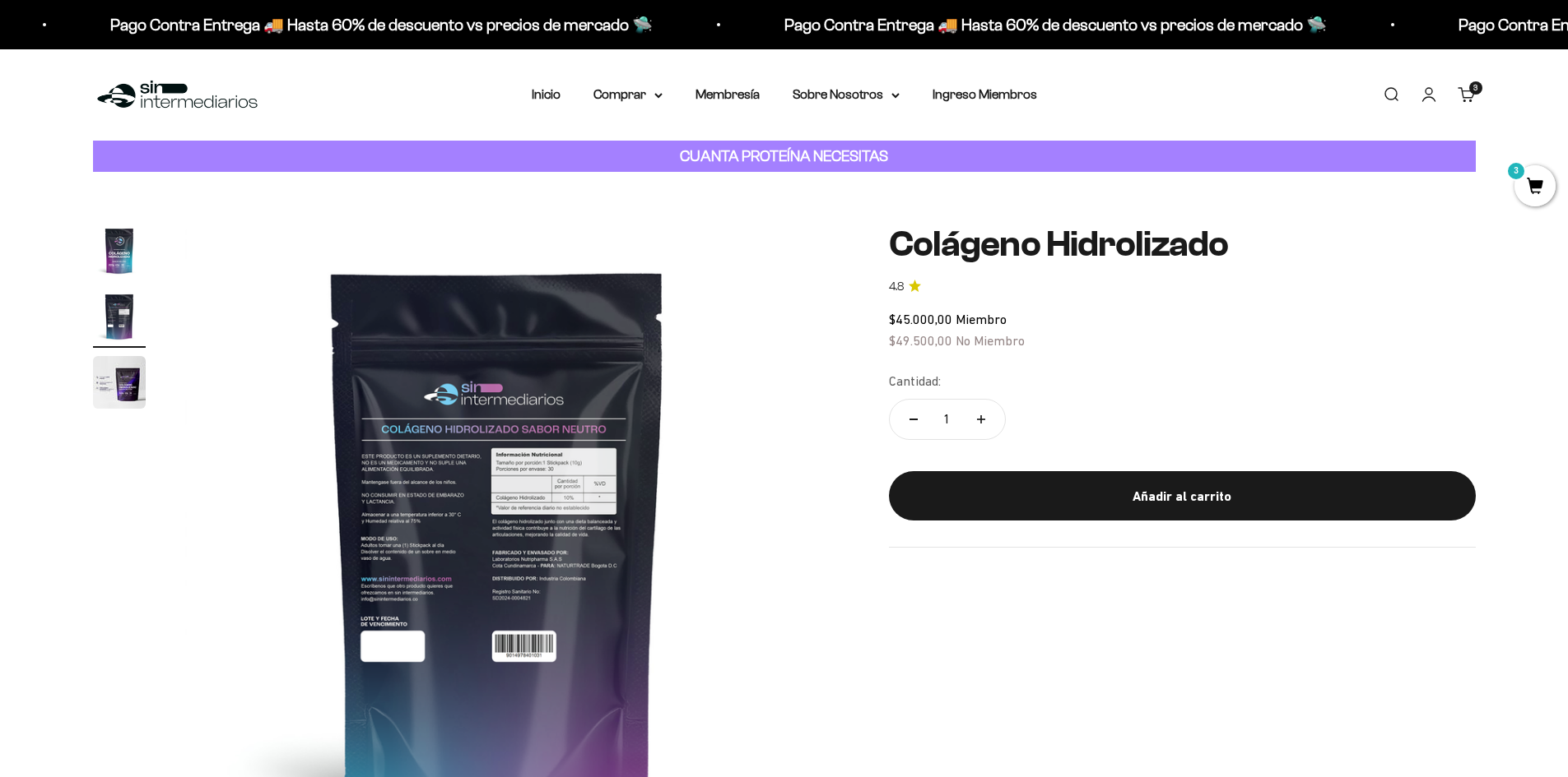
click at [126, 310] on img "Ir al artículo 2" at bounding box center [119, 317] width 53 height 53
click at [642, 96] on summary "Comprar" at bounding box center [627, 94] width 69 height 22
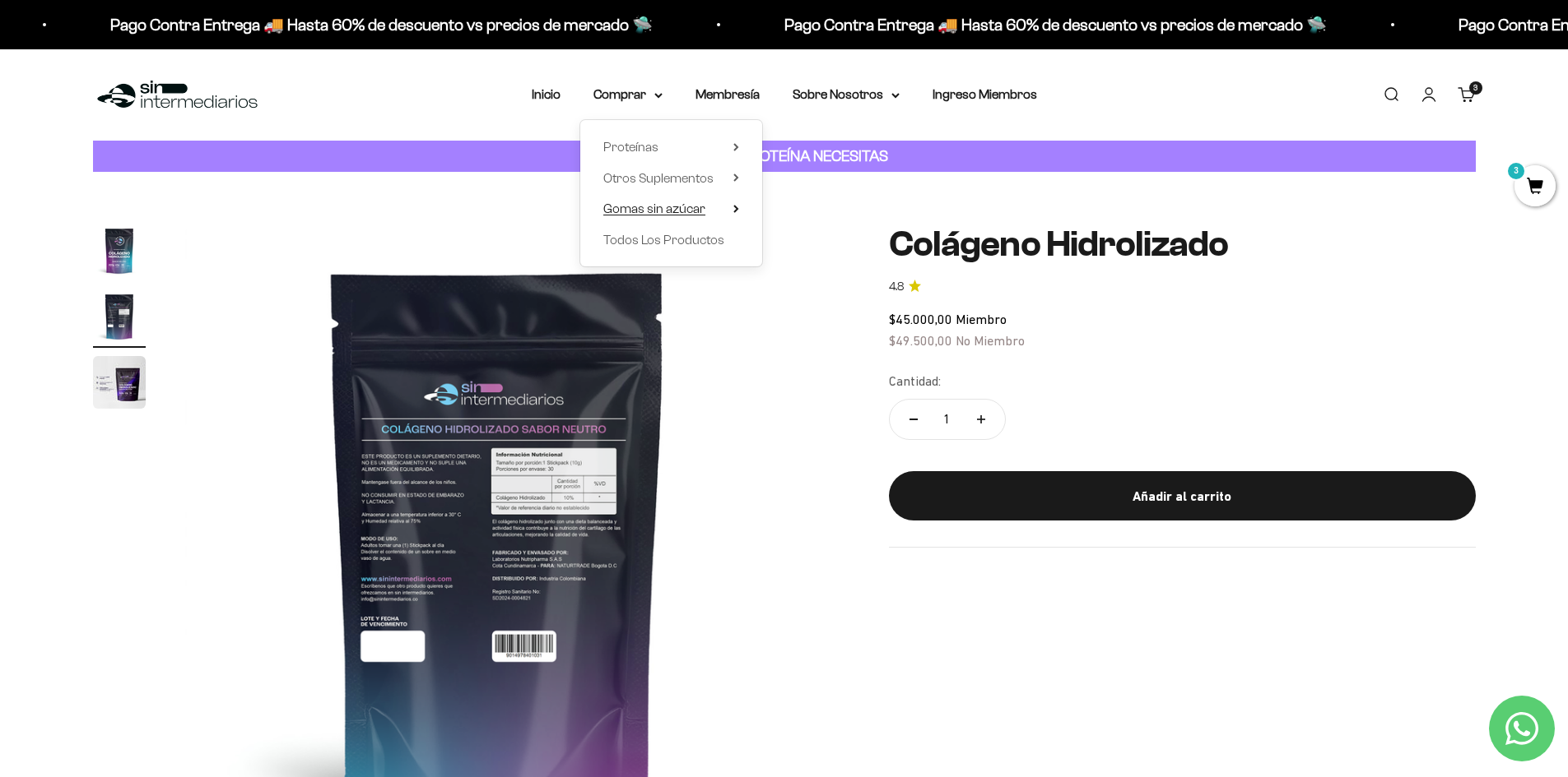
click at [672, 198] on span "Gomas sin azúcar" at bounding box center [654, 209] width 102 height 22
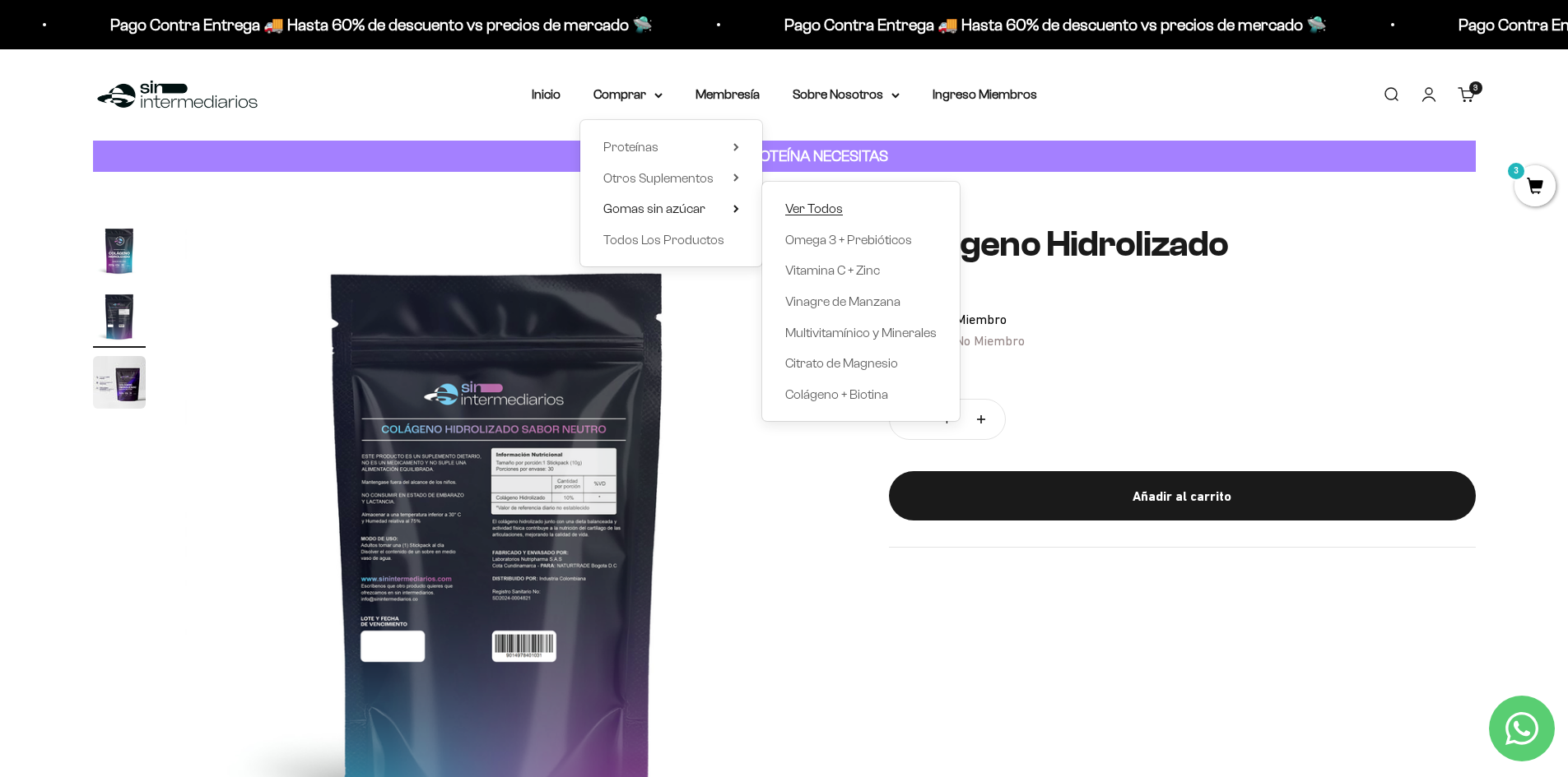
click at [820, 200] on span "Ver Todos" at bounding box center [814, 209] width 58 height 22
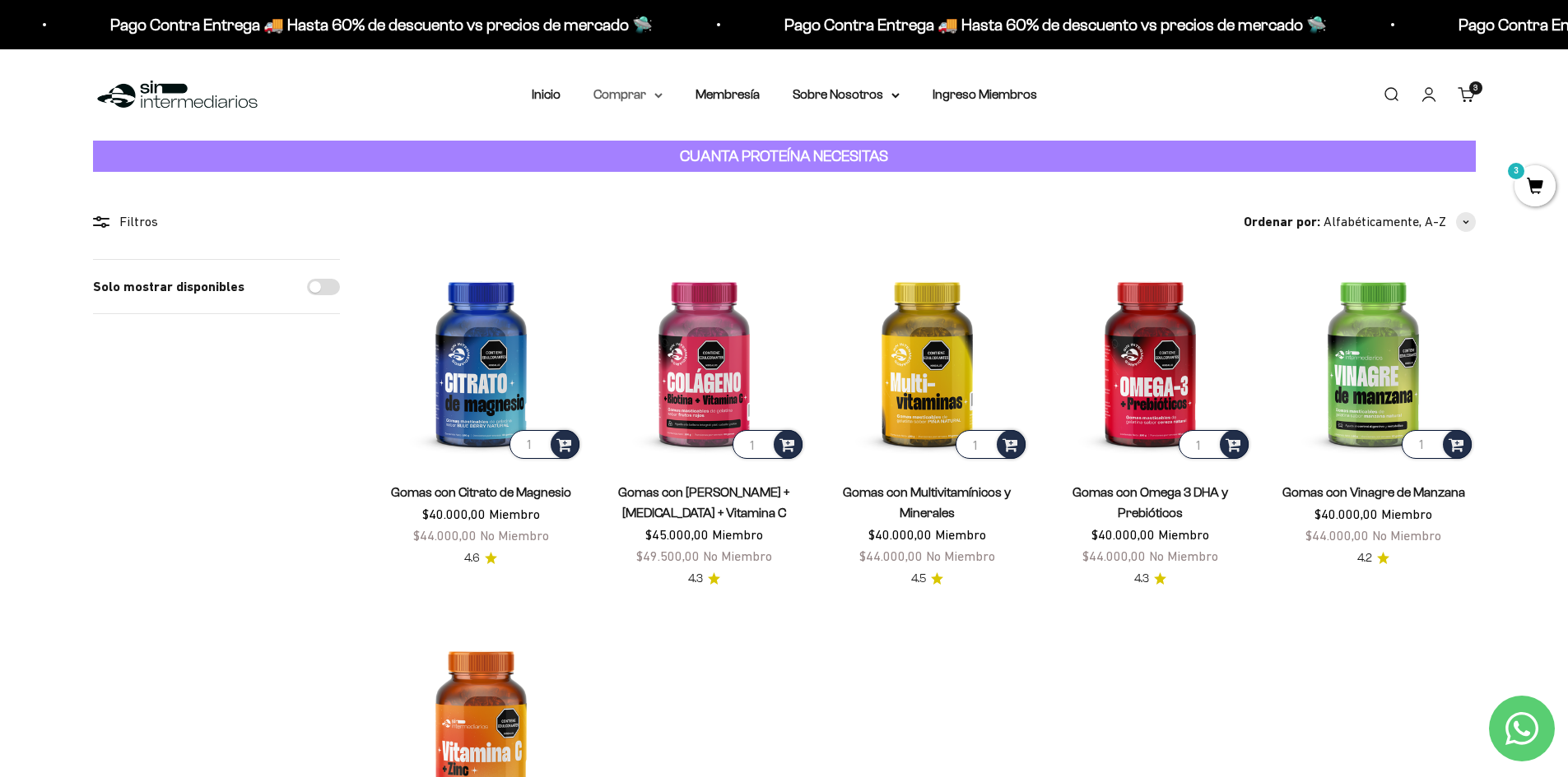
click at [644, 96] on summary "Comprar" at bounding box center [627, 94] width 69 height 22
click at [660, 183] on span "Otros Suplementos" at bounding box center [658, 178] width 110 height 14
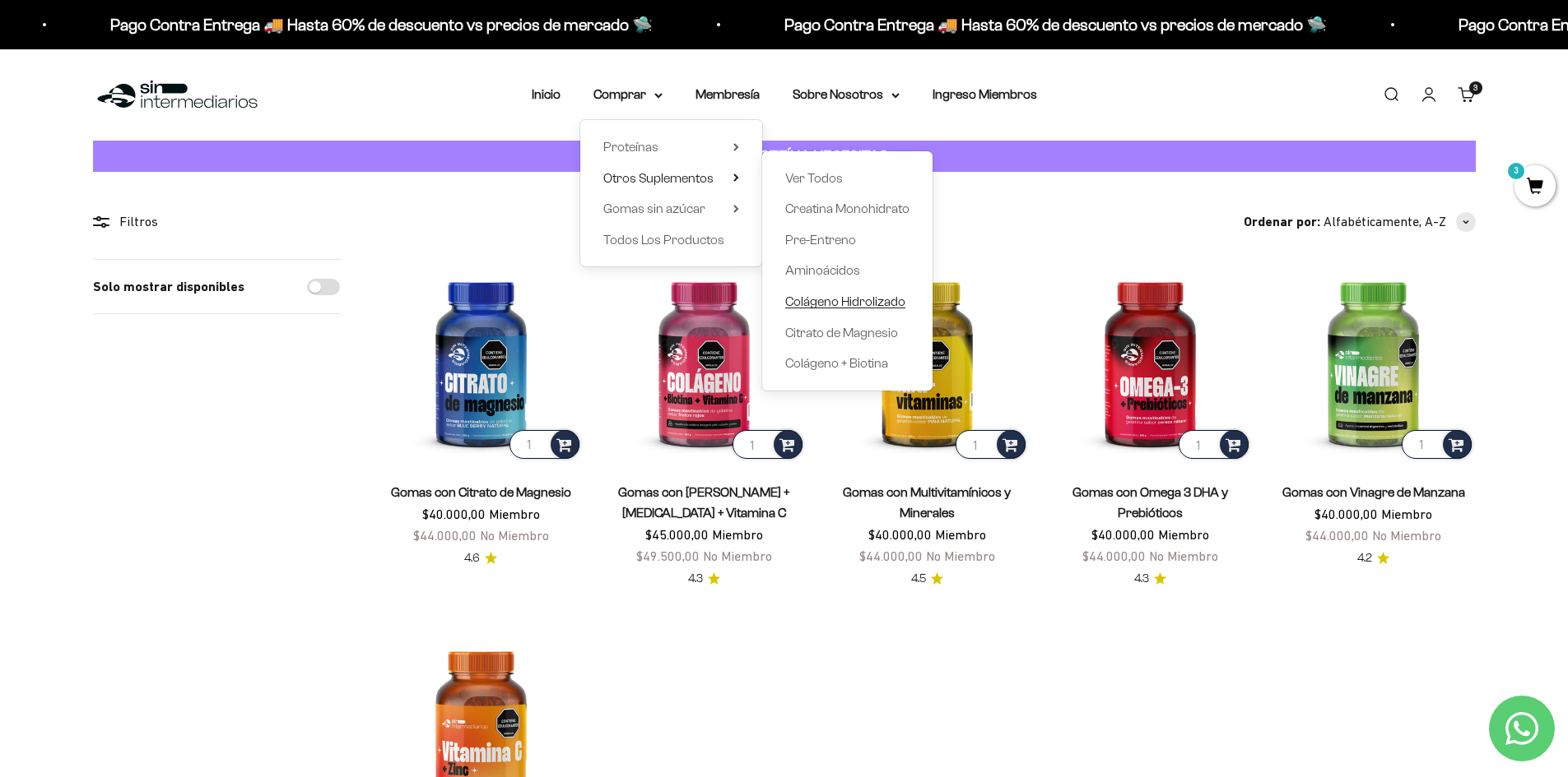
click at [835, 303] on span "Colágeno Hidrolizado" at bounding box center [844, 302] width 120 height 14
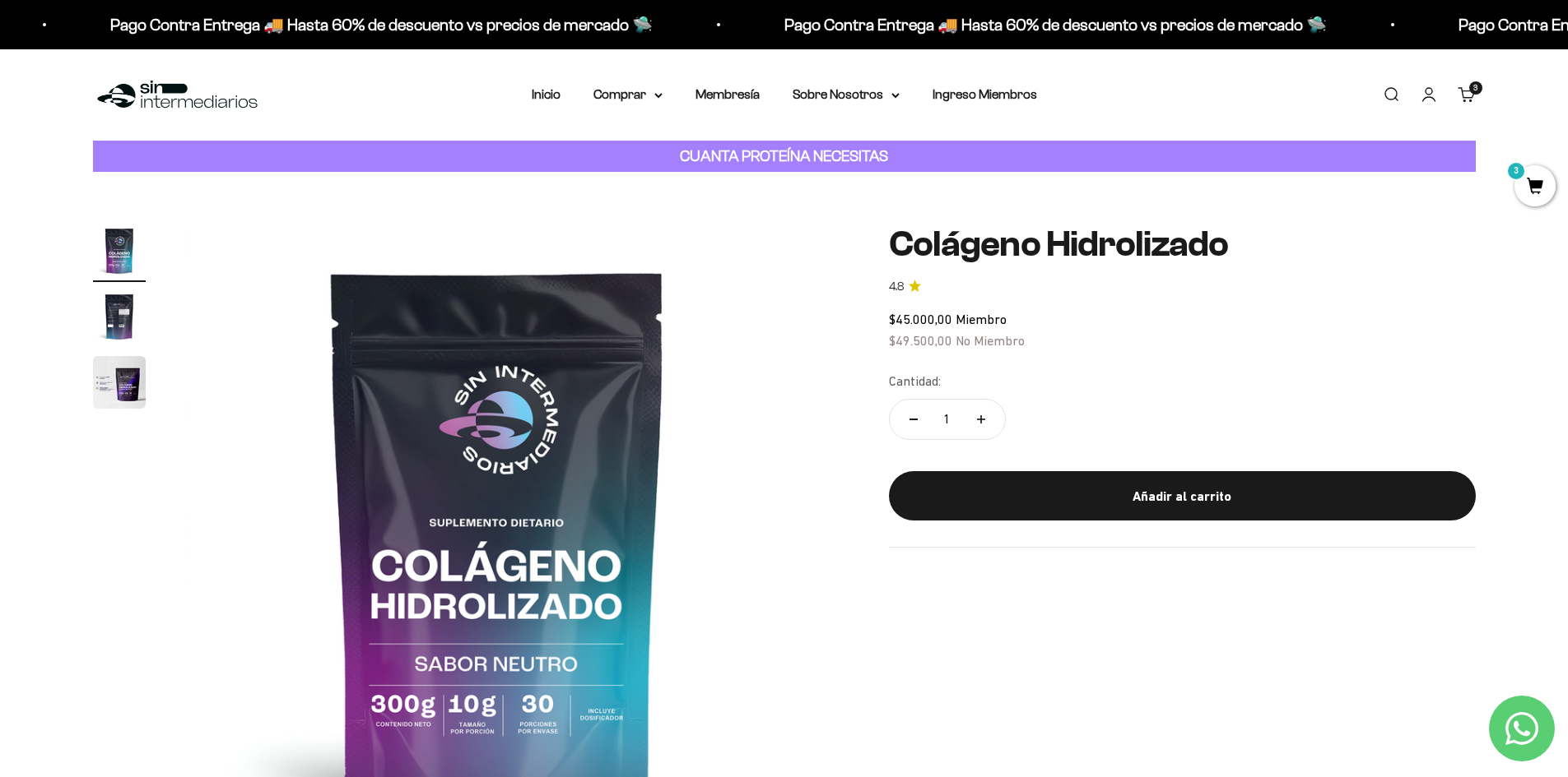
click at [122, 324] on img "Ir al artículo 2" at bounding box center [119, 317] width 53 height 53
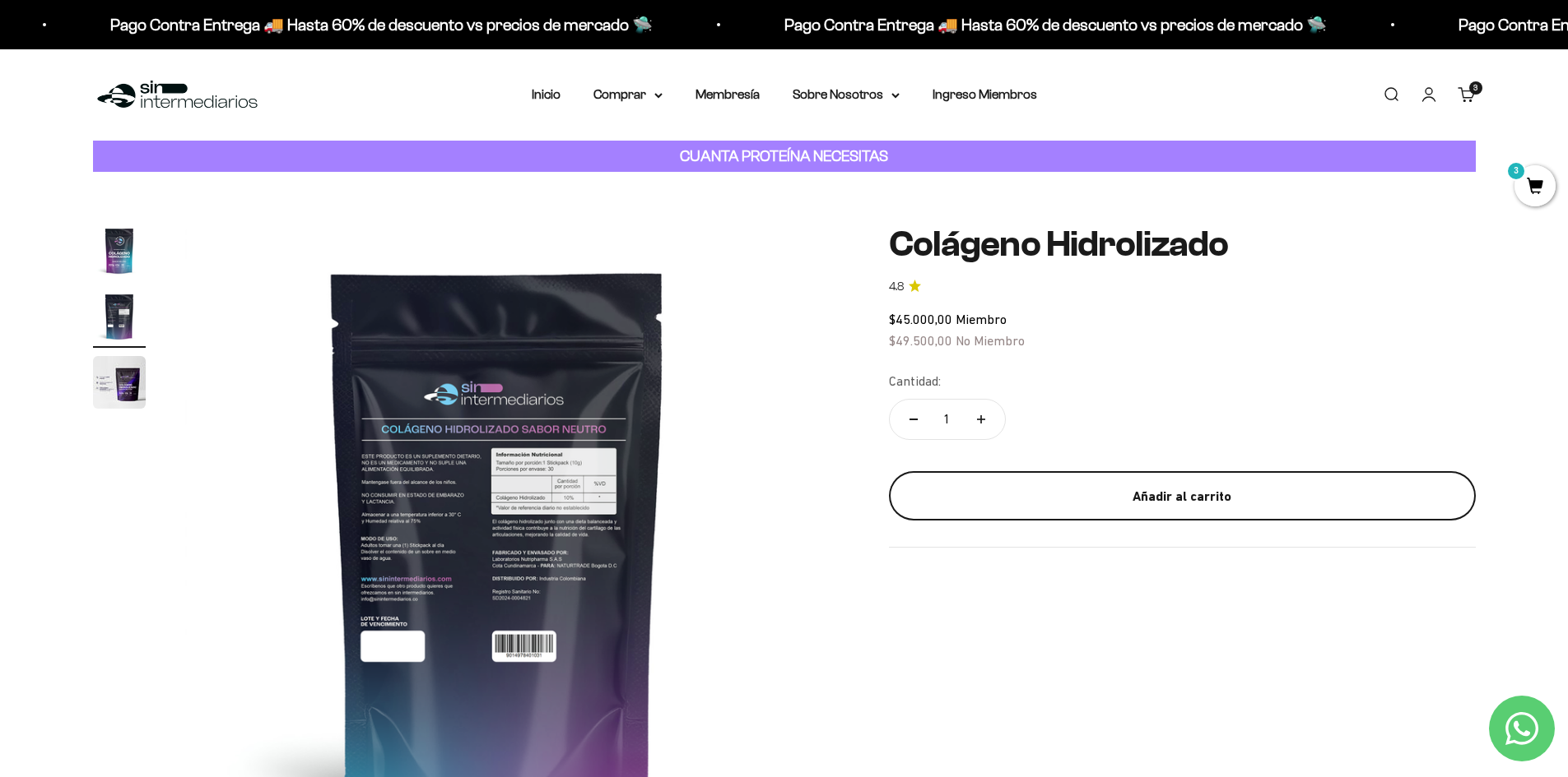
click at [1014, 484] on button "Añadir al carrito" at bounding box center [1183, 496] width 587 height 50
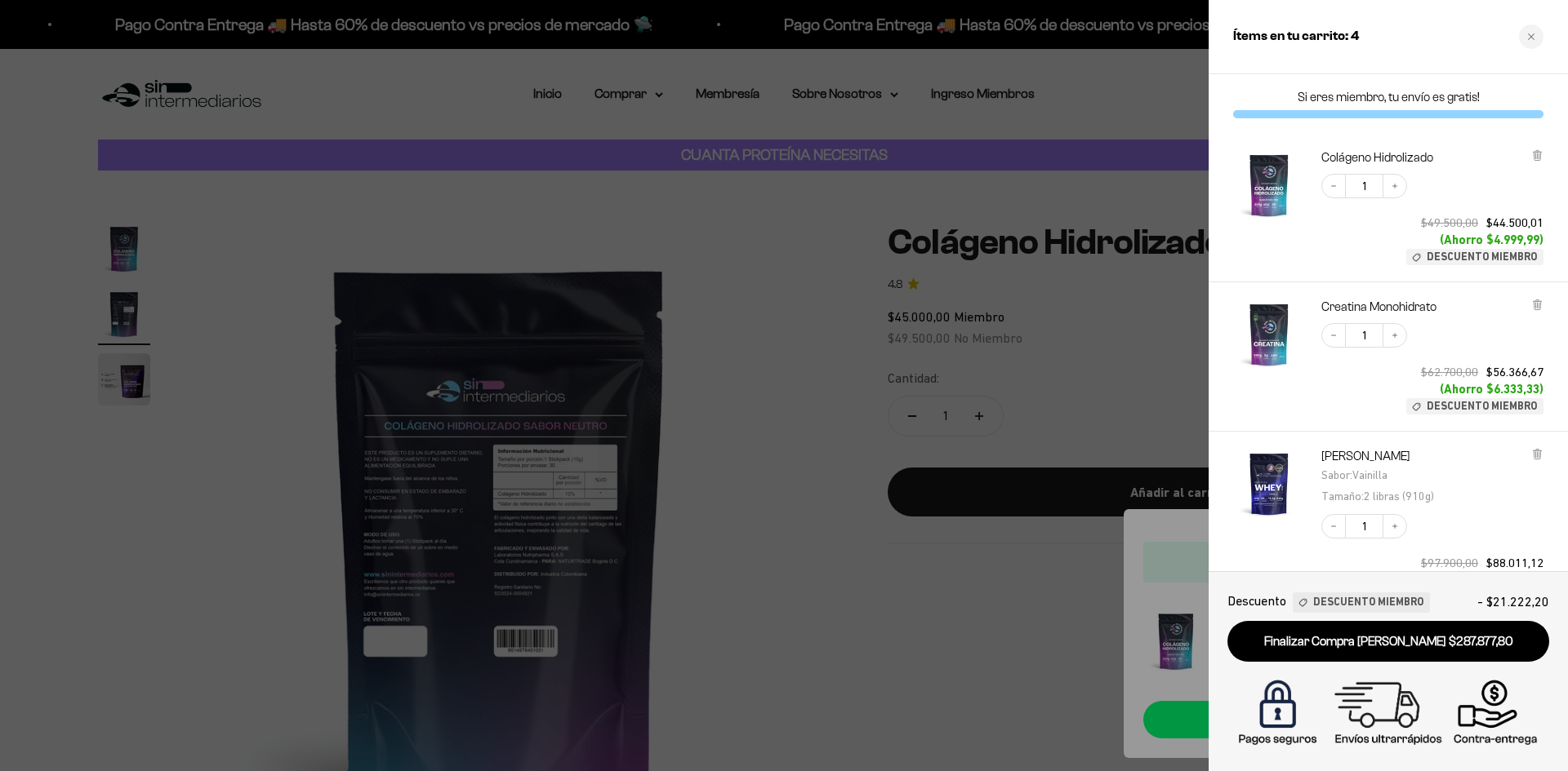
click at [822, 297] on div at bounding box center [784, 386] width 1568 height 771
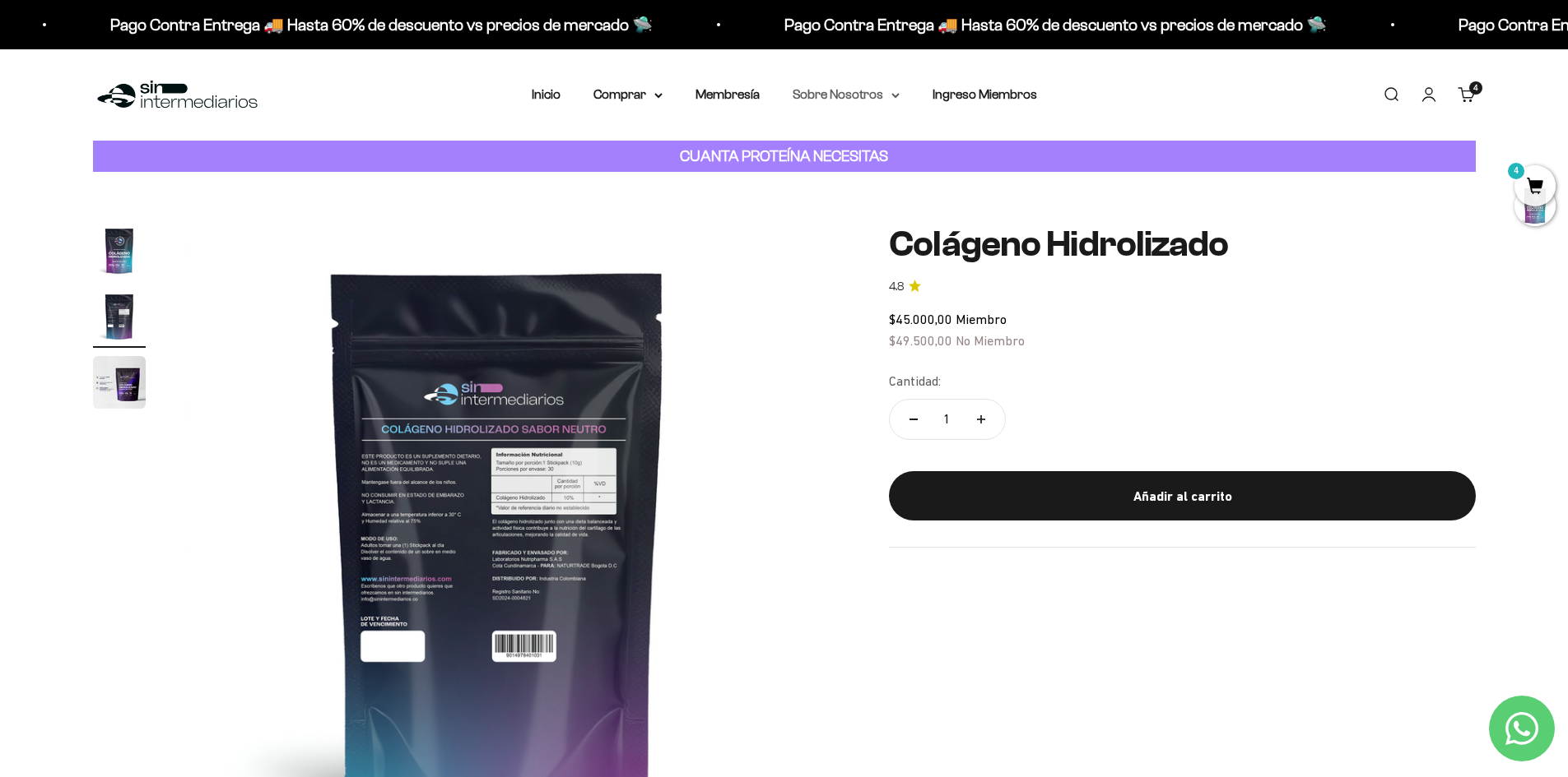
click at [861, 97] on summary "Sobre Nosotros" at bounding box center [845, 94] width 107 height 22
click at [119, 313] on img "Ir al artículo 2" at bounding box center [119, 317] width 53 height 53
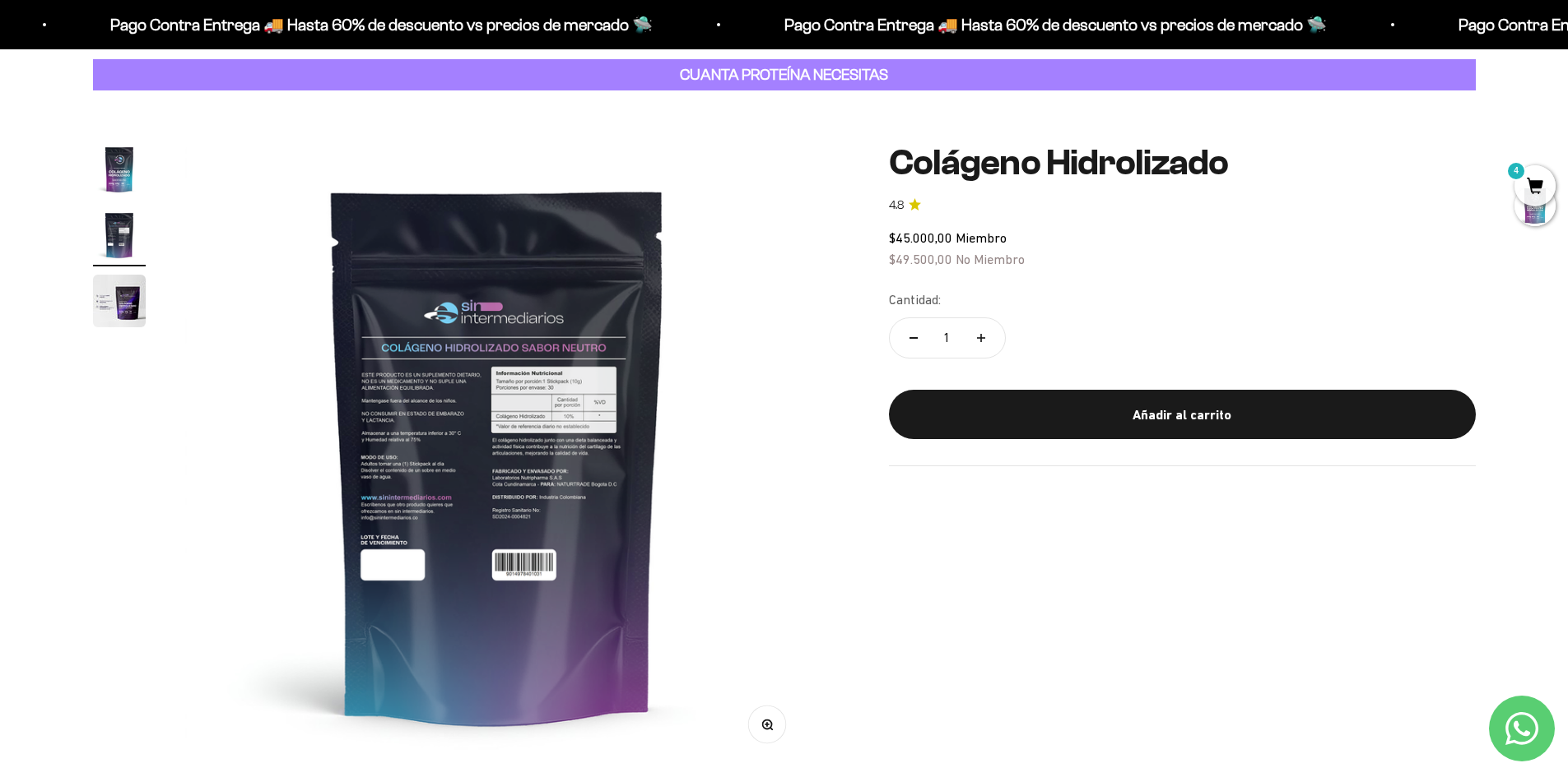
scroll to position [165, 0]
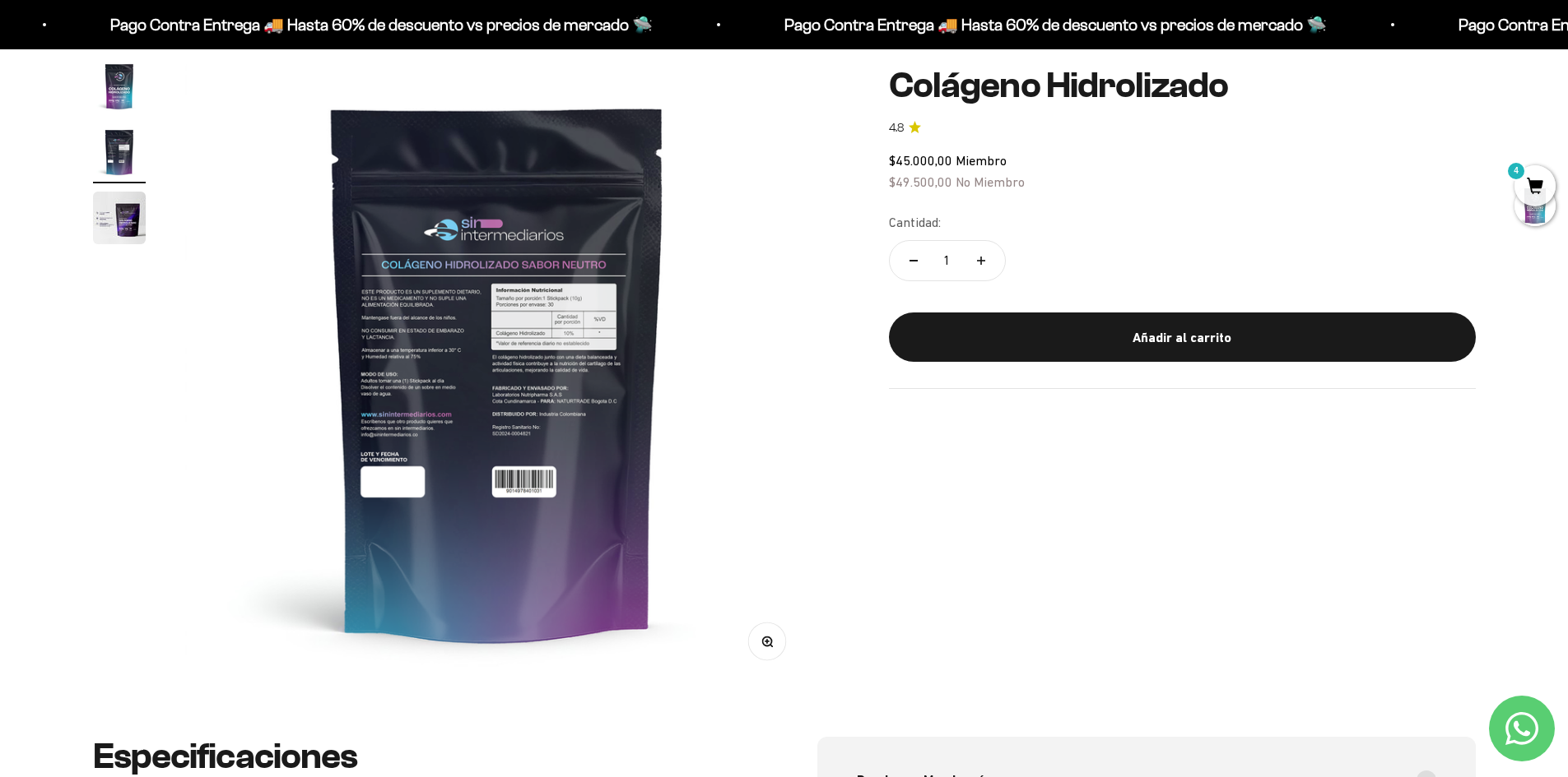
click at [130, 81] on img "Ir al artículo 1" at bounding box center [119, 86] width 53 height 53
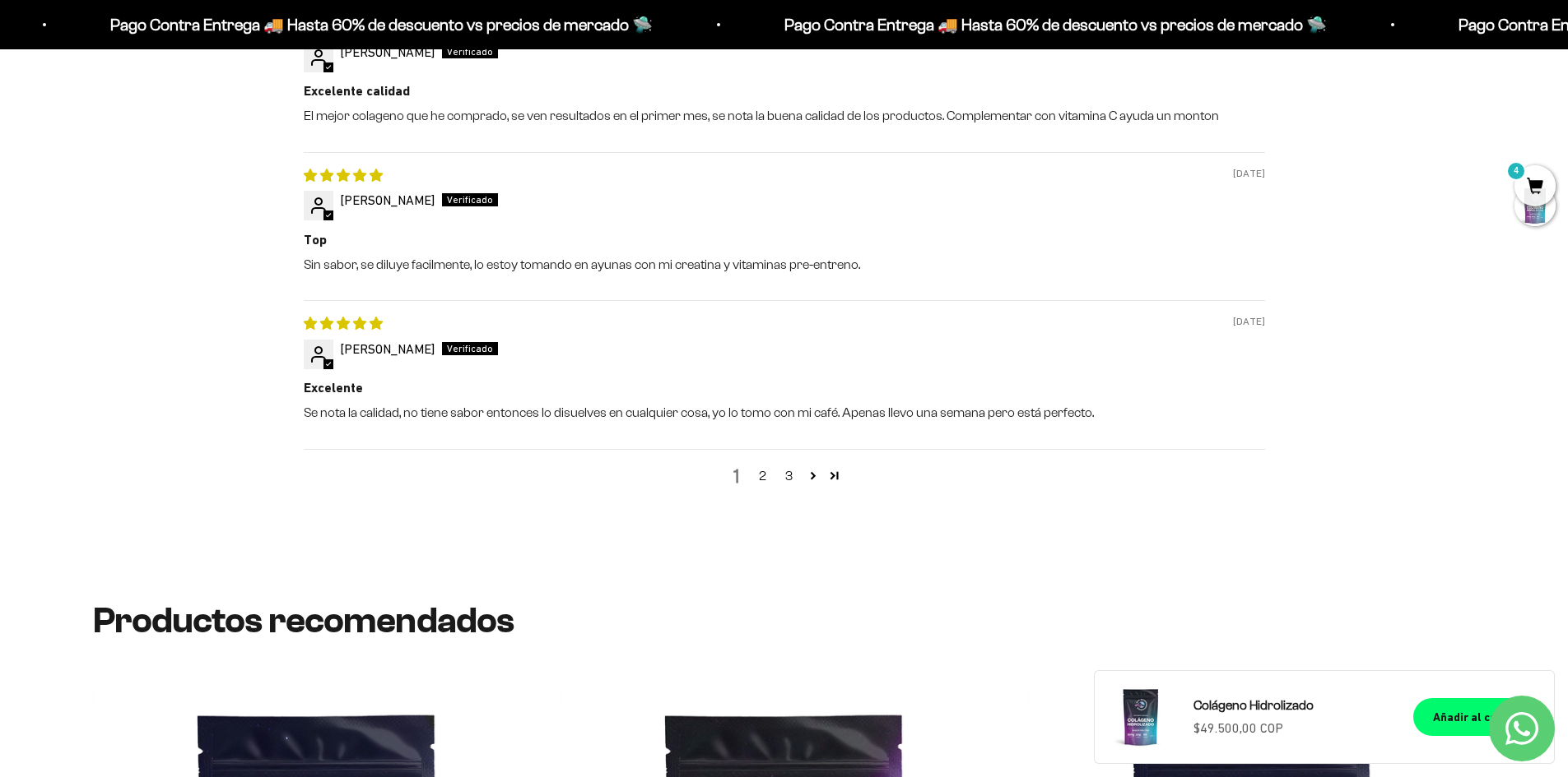
scroll to position [2057, 0]
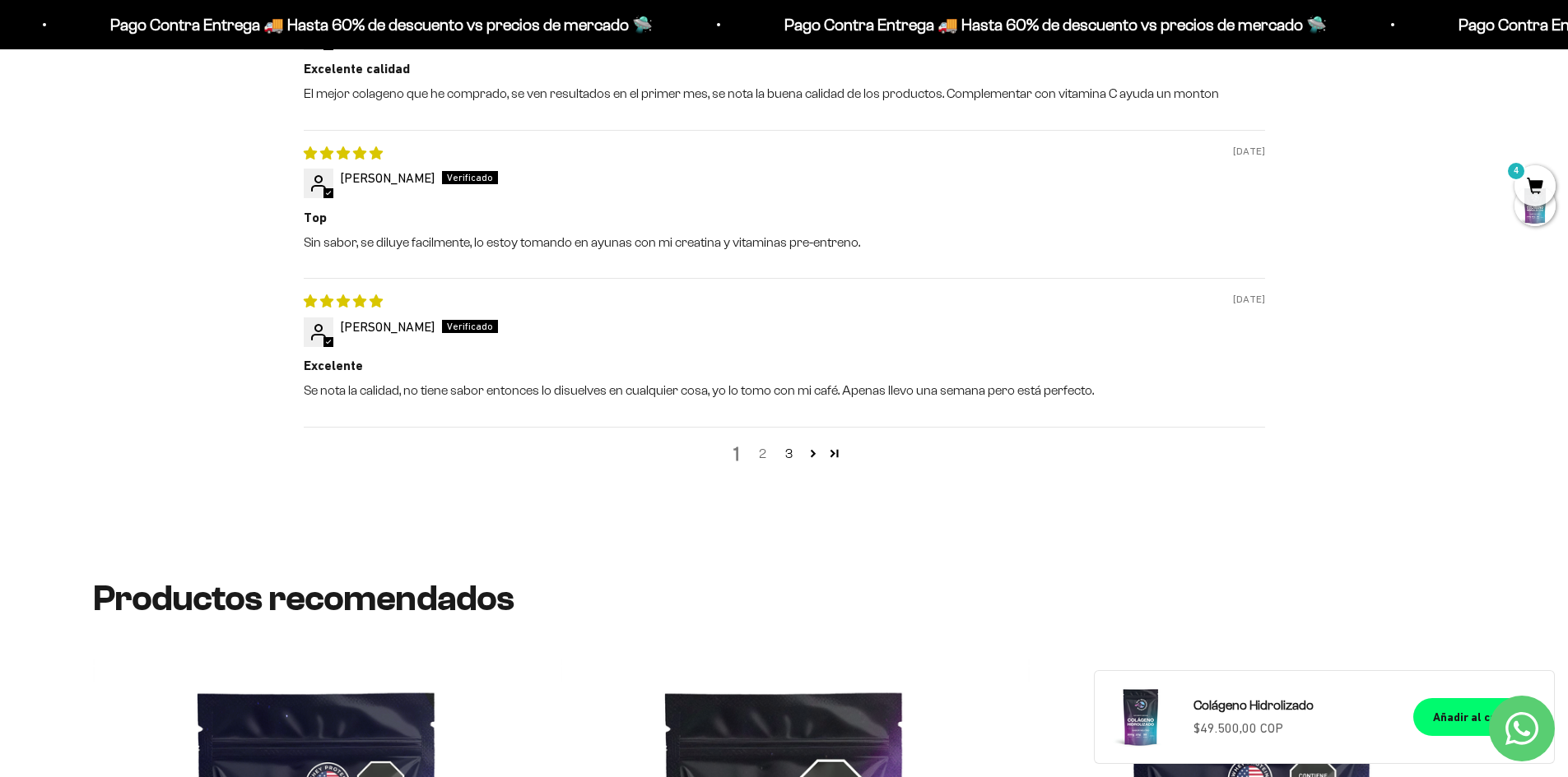
click at [766, 447] on link "2" at bounding box center [763, 454] width 27 height 20
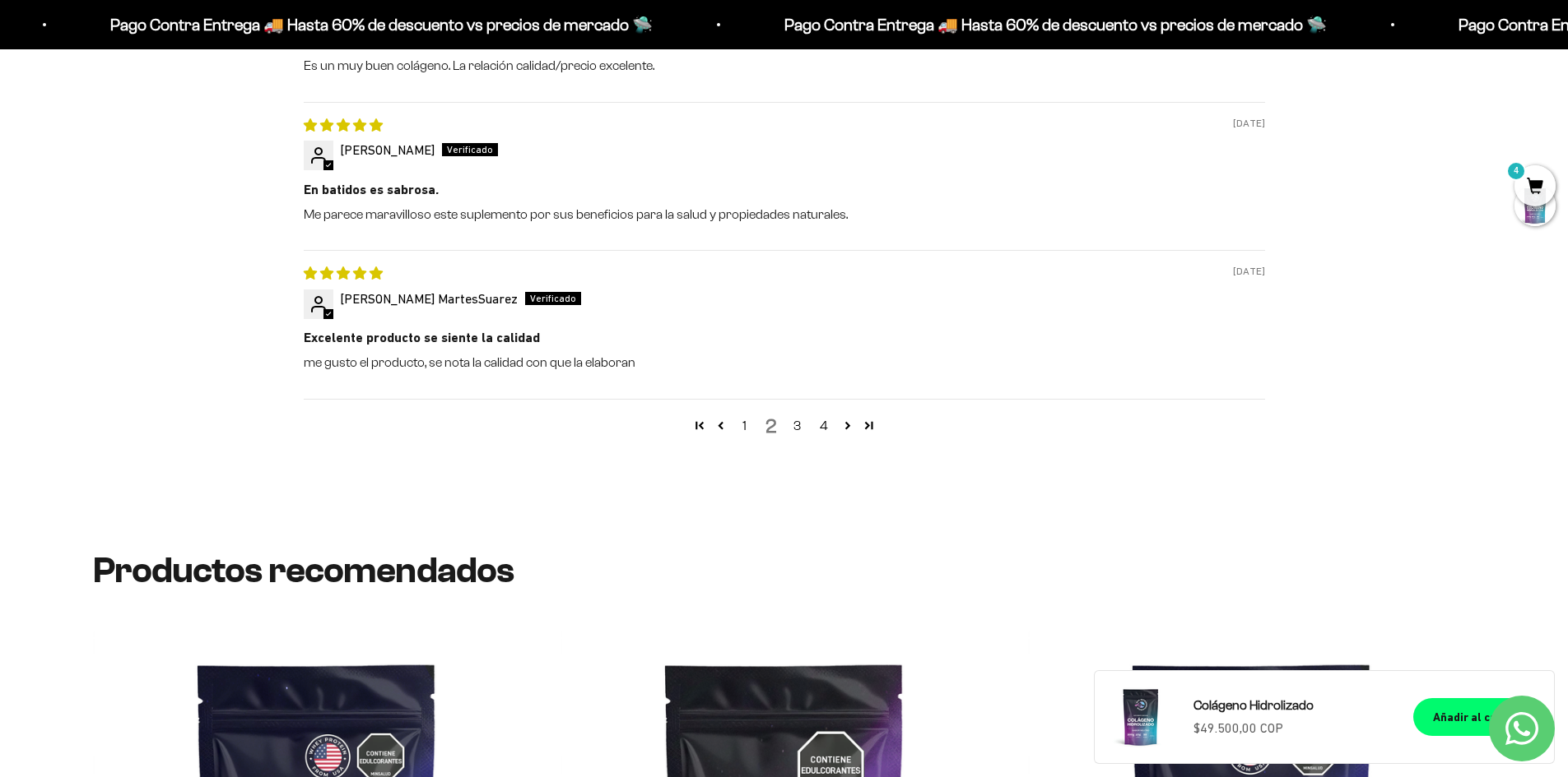
scroll to position [2120, 0]
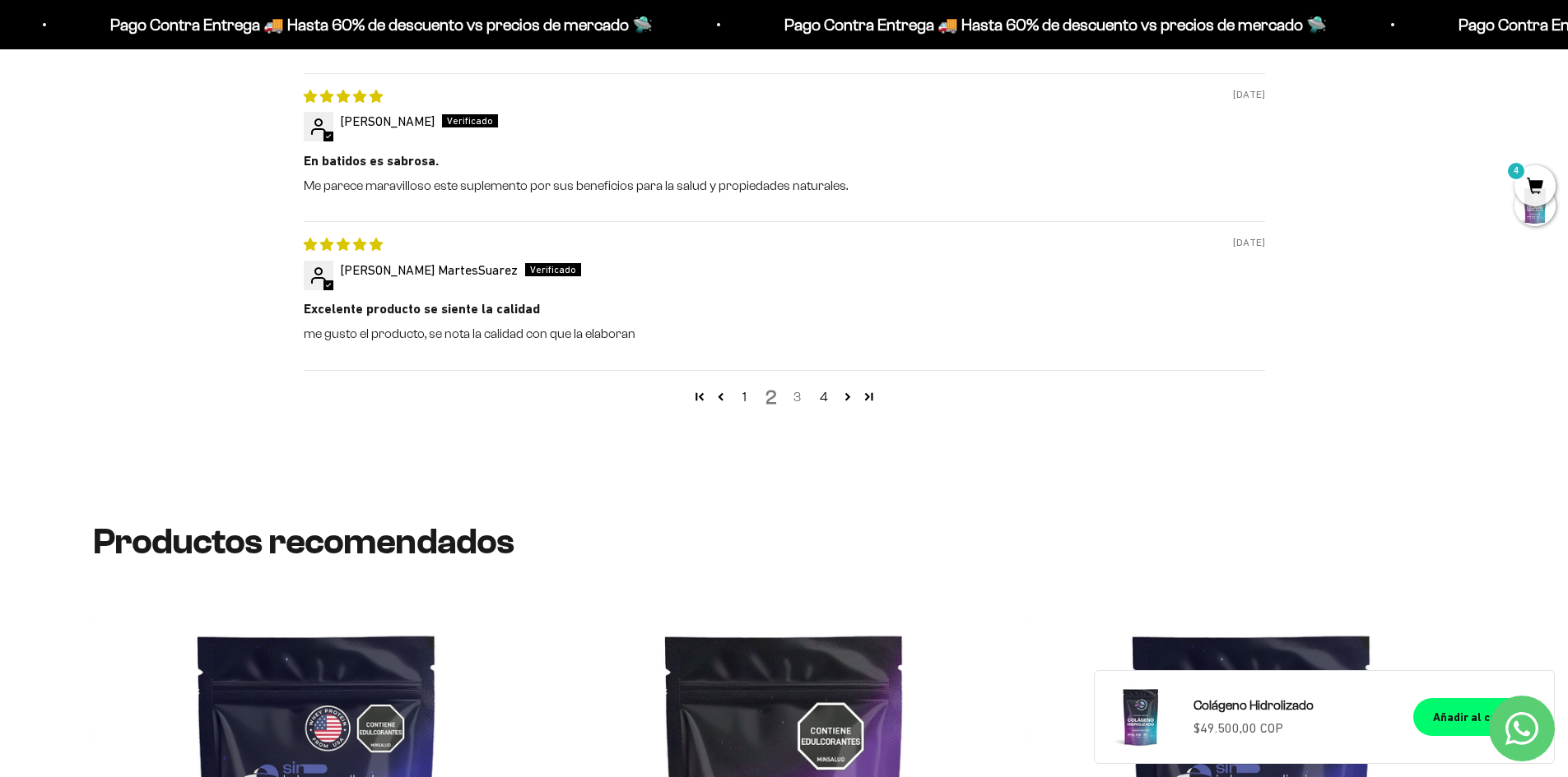
click at [794, 398] on link "3" at bounding box center [797, 398] width 27 height 20
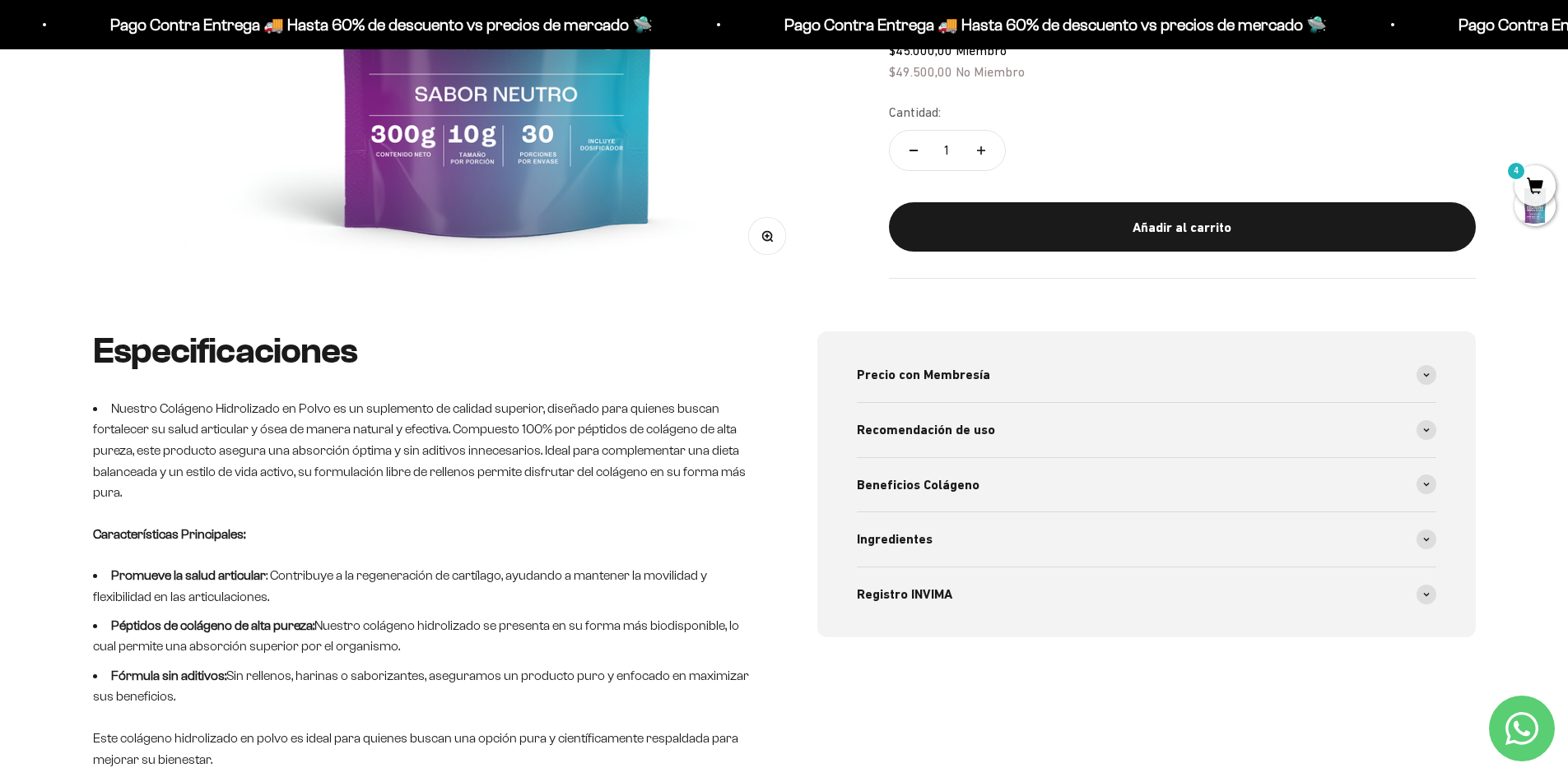
scroll to position [374, 0]
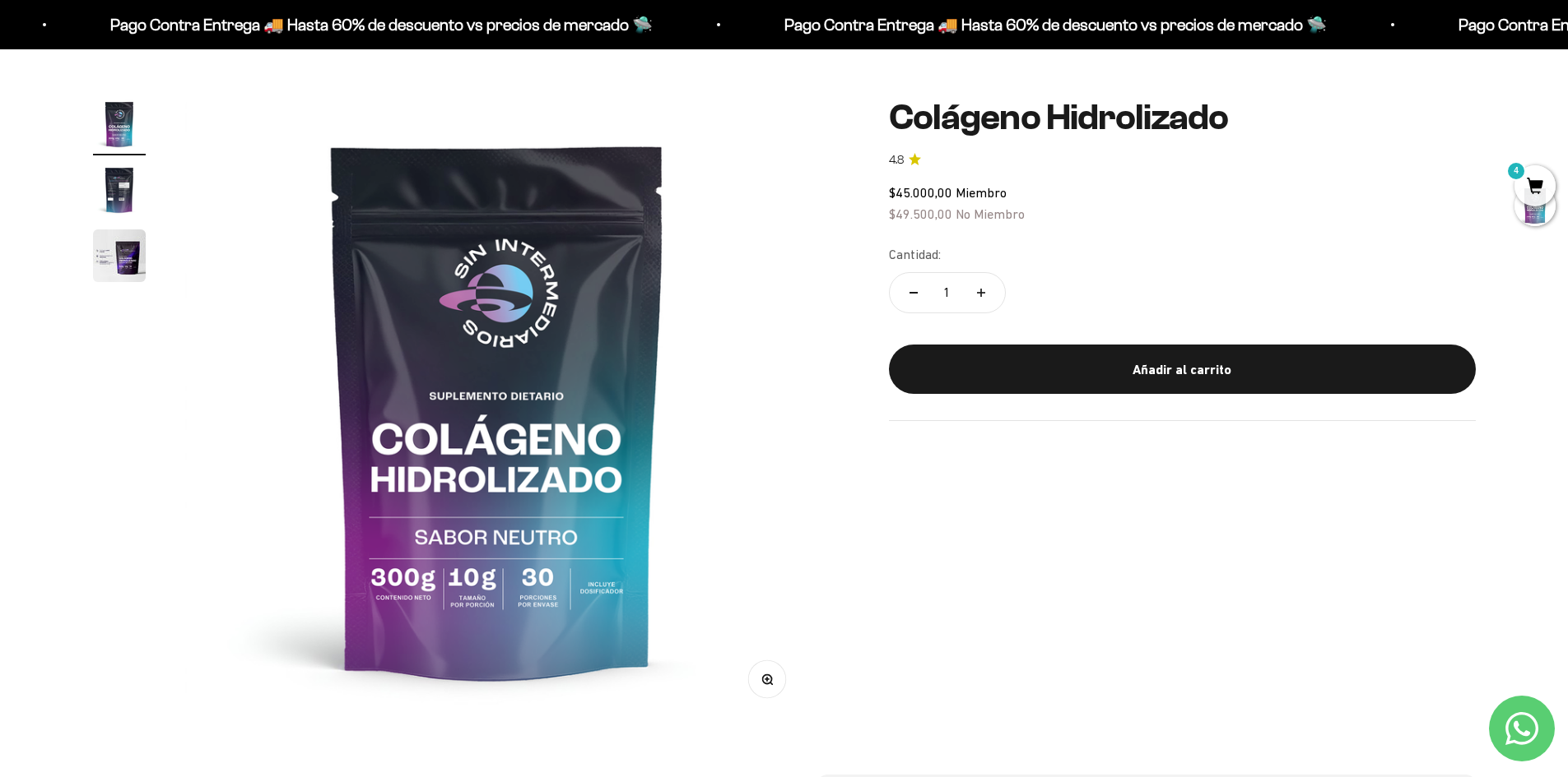
click at [974, 268] on div "Cantidad: 1" at bounding box center [1183, 281] width 587 height 74
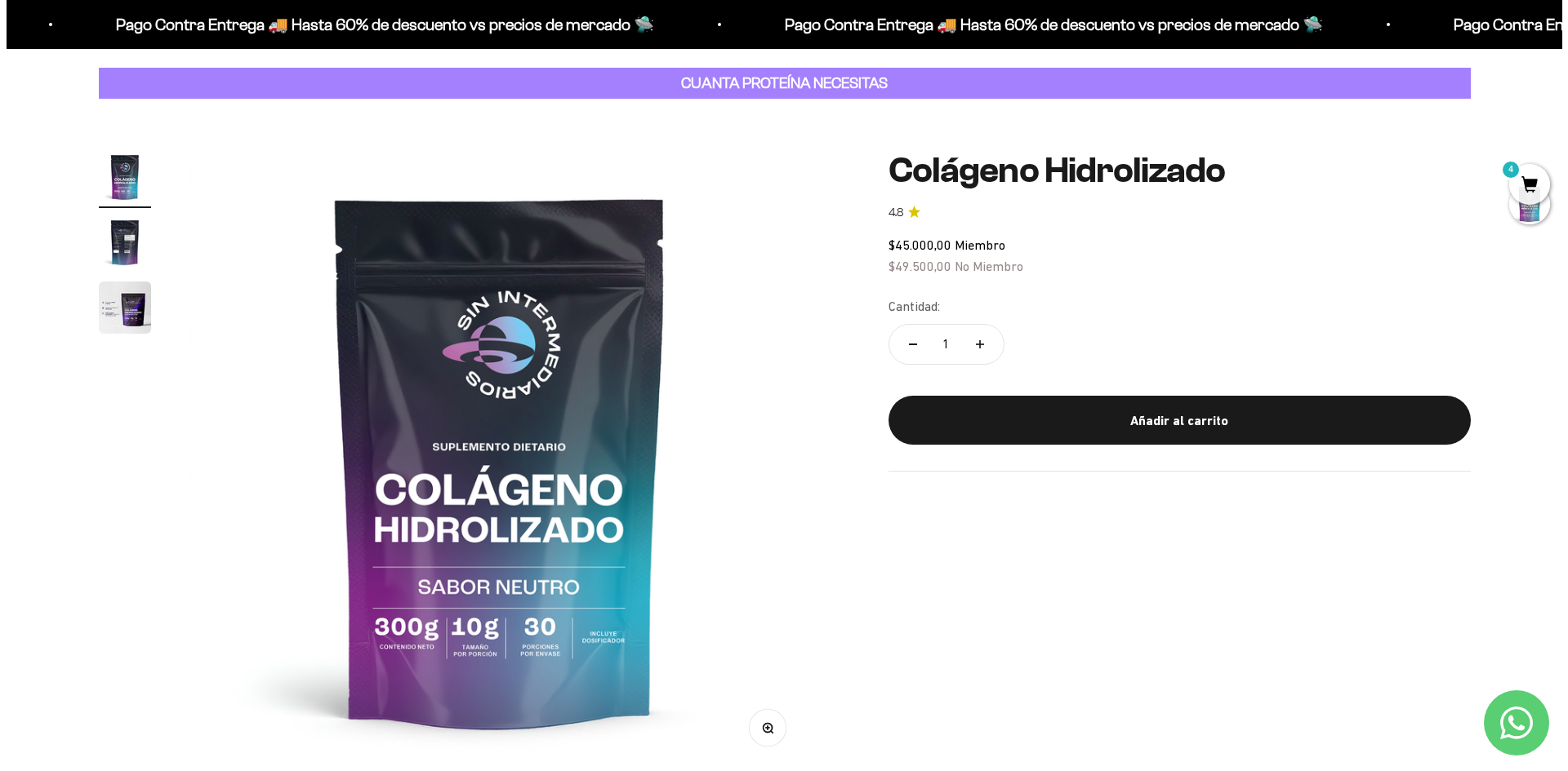
scroll to position [0, 0]
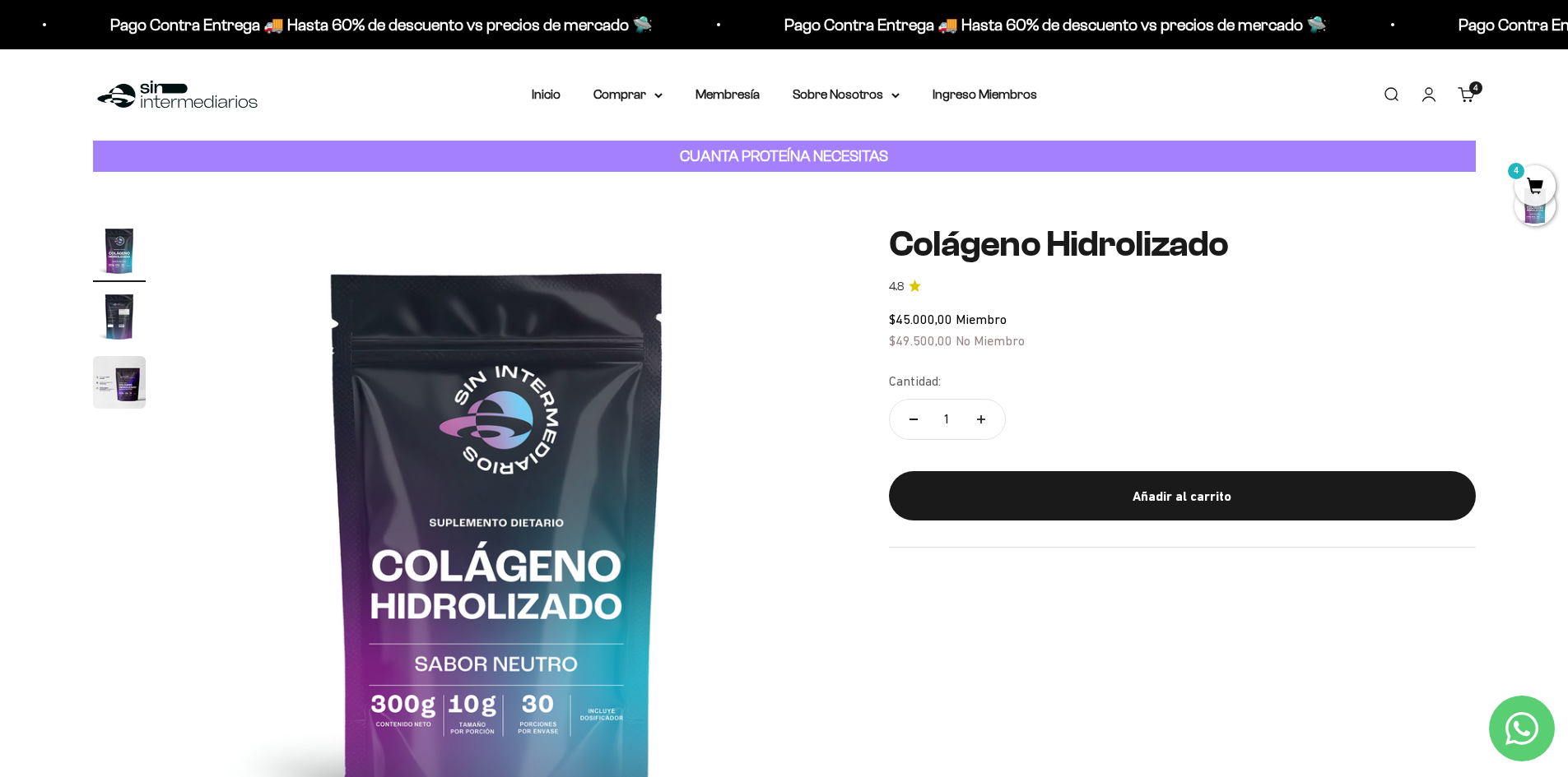
click at [995, 416] on button "Aumentar cantidad" at bounding box center [981, 420] width 48 height 40
type input "2"
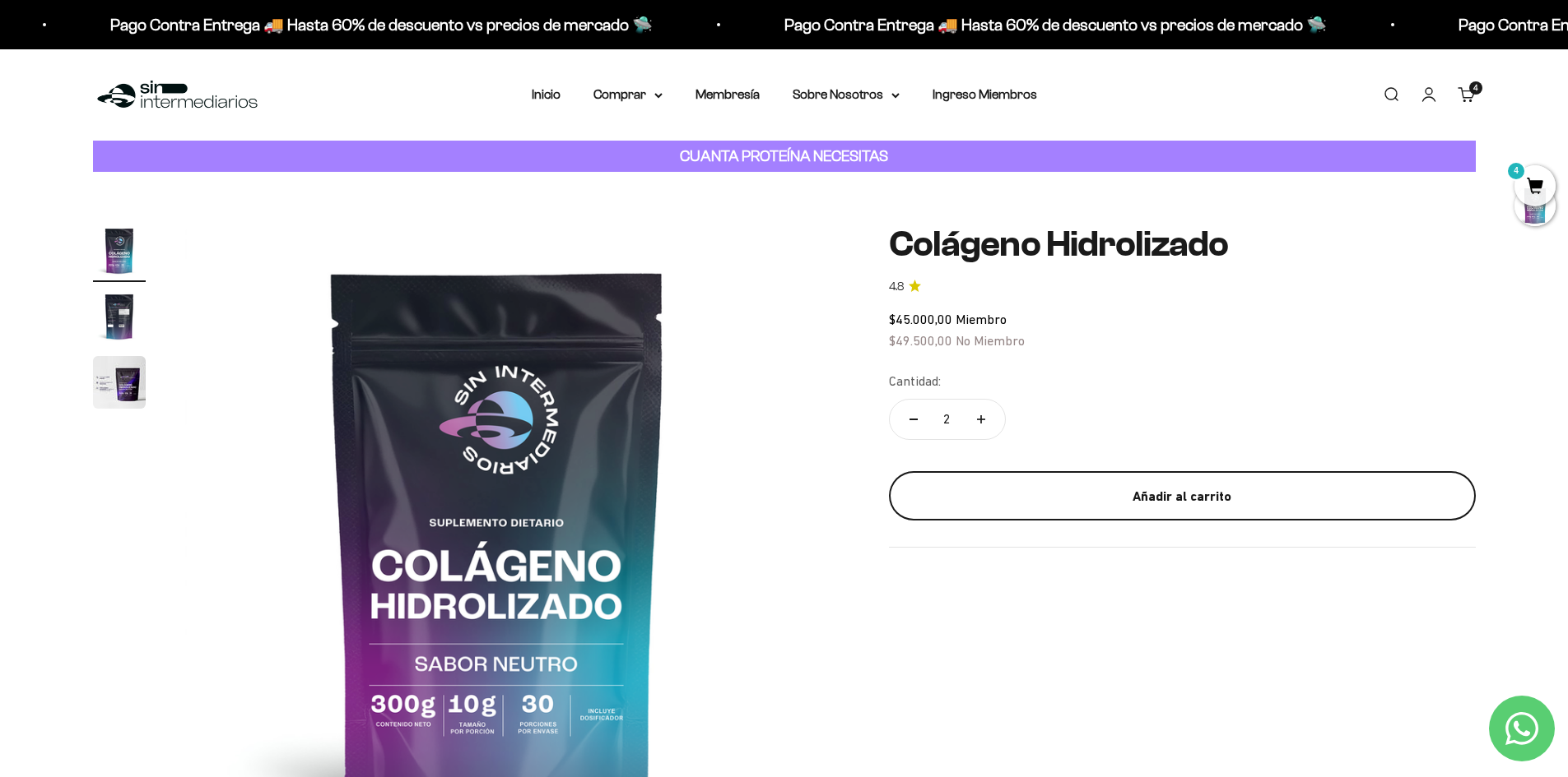
click at [999, 471] on button "Añadir al carrito" at bounding box center [1183, 496] width 587 height 50
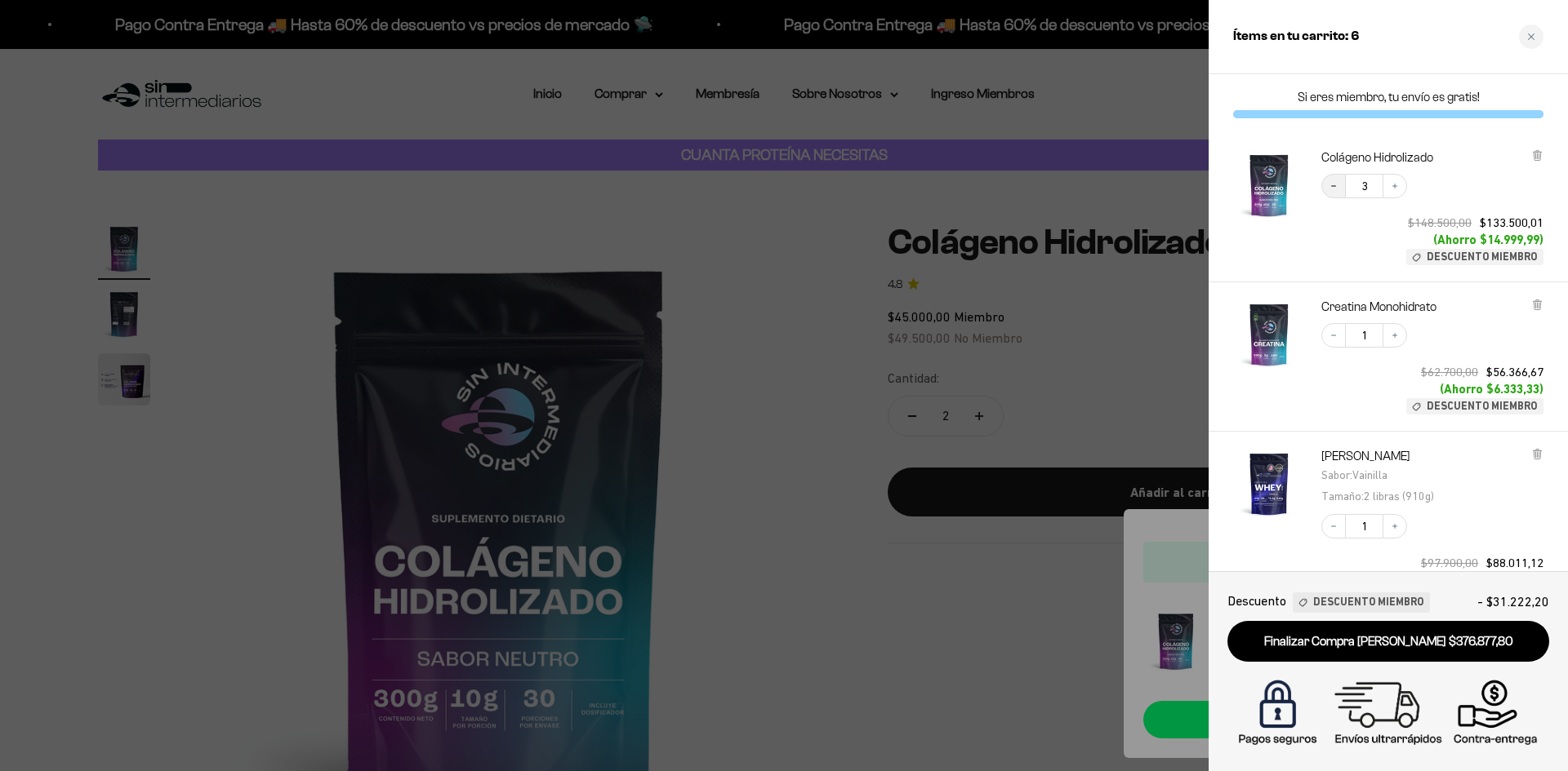
click at [1333, 189] on icon "Decrease quantity" at bounding box center [1334, 186] width 10 height 10
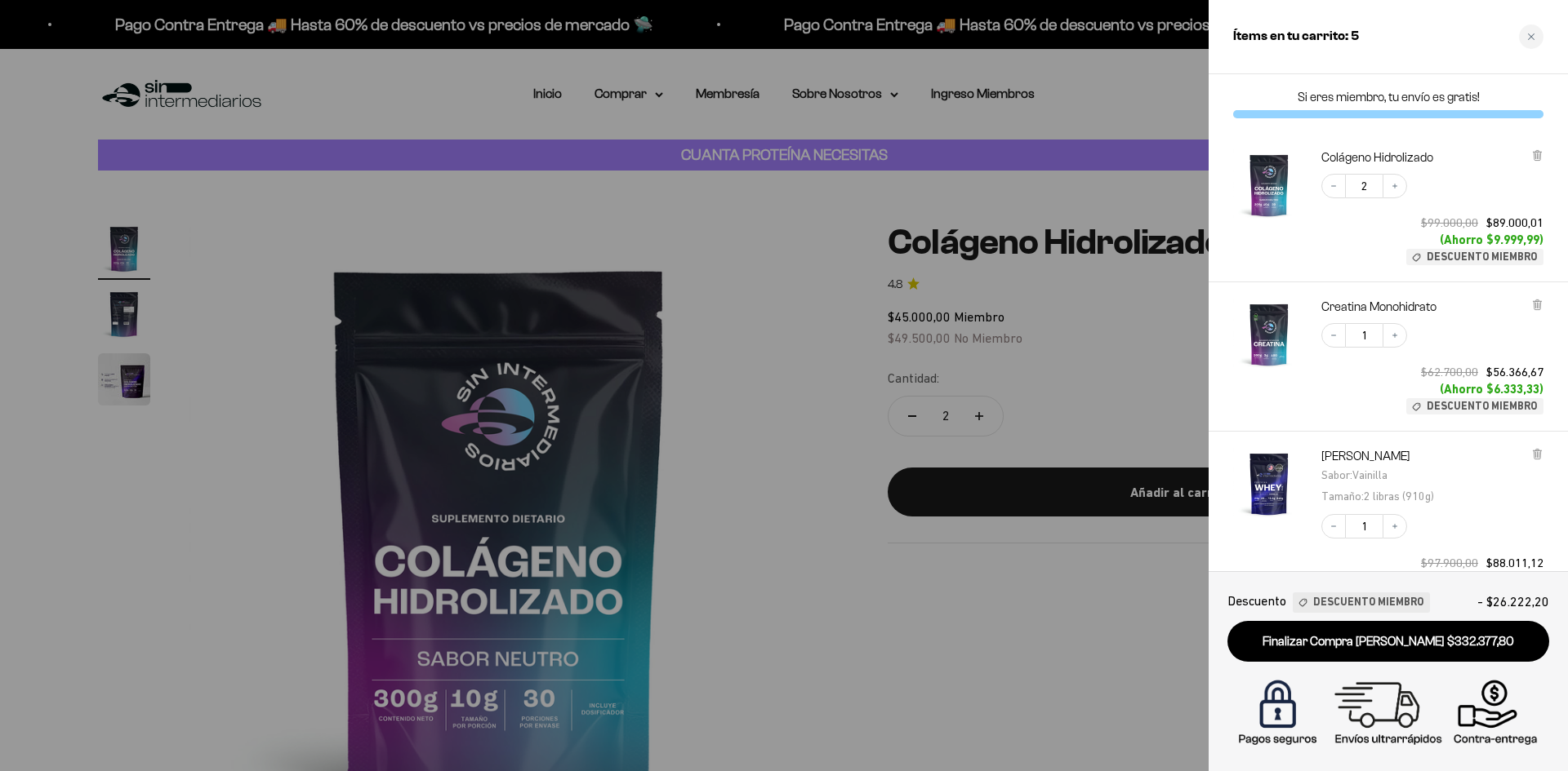
click at [614, 87] on div at bounding box center [784, 386] width 1568 height 771
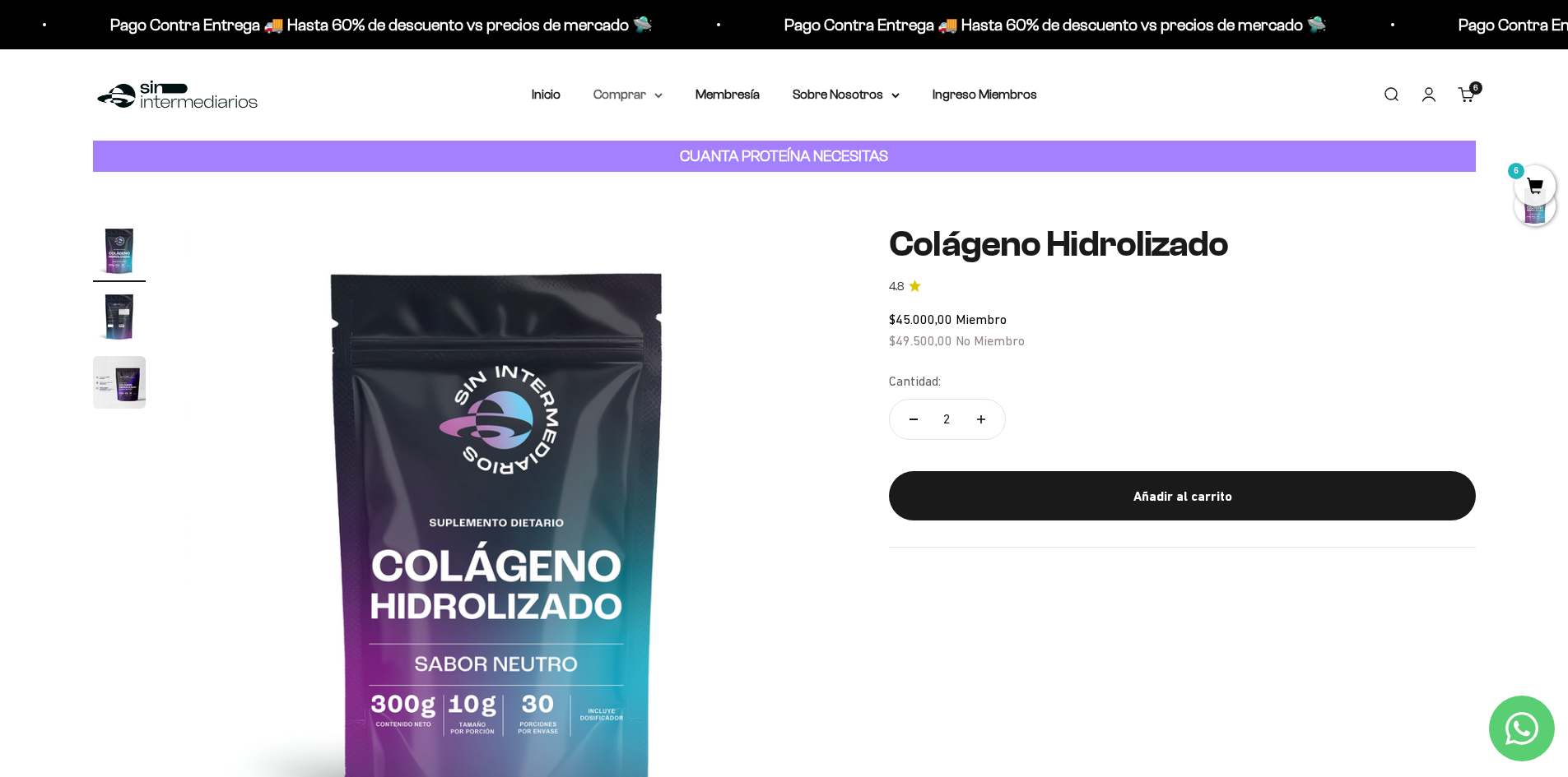
click at [619, 88] on summary "Comprar" at bounding box center [627, 94] width 69 height 22
click at [825, 91] on summary "Sobre Nosotros" at bounding box center [845, 94] width 107 height 22
click at [612, 99] on summary "Comprar" at bounding box center [627, 94] width 69 height 22
click at [685, 180] on span "Otros Suplementos" at bounding box center [658, 178] width 110 height 14
click at [1466, 94] on link "Carrito 6" at bounding box center [1467, 94] width 18 height 18
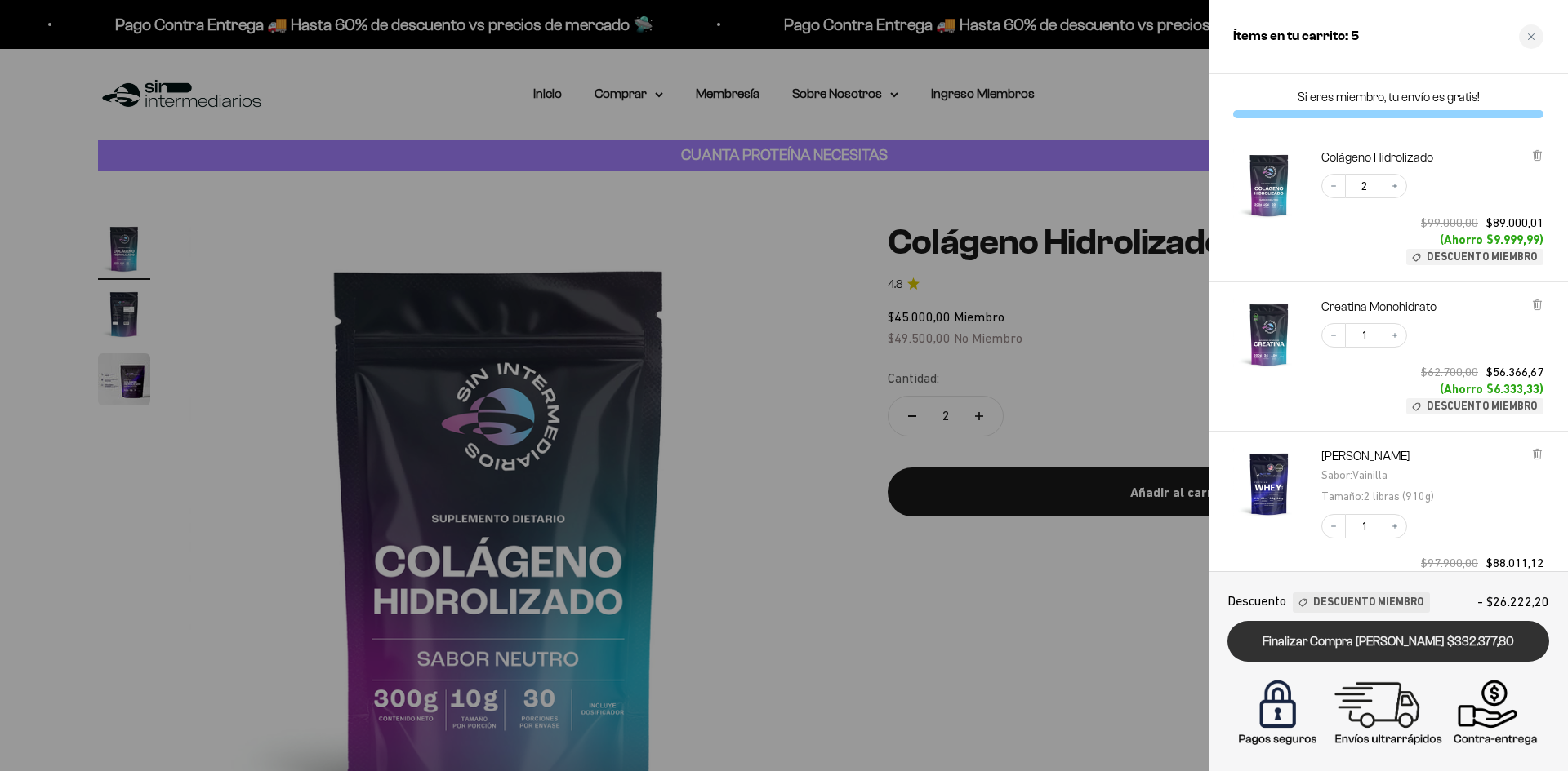
click at [1407, 647] on link "Finalizar Compra [PERSON_NAME] $332.377,80" at bounding box center [1388, 642] width 321 height 42
